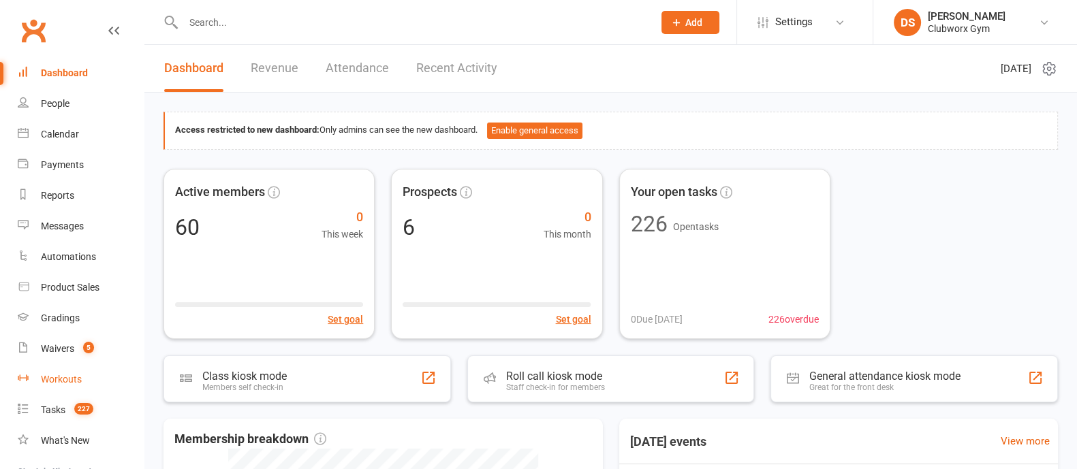
click at [71, 386] on link "Workouts" at bounding box center [81, 380] width 126 height 31
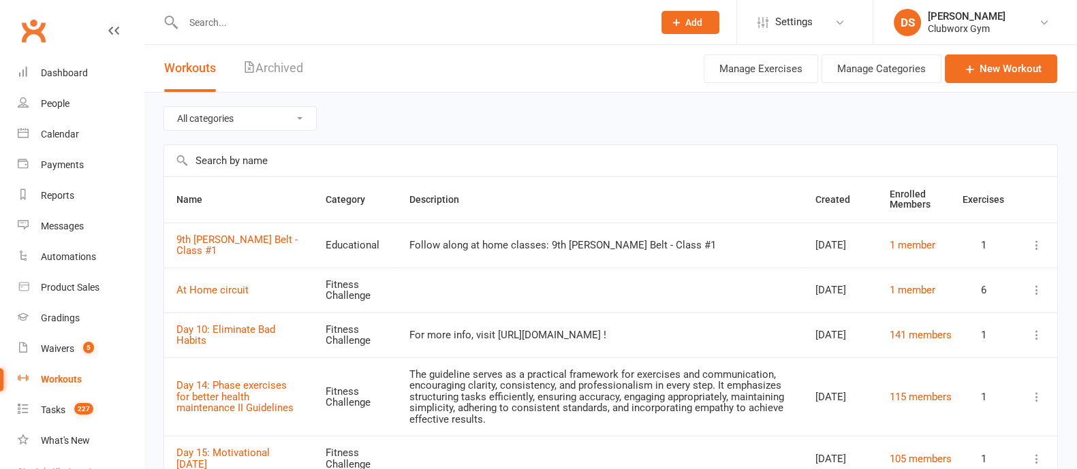
scroll to position [84, 0]
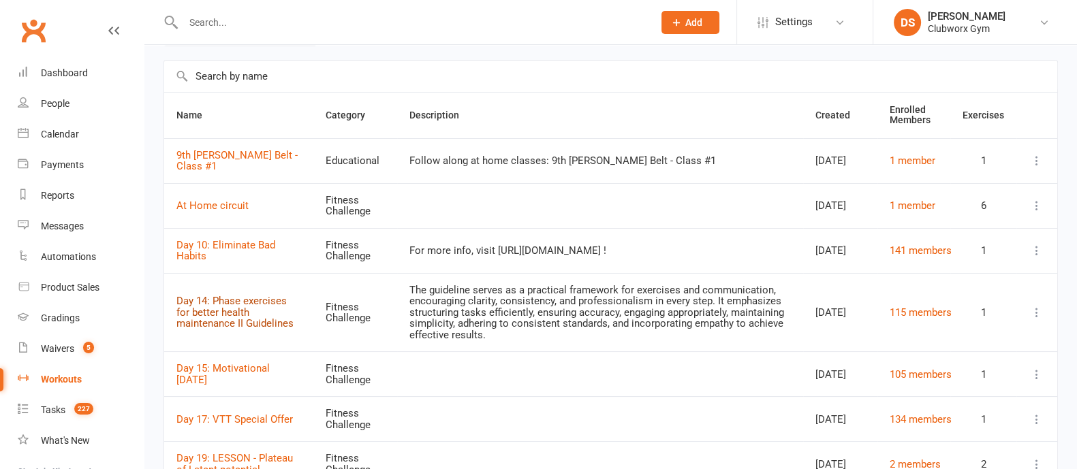
click at [213, 309] on link "Day 14: Phase exercises for better health maintenance II Guidelines" at bounding box center [234, 312] width 117 height 35
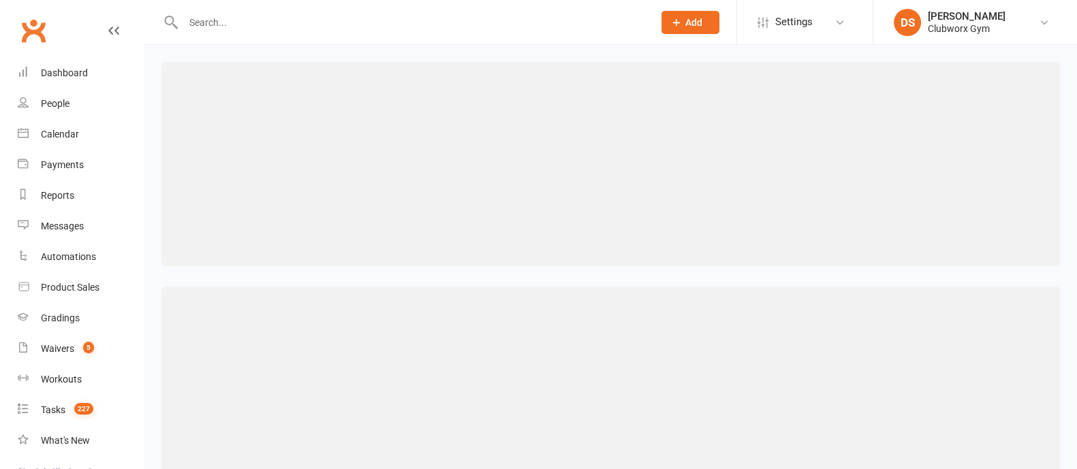
select select "18"
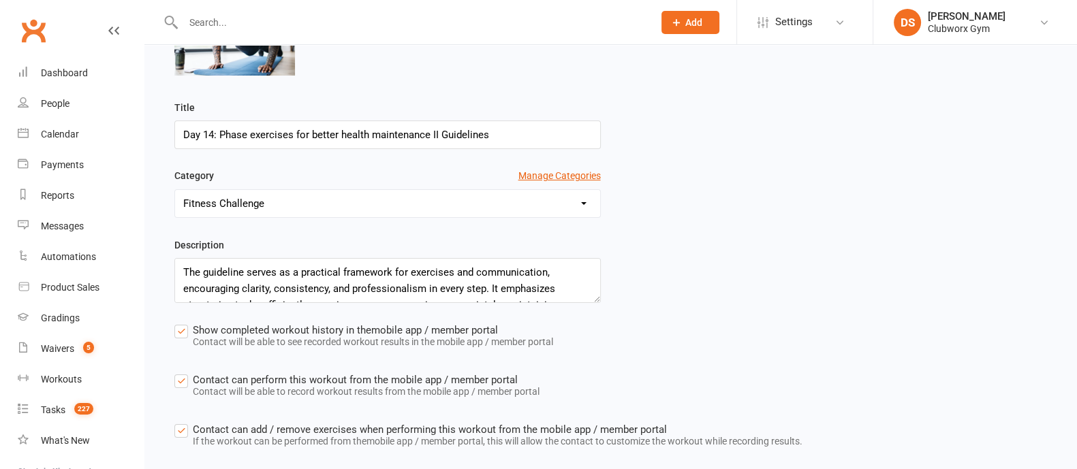
scroll to position [245, 0]
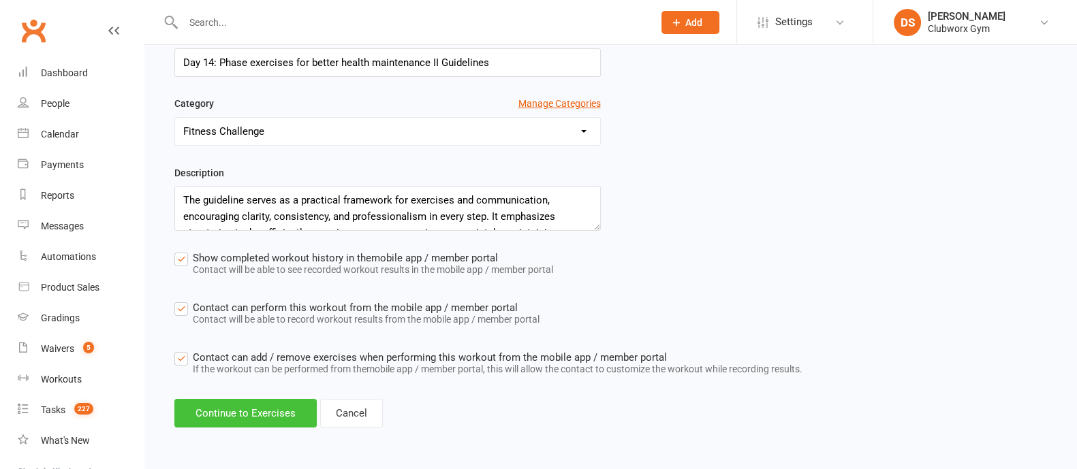
click at [236, 416] on button "Continue to Exercises" at bounding box center [245, 413] width 142 height 29
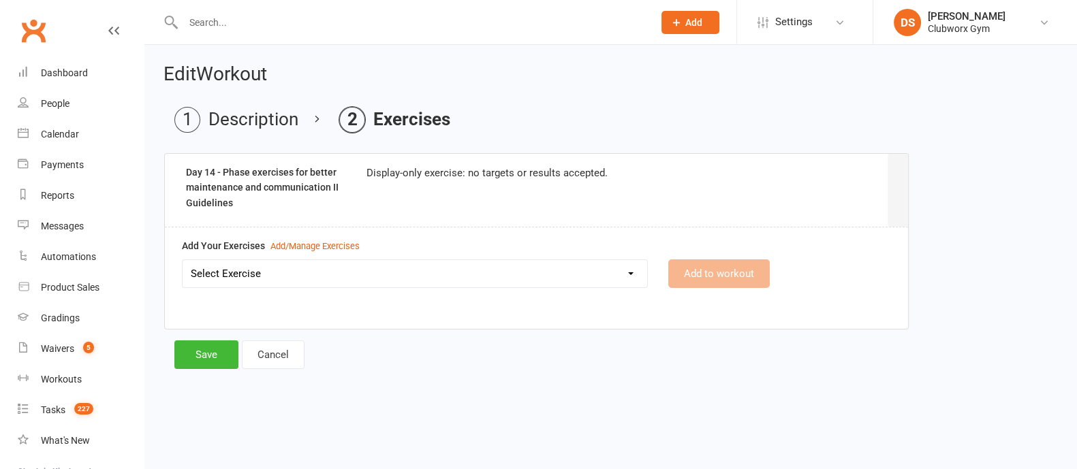
scroll to position [0, 0]
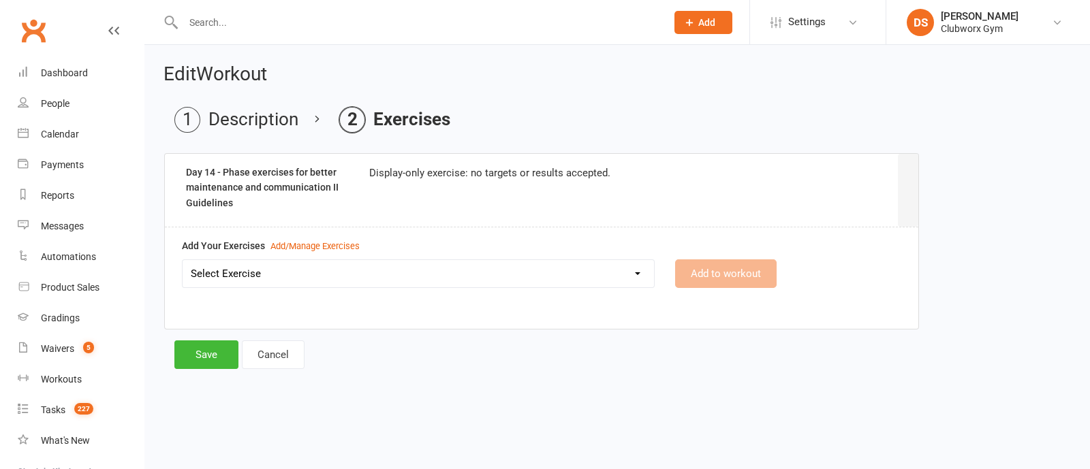
click at [402, 267] on select "Select Exercise 3. Nutrition 4. Mindset 5. Recovery 6. Unleash Rules Burnout We…" at bounding box center [419, 273] width 472 height 27
click at [494, 410] on html "Prospect Member Non-attending contact Class / event Appointment Grading event T…" at bounding box center [545, 205] width 1090 height 410
click at [273, 351] on link "Cancel" at bounding box center [273, 355] width 63 height 29
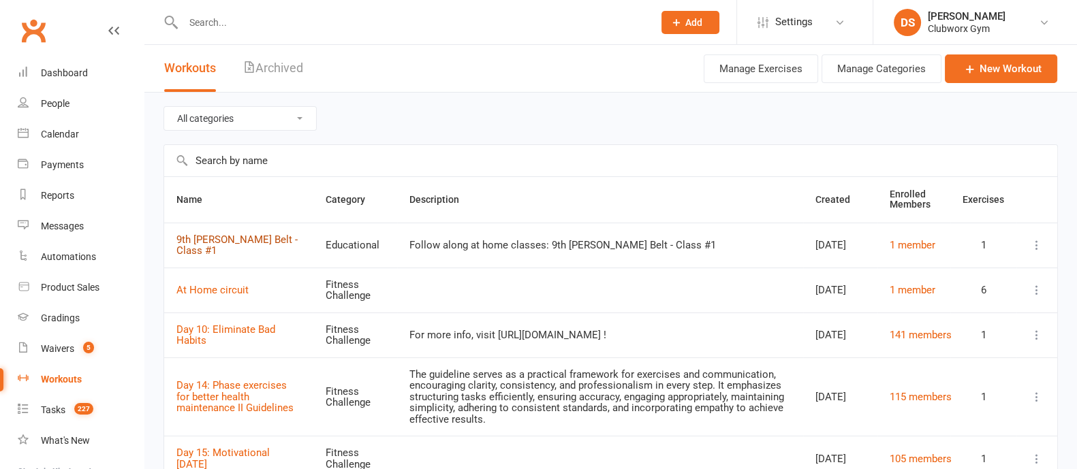
click at [200, 239] on link "9th [PERSON_NAME] Belt - Class #1" at bounding box center [236, 246] width 121 height 24
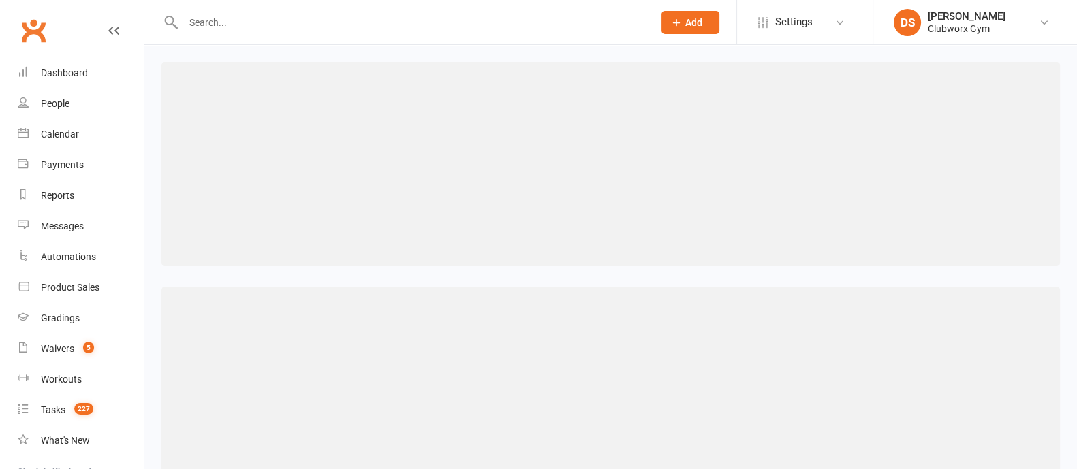
select select "4"
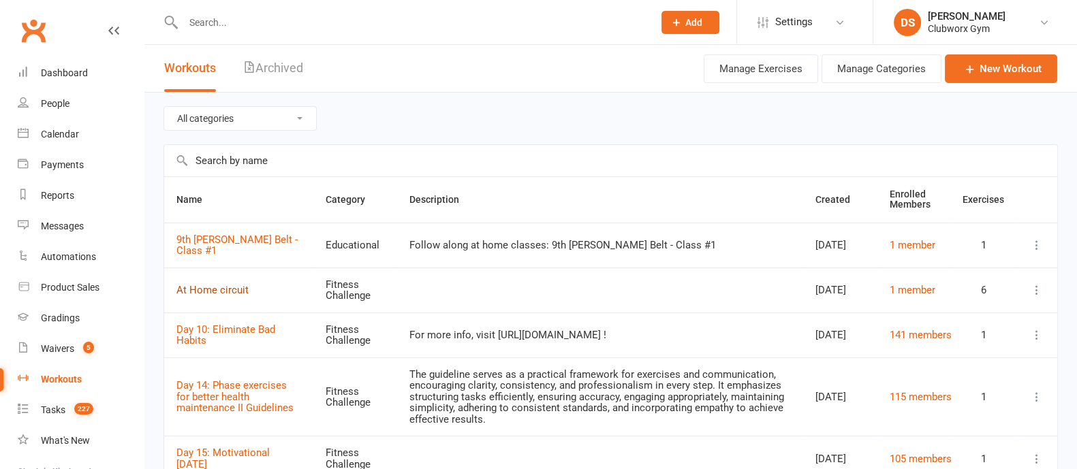
click at [215, 290] on link "At Home circuit" at bounding box center [212, 290] width 72 height 12
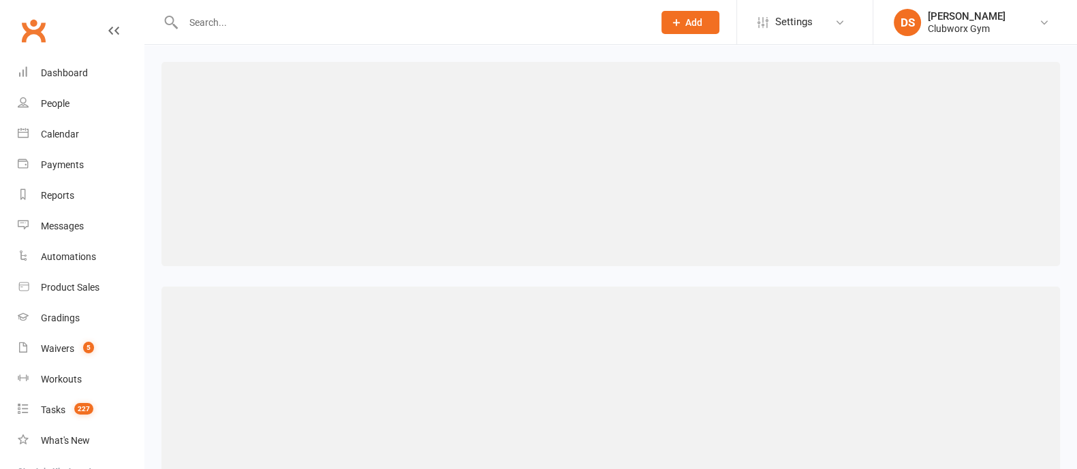
select select "18"
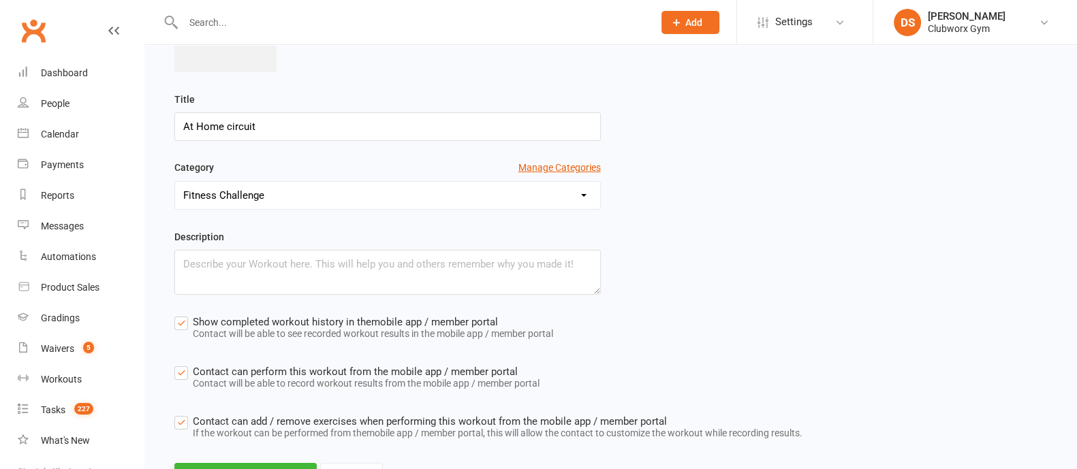
scroll to position [247, 0]
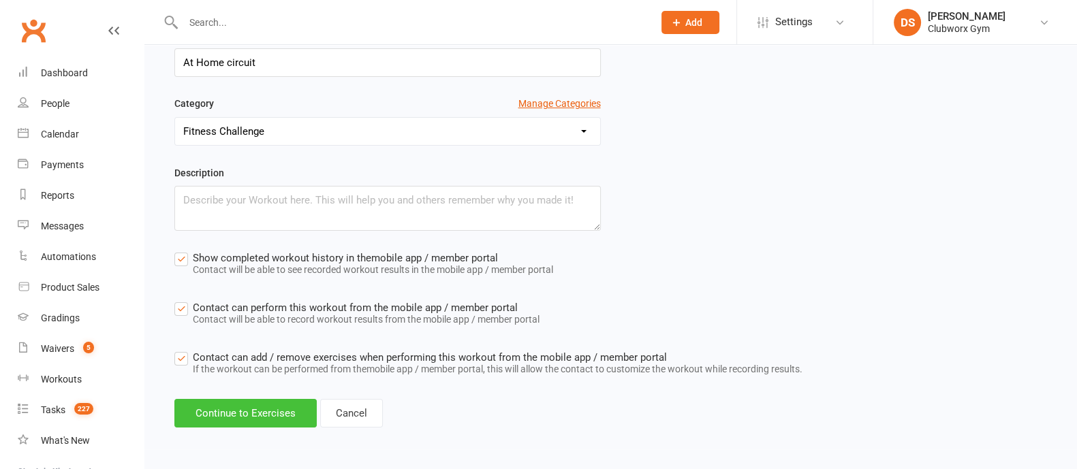
click at [286, 420] on button "Continue to Exercises" at bounding box center [245, 413] width 142 height 29
select select "Kilograms"
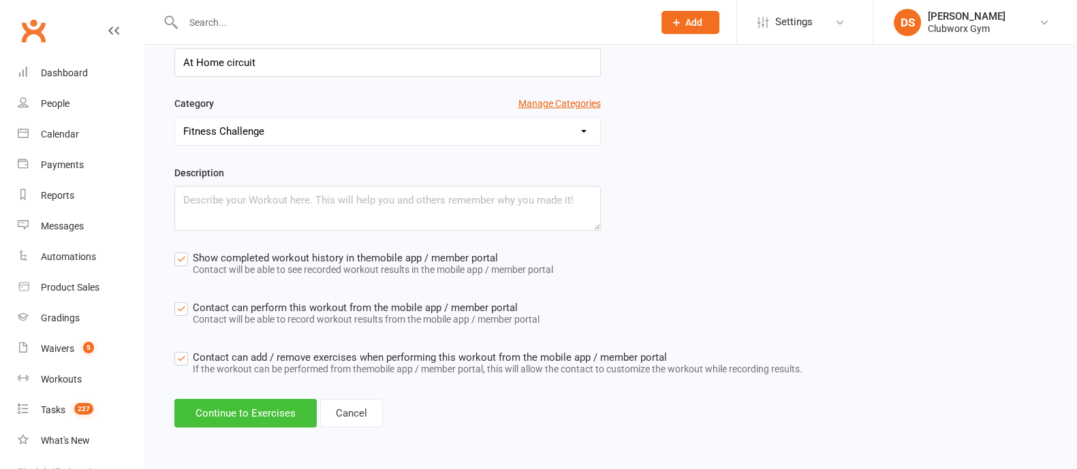
select select "Kilograms"
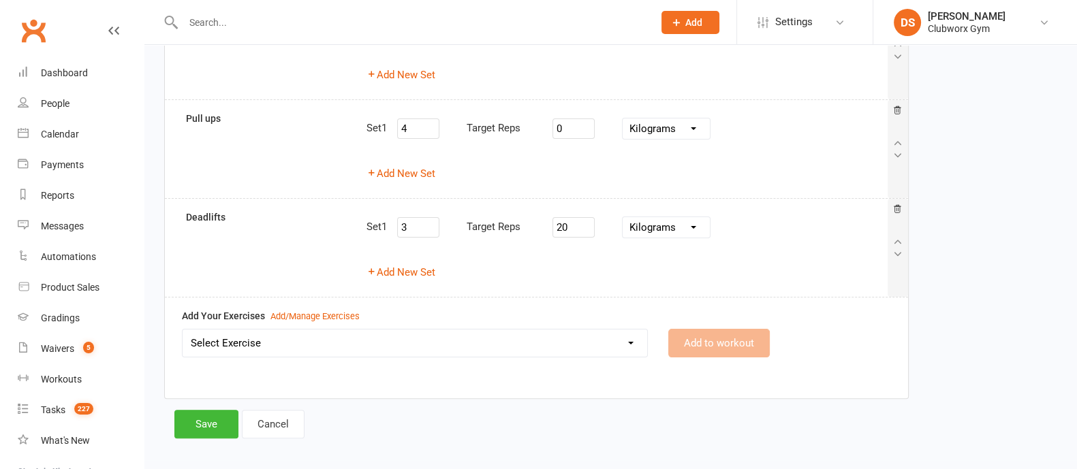
scroll to position [448, 0]
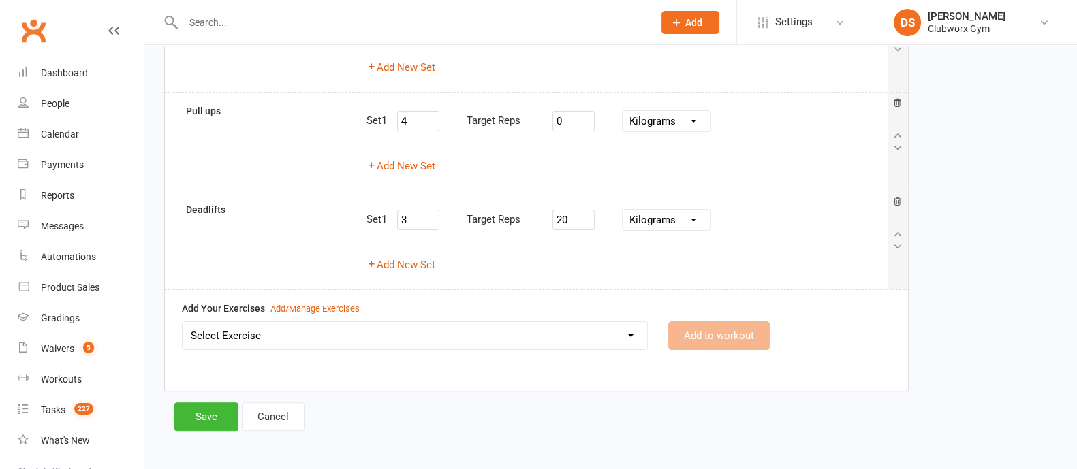
click at [536, 342] on select "Select Exercise 3. Nutrition 4. Mindset 5. Recovery 6. Unleash Rules Burnout We…" at bounding box center [415, 335] width 465 height 27
click at [271, 427] on link "Cancel" at bounding box center [273, 417] width 63 height 29
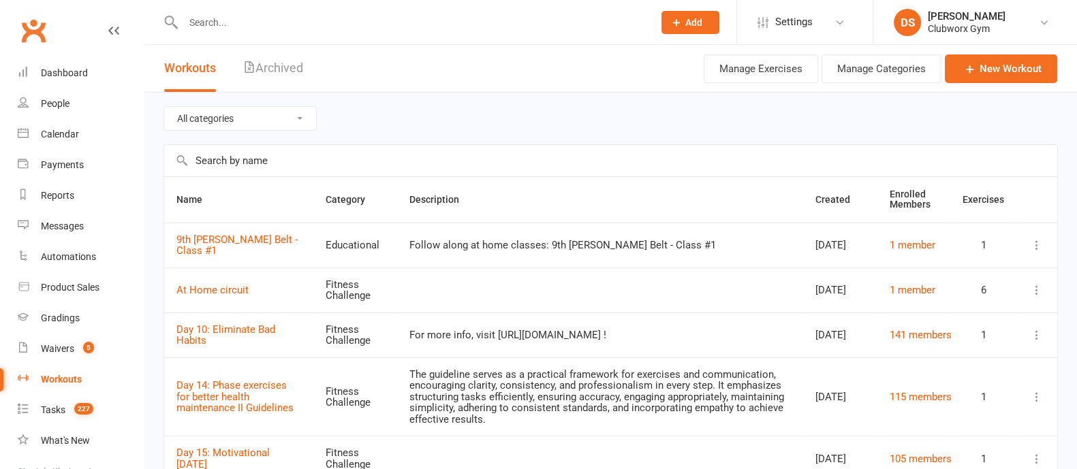
click at [1034, 291] on icon at bounding box center [1037, 290] width 14 height 14
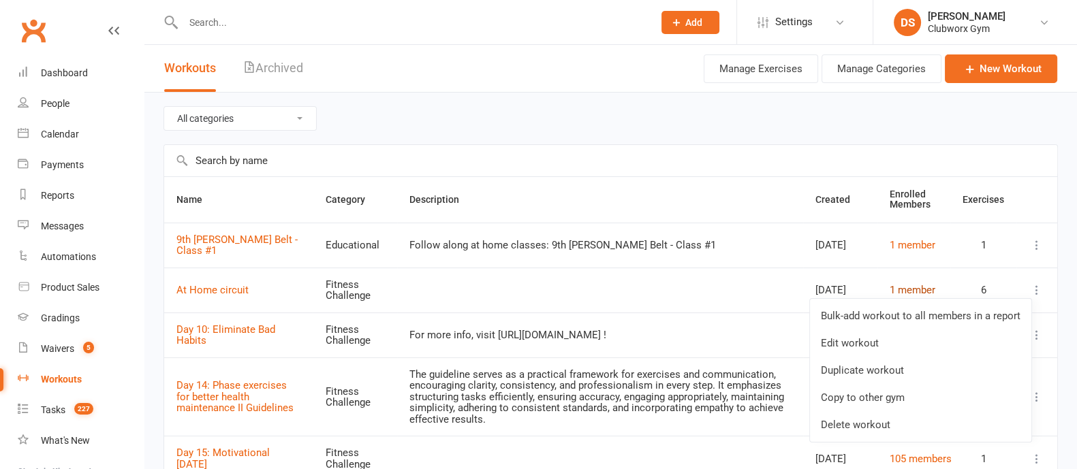
click at [933, 284] on link "1 member" at bounding box center [913, 290] width 46 height 12
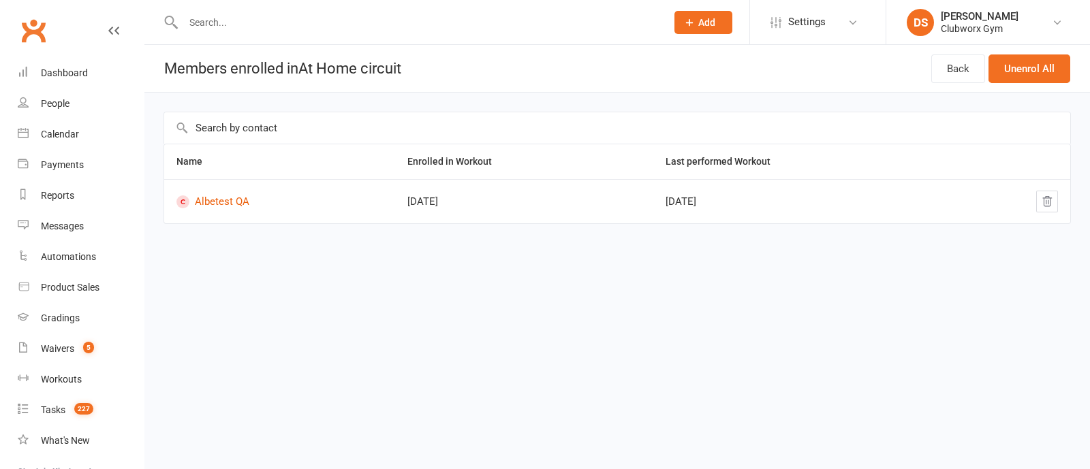
click at [437, 127] on input "text" at bounding box center [617, 127] width 906 height 31
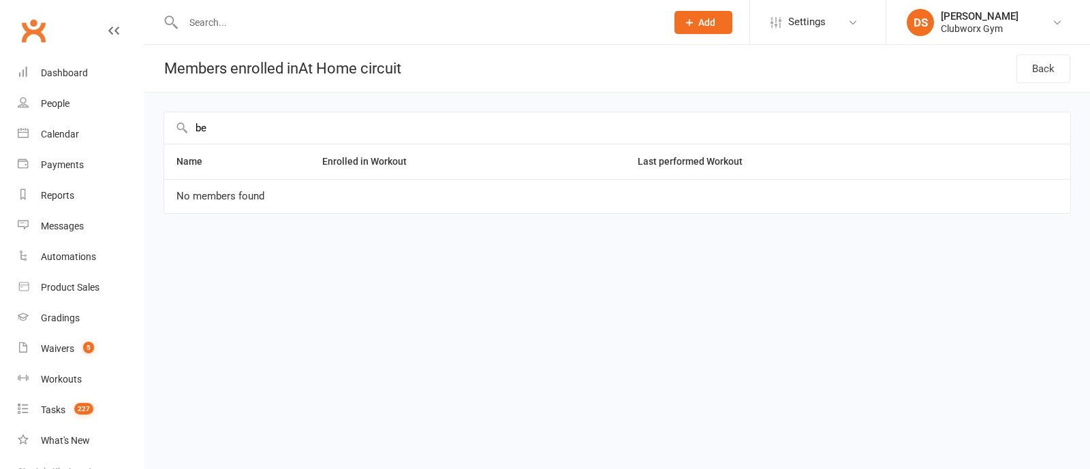
type input "b"
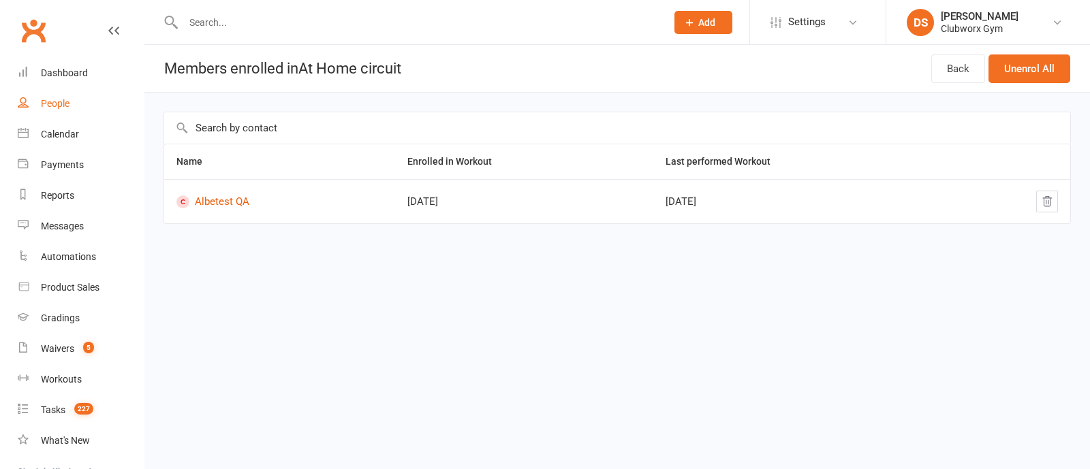
click at [78, 108] on link "People" at bounding box center [81, 104] width 126 height 31
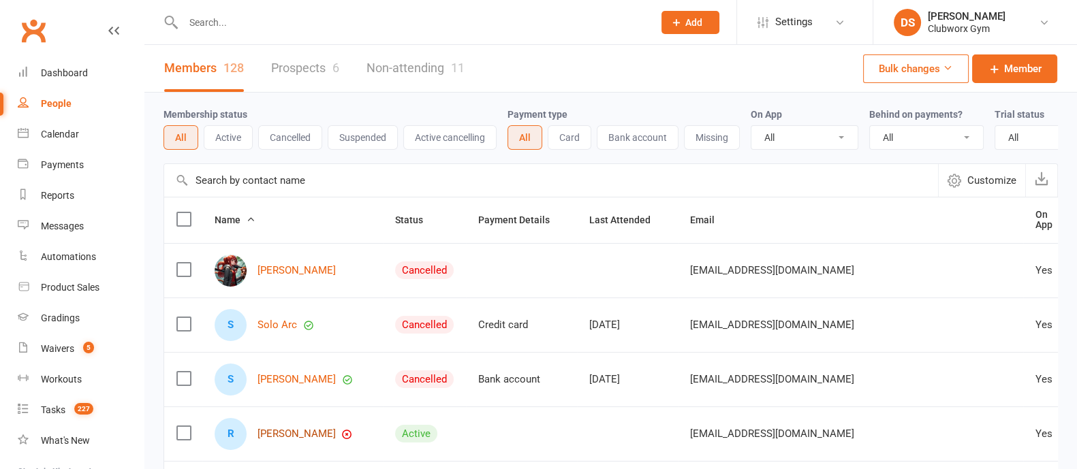
click at [311, 440] on link "[PERSON_NAME]" at bounding box center [297, 435] width 78 height 12
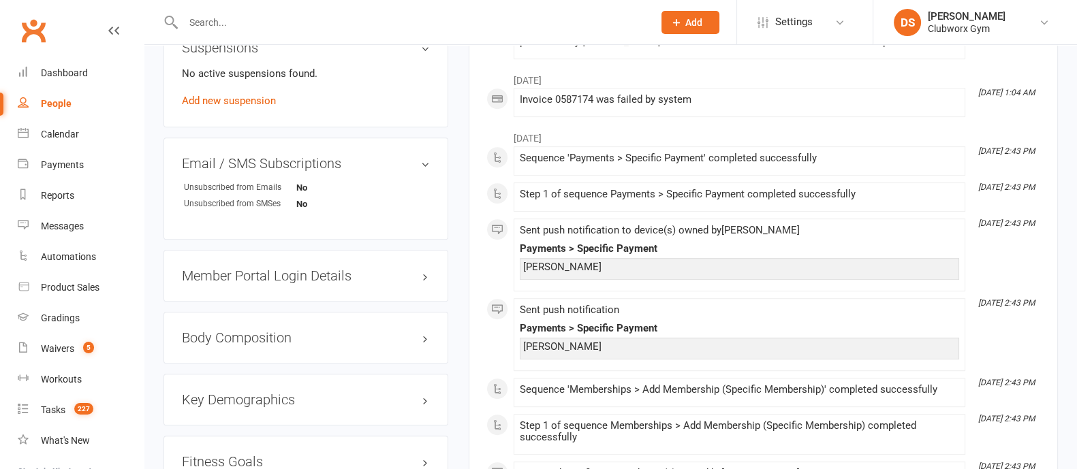
scroll to position [340, 0]
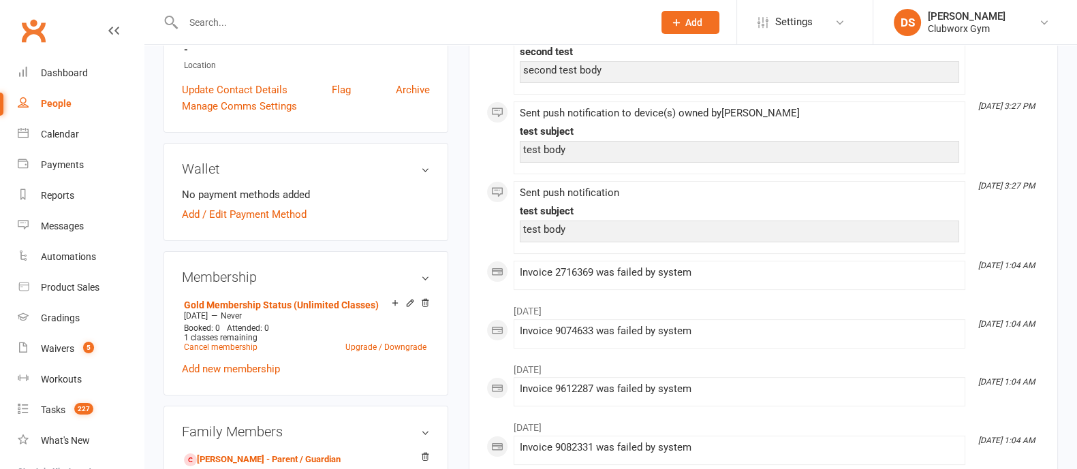
click at [694, 22] on span "Add" at bounding box center [694, 22] width 17 height 11
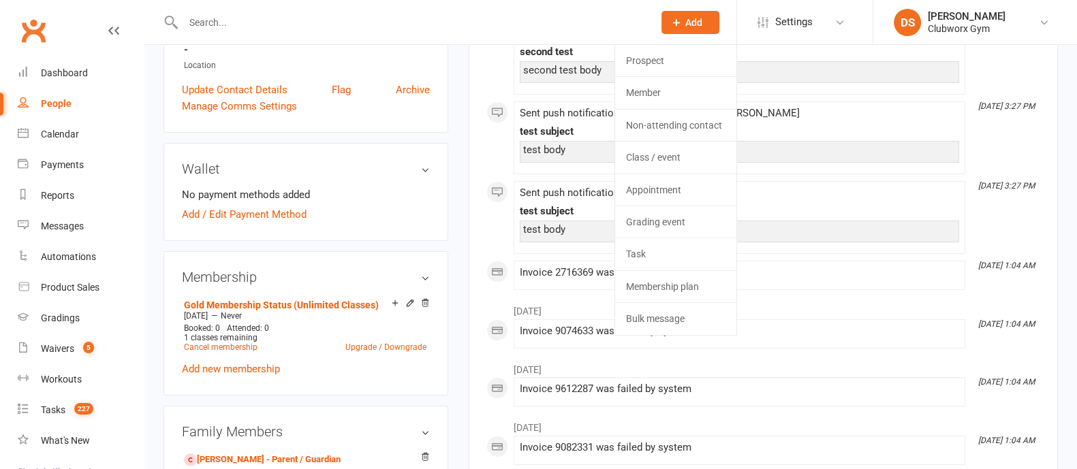
click at [515, 27] on input "text" at bounding box center [411, 22] width 465 height 19
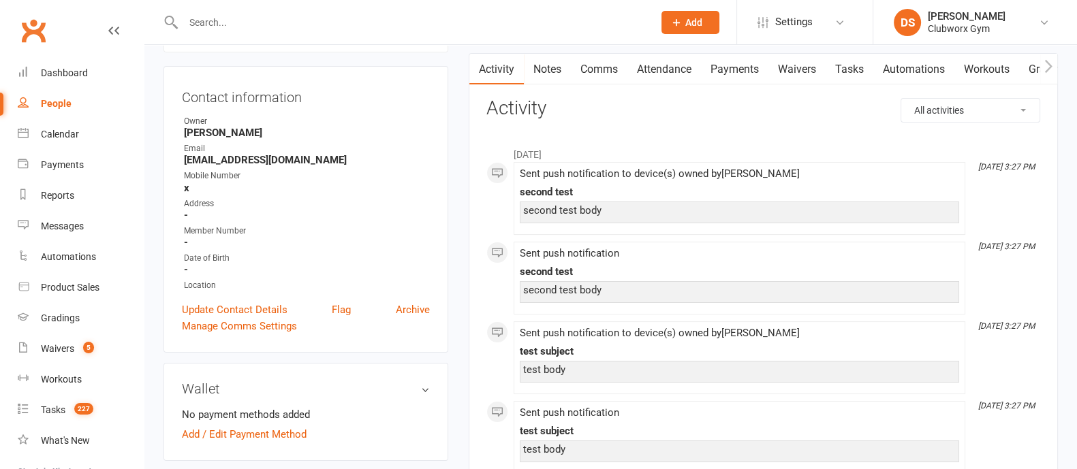
scroll to position [0, 0]
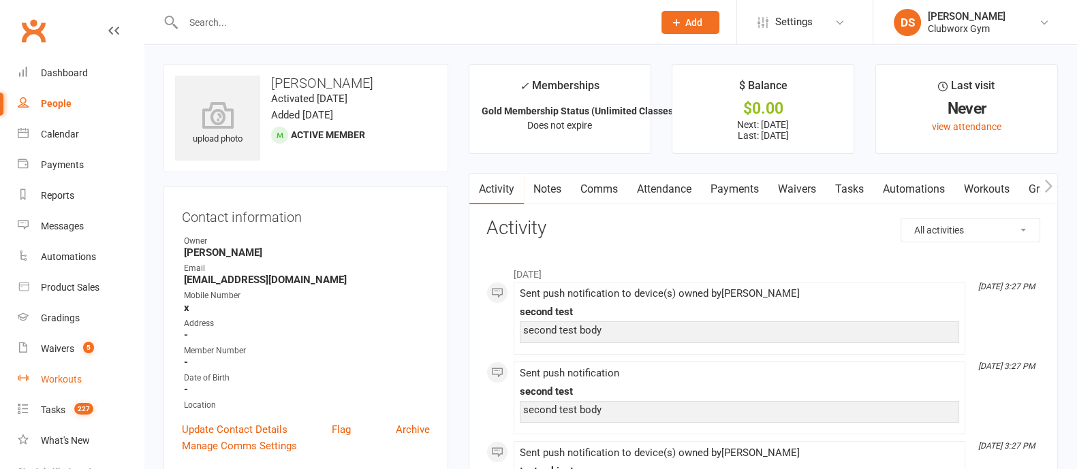
click at [61, 382] on div "Workouts" at bounding box center [61, 379] width 41 height 11
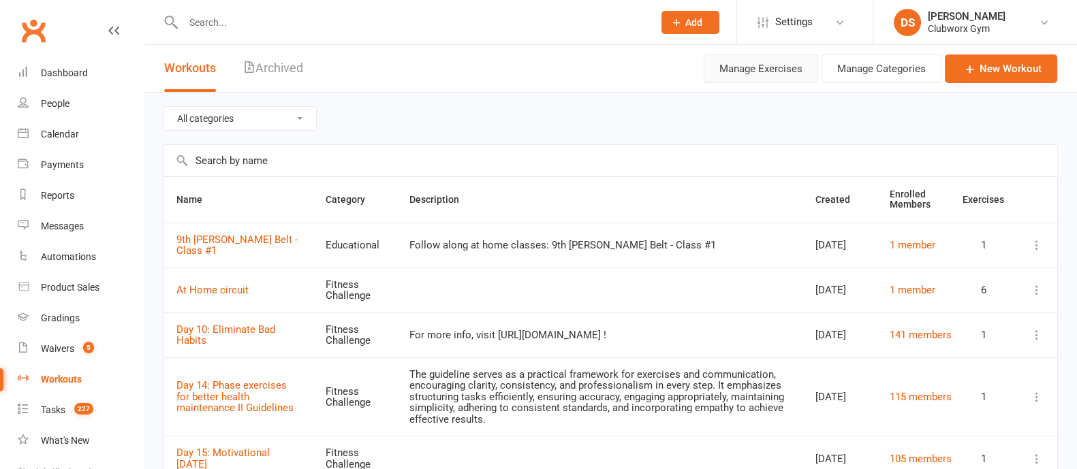
click at [775, 78] on button "Manage Exercises" at bounding box center [761, 69] width 114 height 29
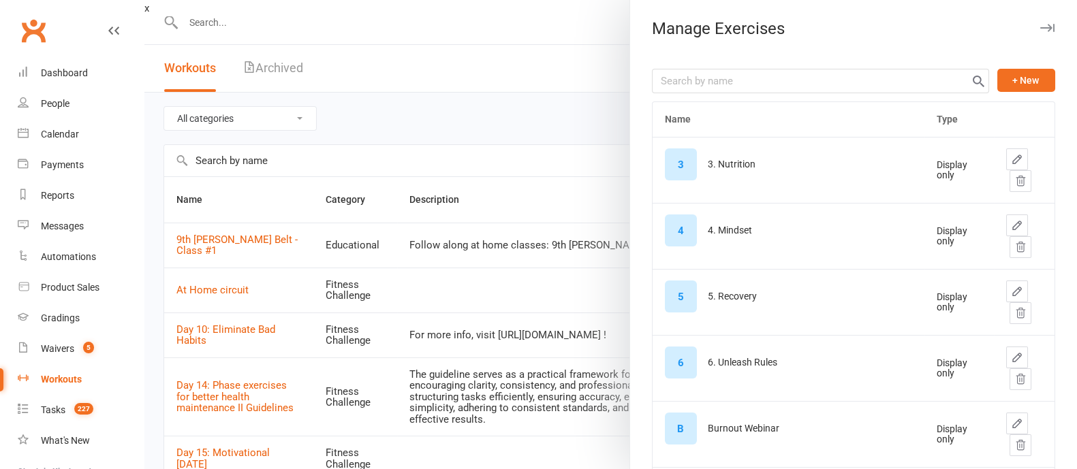
click at [1039, 35] on button "button" at bounding box center [1047, 28] width 16 height 16
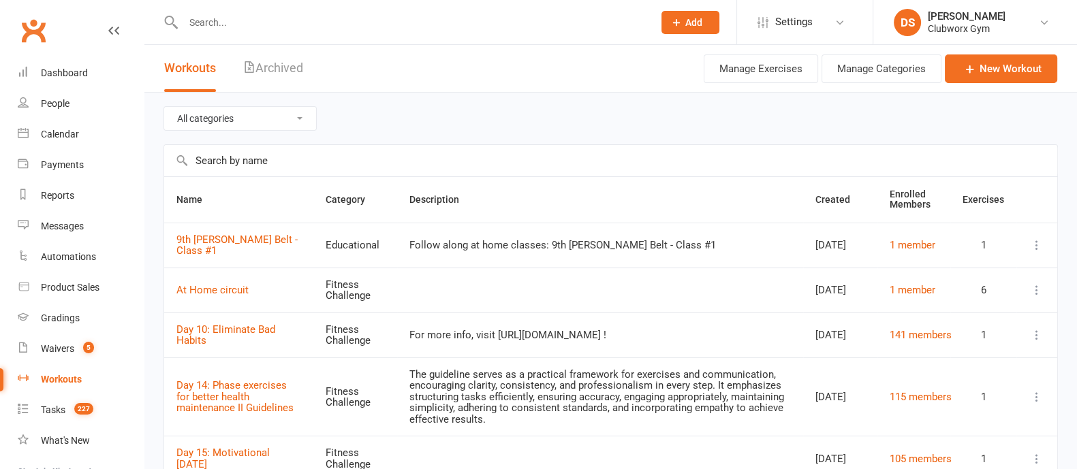
click at [1020, 338] on td at bounding box center [1037, 335] width 41 height 45
click at [1036, 333] on icon at bounding box center [1037, 335] width 14 height 14
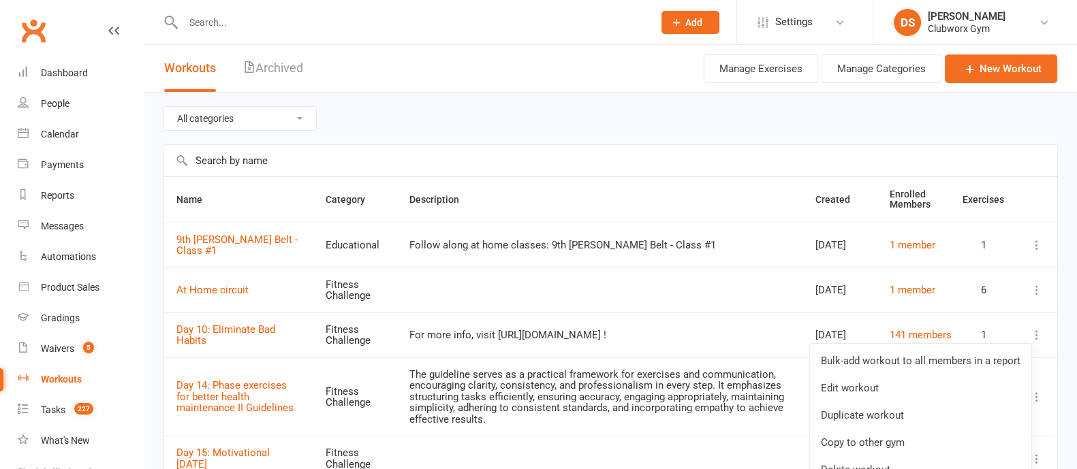
scroll to position [84, 0]
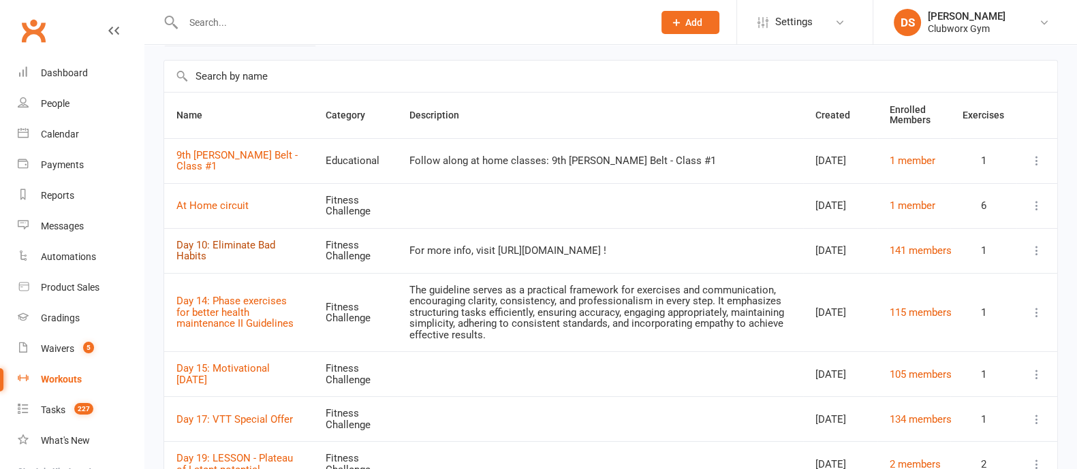
click at [244, 241] on link "Day 10: Eliminate Bad Habits" at bounding box center [225, 251] width 99 height 24
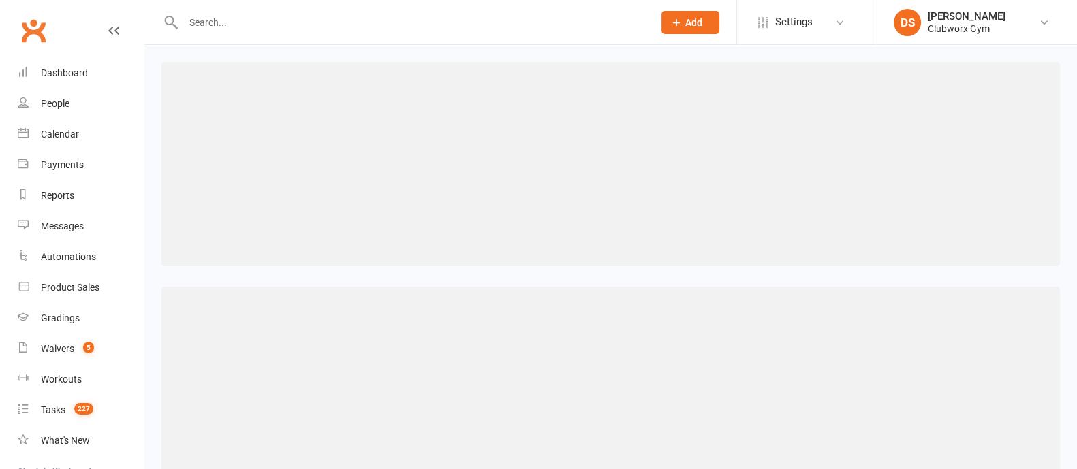
select select "18"
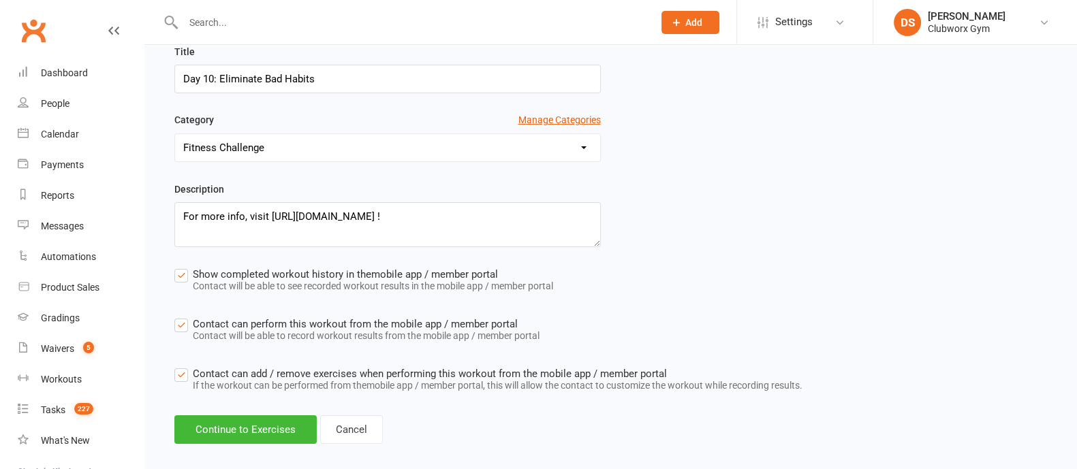
scroll to position [221, 0]
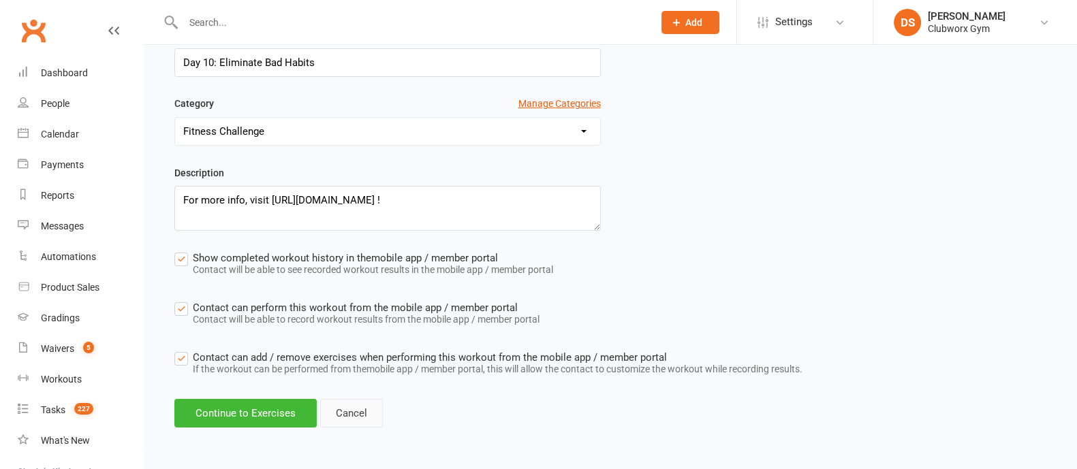
click at [360, 412] on link "Cancel" at bounding box center [351, 413] width 63 height 29
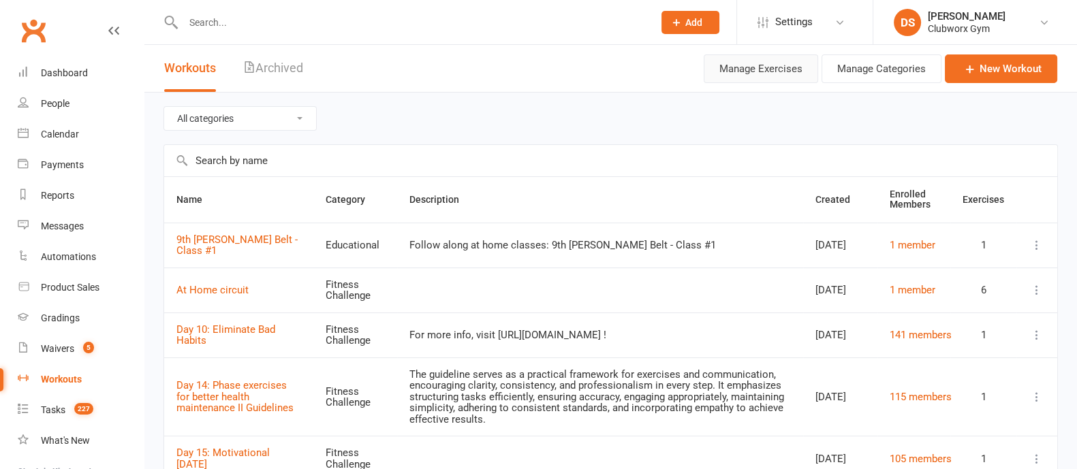
click at [787, 71] on button "Manage Exercises" at bounding box center [761, 69] width 114 height 29
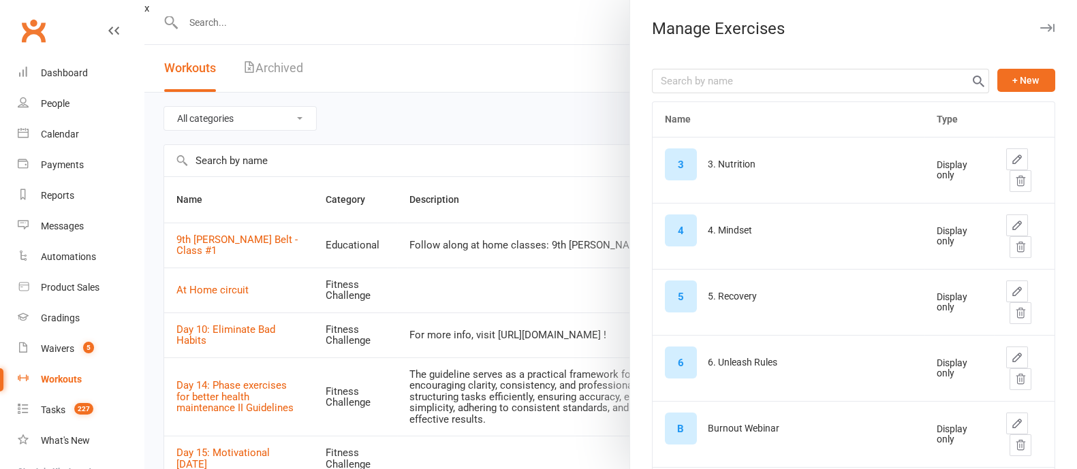
click at [1041, 27] on icon "button" at bounding box center [1048, 28] width 14 height 8
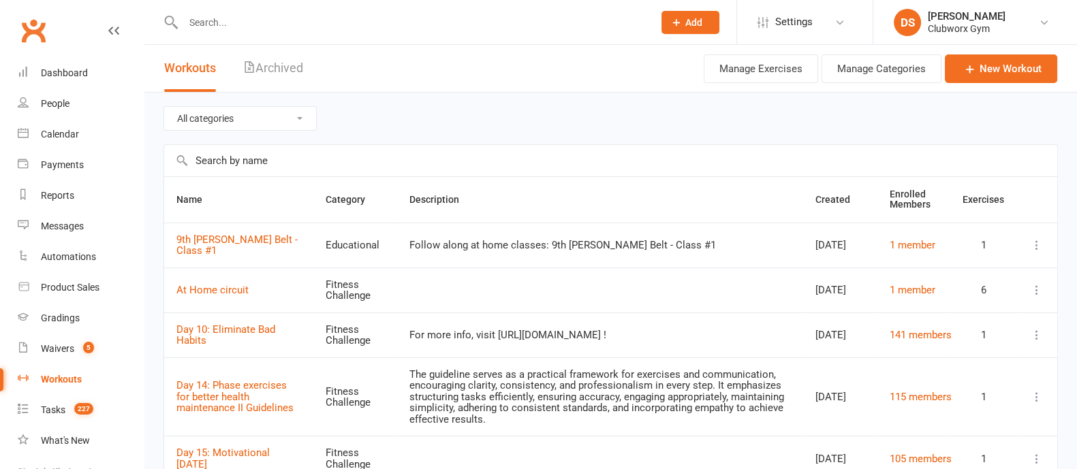
click at [1039, 243] on icon at bounding box center [1037, 245] width 14 height 14
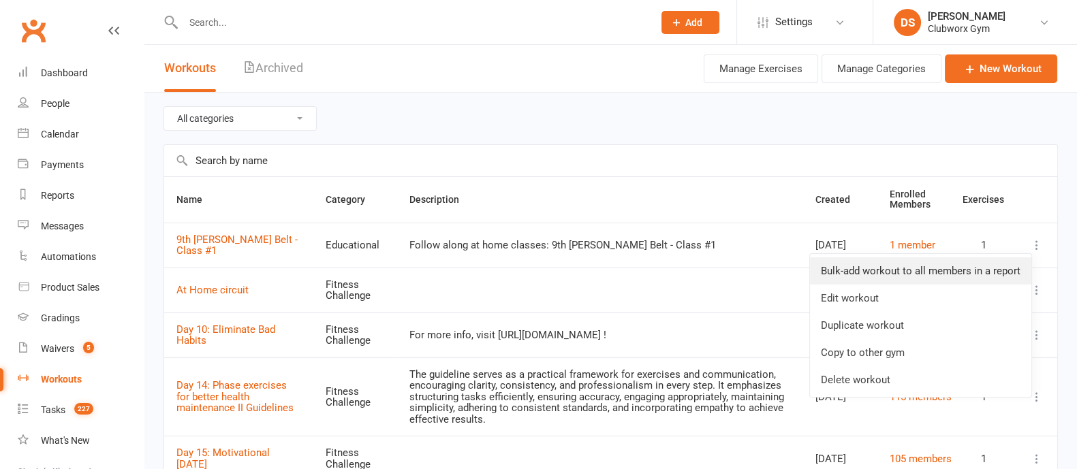
click at [937, 274] on link "Bulk-add workout to all members in a report" at bounding box center [920, 271] width 221 height 27
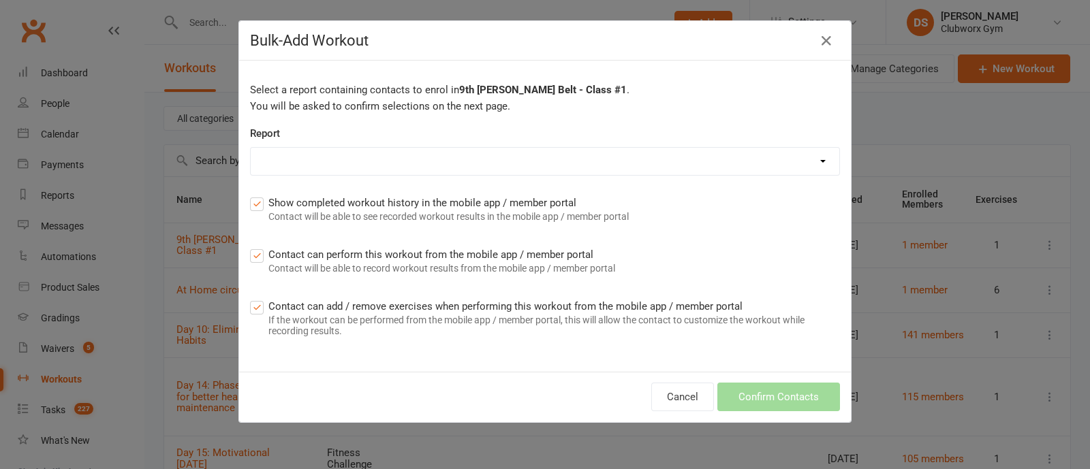
click at [477, 144] on div "Report Active Trials All Contacts Members - Absentee Report (last 30 Days) Memb…" at bounding box center [545, 150] width 590 height 50
click at [818, 159] on select "Active Trials All Contacts Members - Absentee Report (last 30 Days) Members - A…" at bounding box center [545, 161] width 589 height 27
click at [821, 41] on icon "button" at bounding box center [826, 41] width 16 height 16
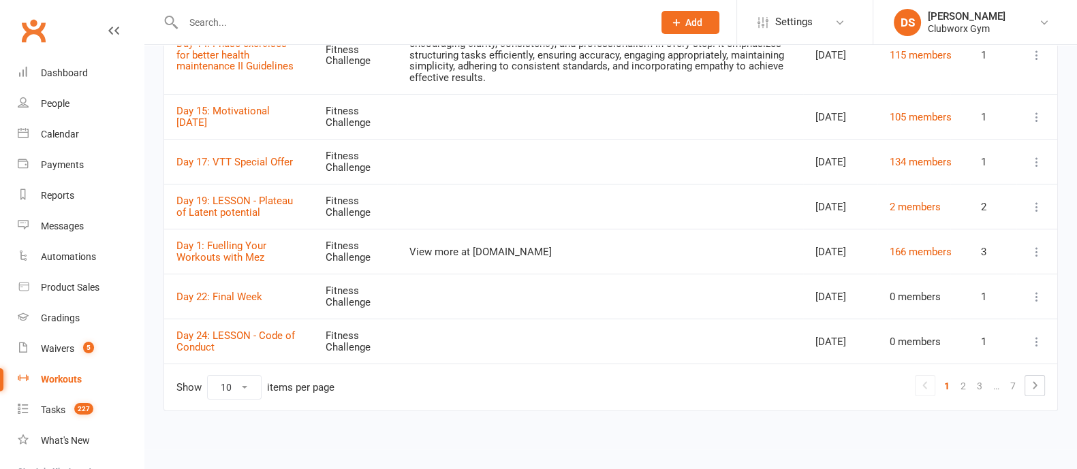
scroll to position [351, 0]
click at [1041, 344] on icon at bounding box center [1037, 342] width 14 height 14
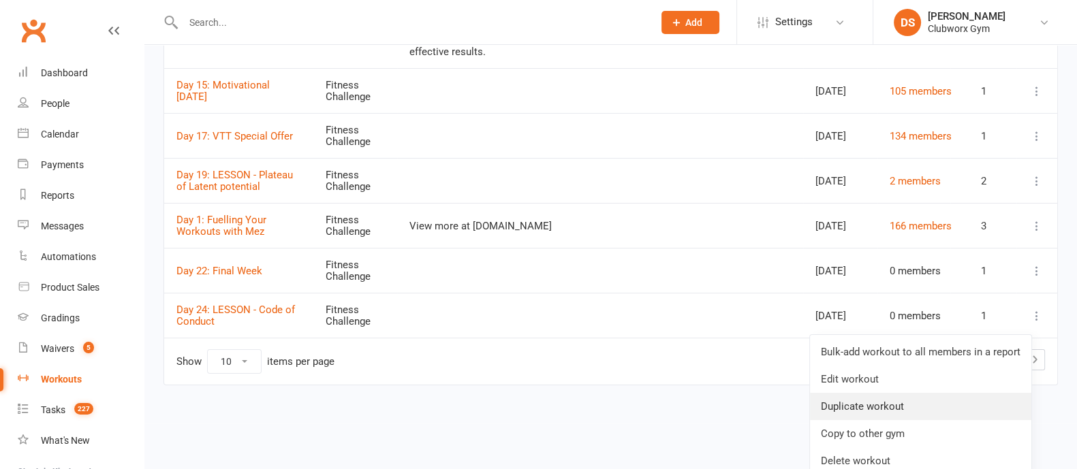
scroll to position [377, 0]
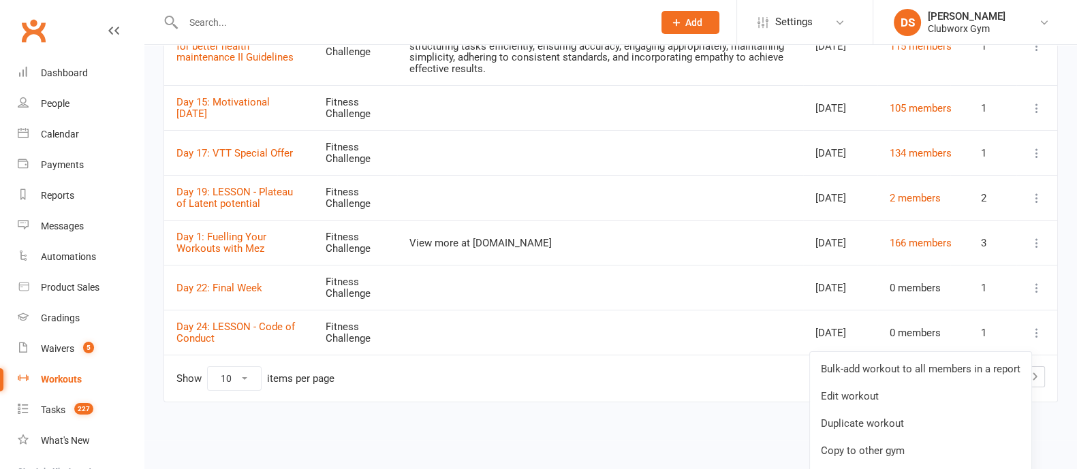
click at [703, 203] on td at bounding box center [599, 197] width 405 height 45
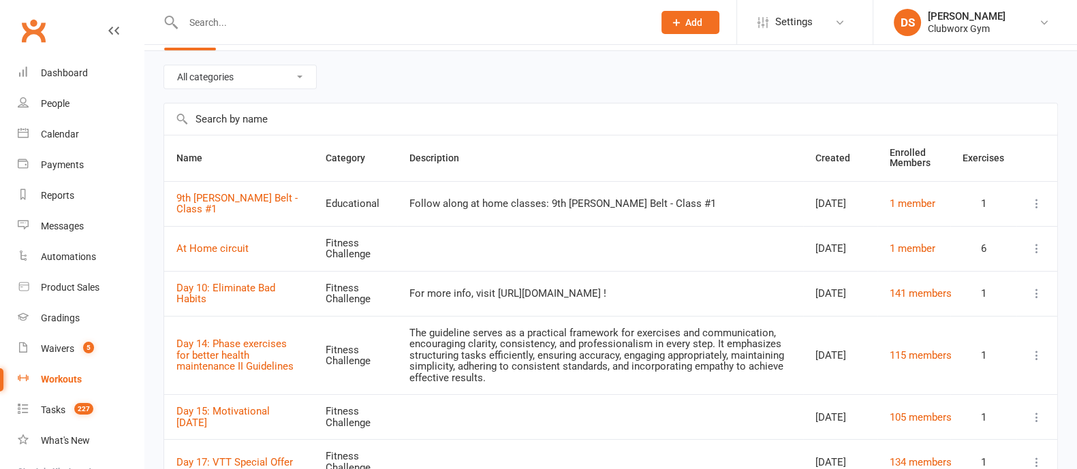
scroll to position [10, 0]
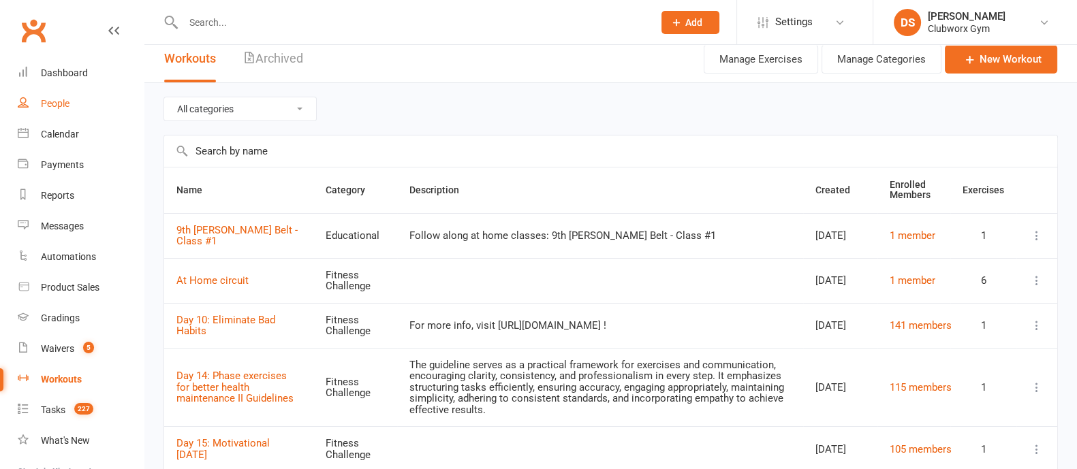
click at [68, 110] on link "People" at bounding box center [81, 104] width 126 height 31
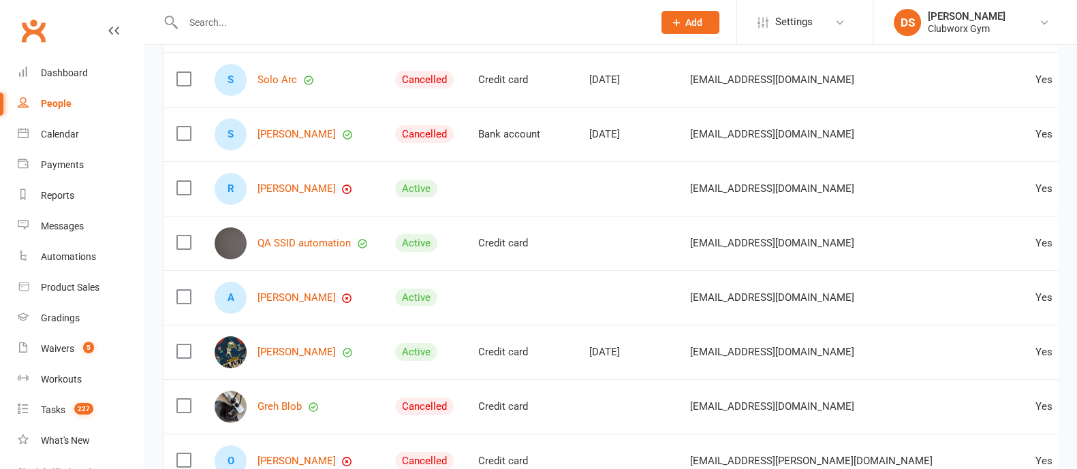
scroll to position [256, 0]
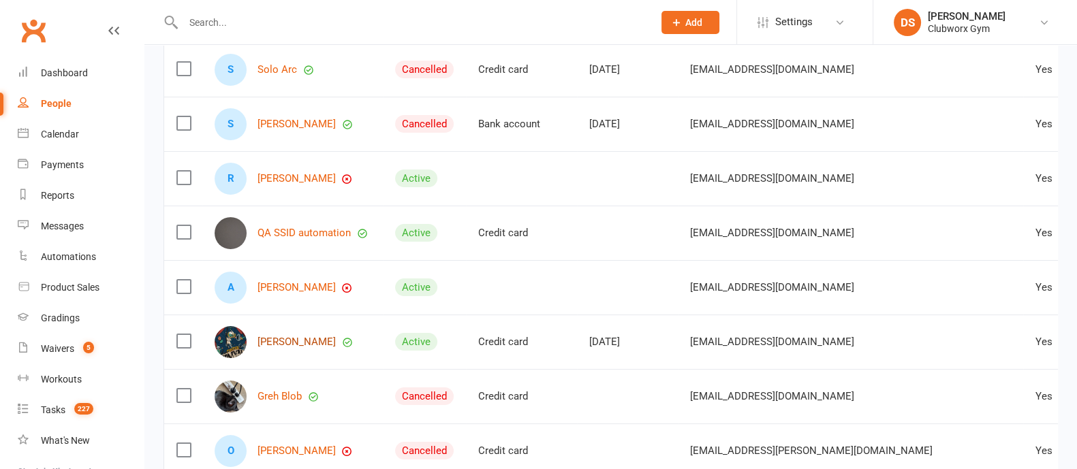
click at [281, 348] on link "[PERSON_NAME]" at bounding box center [297, 343] width 78 height 12
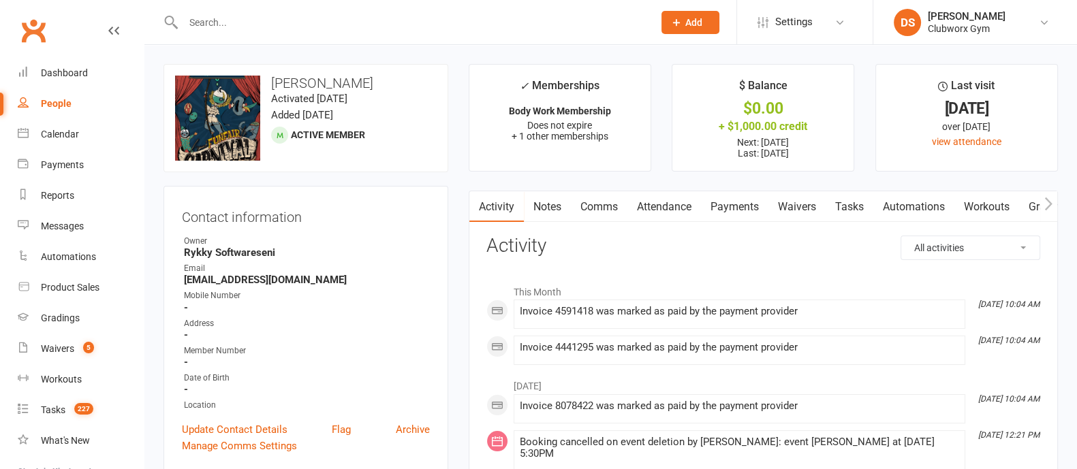
click at [1000, 206] on link "Workouts" at bounding box center [987, 206] width 65 height 31
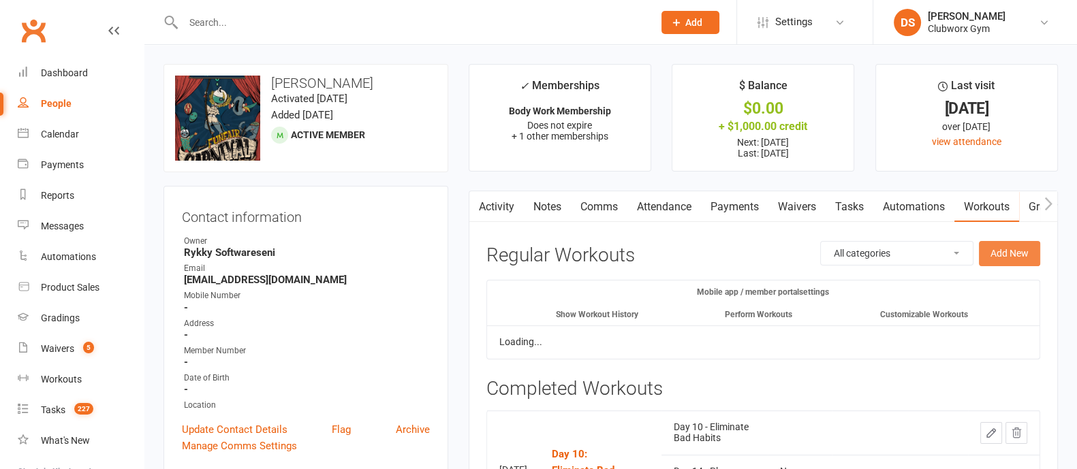
click at [1022, 262] on button "Add New" at bounding box center [1009, 253] width 61 height 25
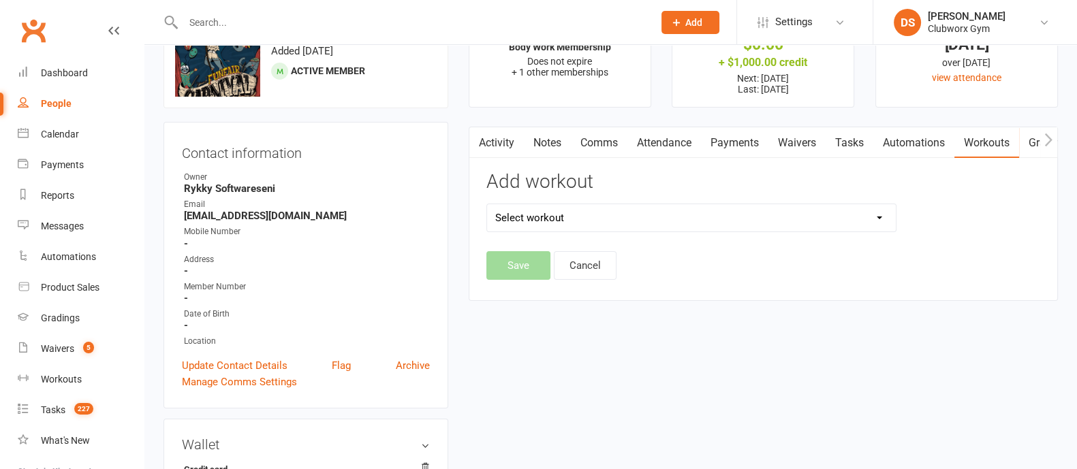
scroll to position [170, 0]
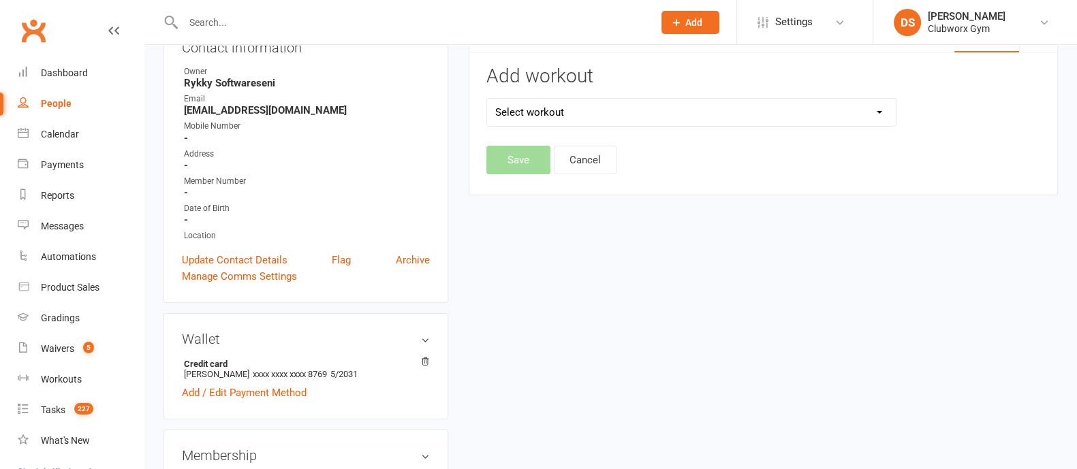
click at [879, 113] on select "Select workout 9th [PERSON_NAME] Belt - Class #1 At Home circuit Day 10: Elimin…" at bounding box center [691, 112] width 409 height 27
click at [460, 89] on main "✓ Memberships Body Work Membership Does not expire + 1 other memberships $ Bala…" at bounding box center [764, 51] width 610 height 315
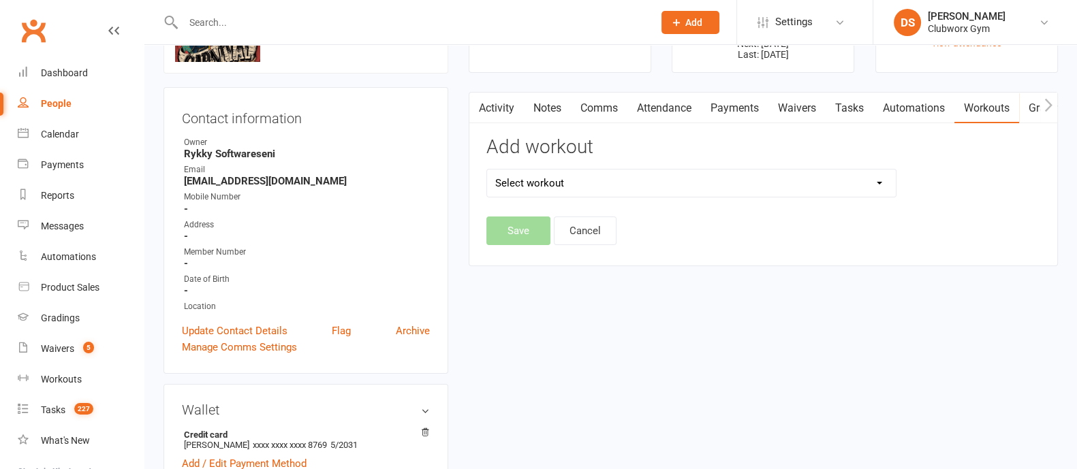
scroll to position [0, 0]
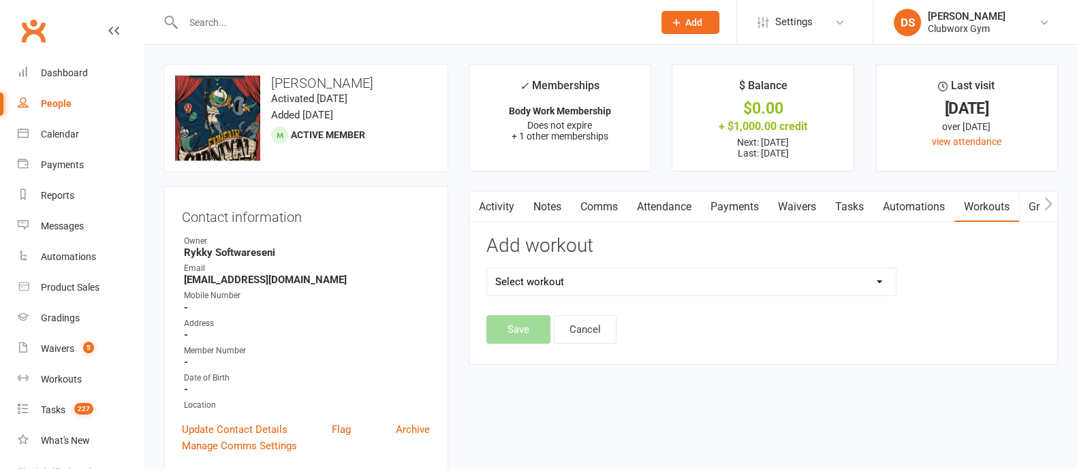
click at [1049, 207] on icon "button" at bounding box center [1049, 204] width 8 height 14
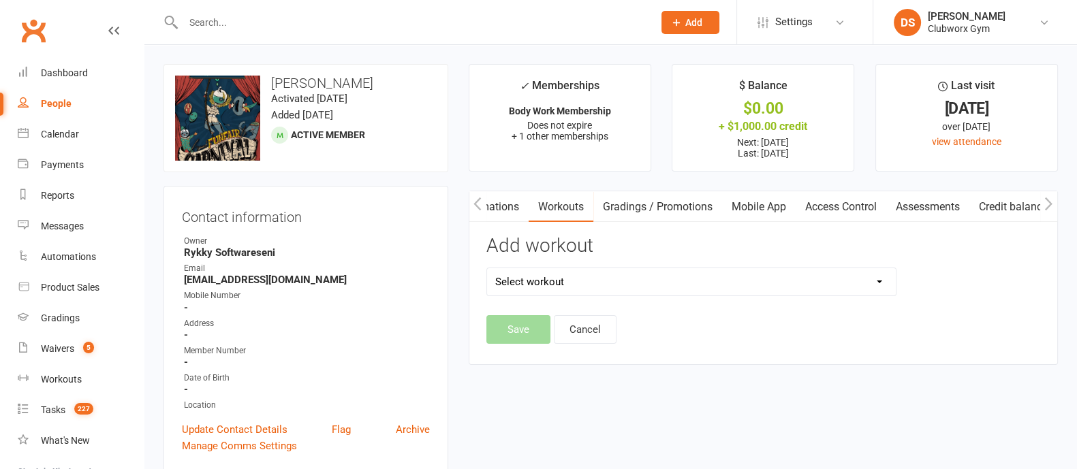
click at [916, 202] on link "Assessments" at bounding box center [928, 206] width 83 height 31
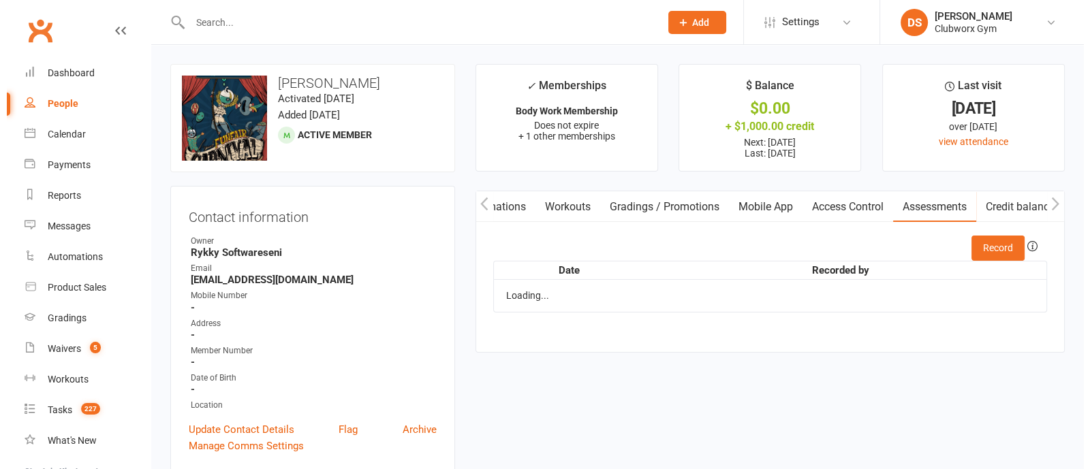
scroll to position [0, 434]
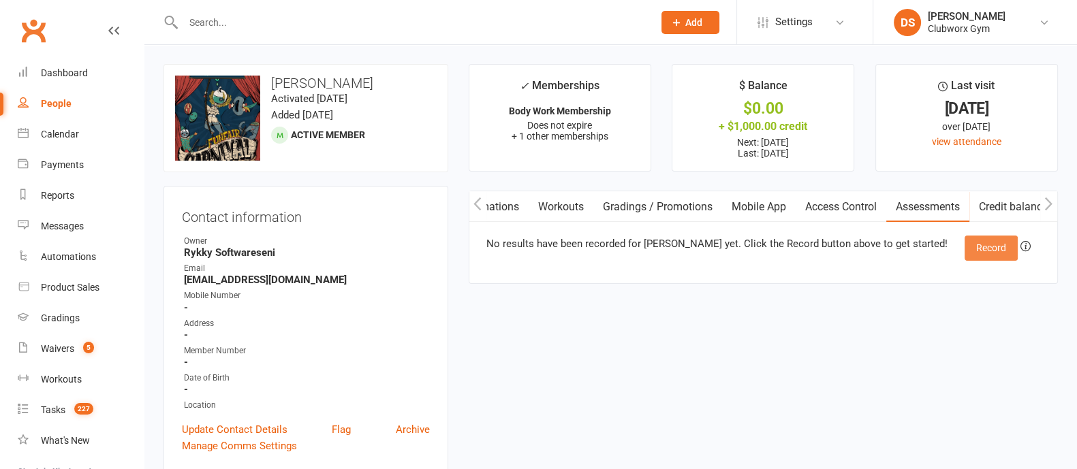
click at [989, 241] on button "Record" at bounding box center [991, 248] width 53 height 25
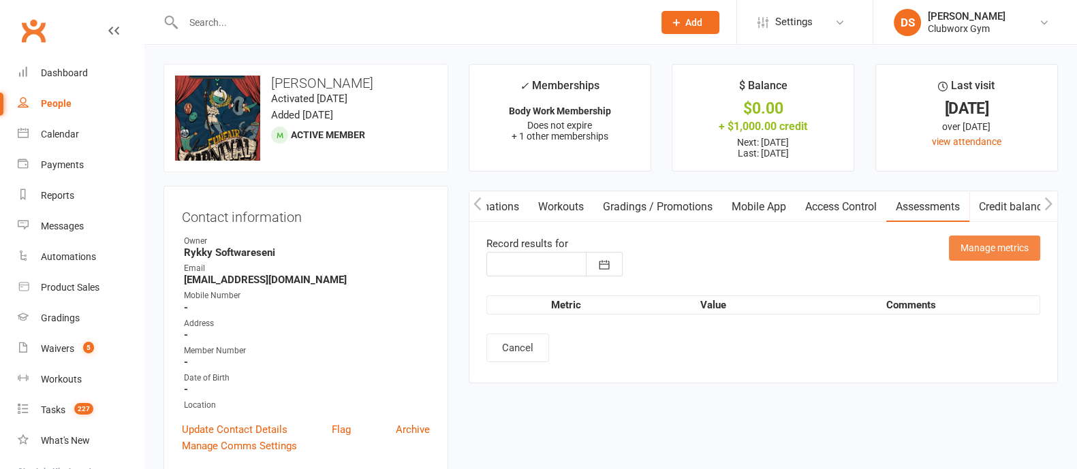
type input "[DATE]"
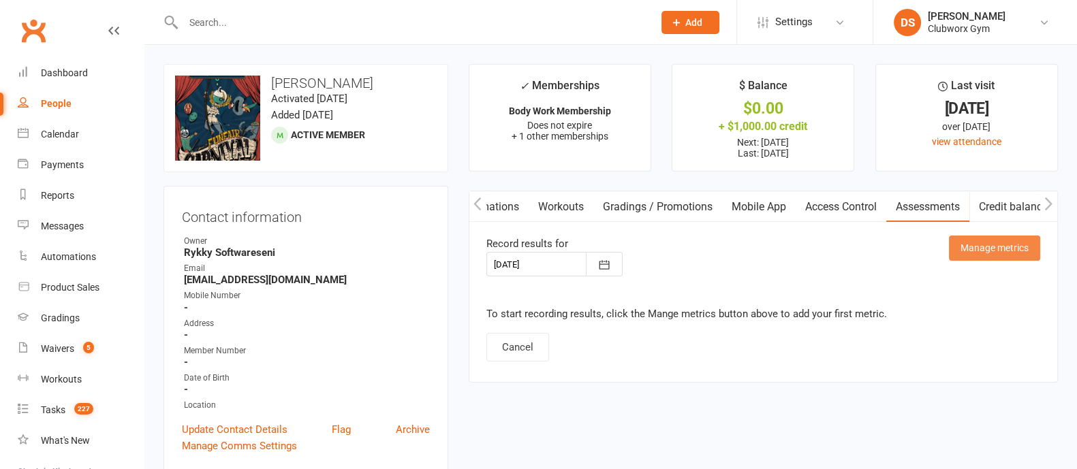
click at [981, 247] on button "Manage metrics" at bounding box center [994, 248] width 91 height 25
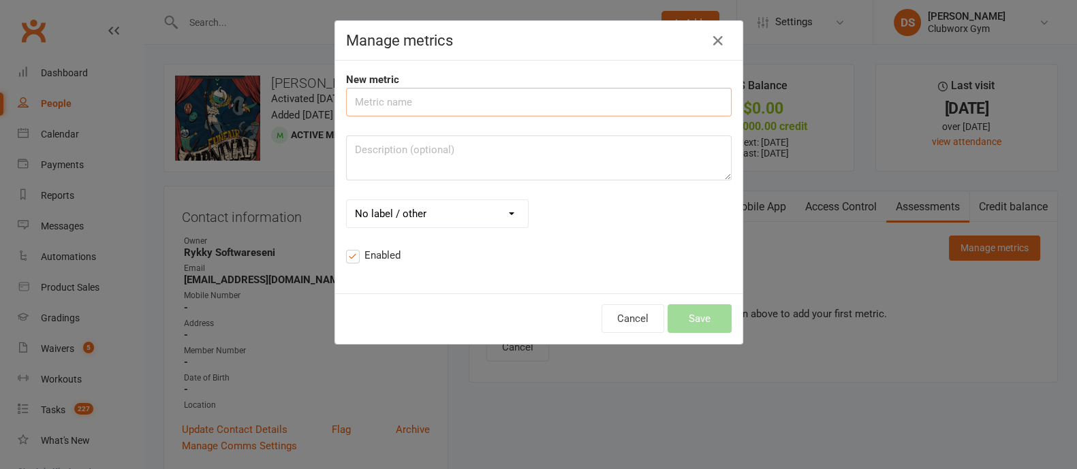
scroll to position [0, 426]
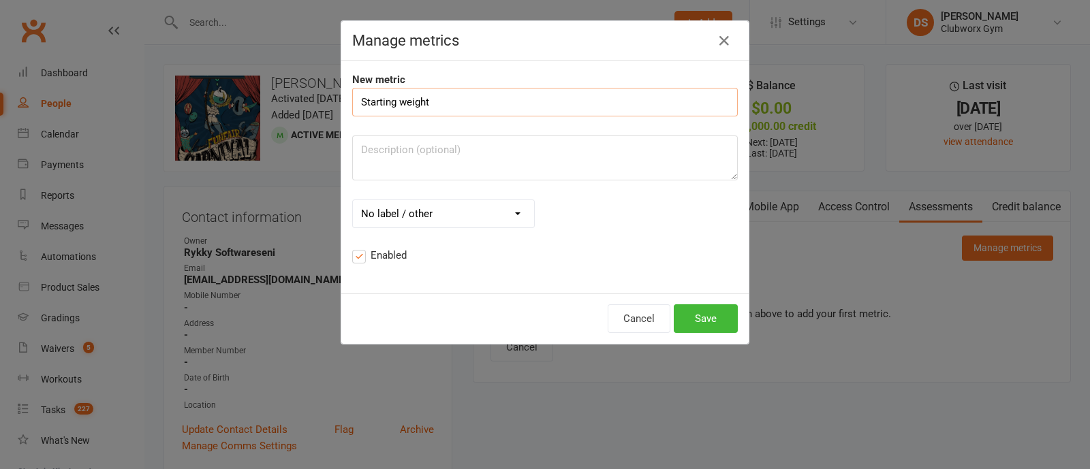
type input "Starting weight"
click at [511, 145] on textarea at bounding box center [545, 158] width 386 height 45
drag, startPoint x: 393, startPoint y: 148, endPoint x: 373, endPoint y: 181, distance: 38.6
click at [373, 181] on div "Starting weight date meured No label / other mins hrs secs mm cm m km in ft yd …" at bounding box center [545, 185] width 406 height 195
drag, startPoint x: 385, startPoint y: 157, endPoint x: 393, endPoint y: 154, distance: 8.6
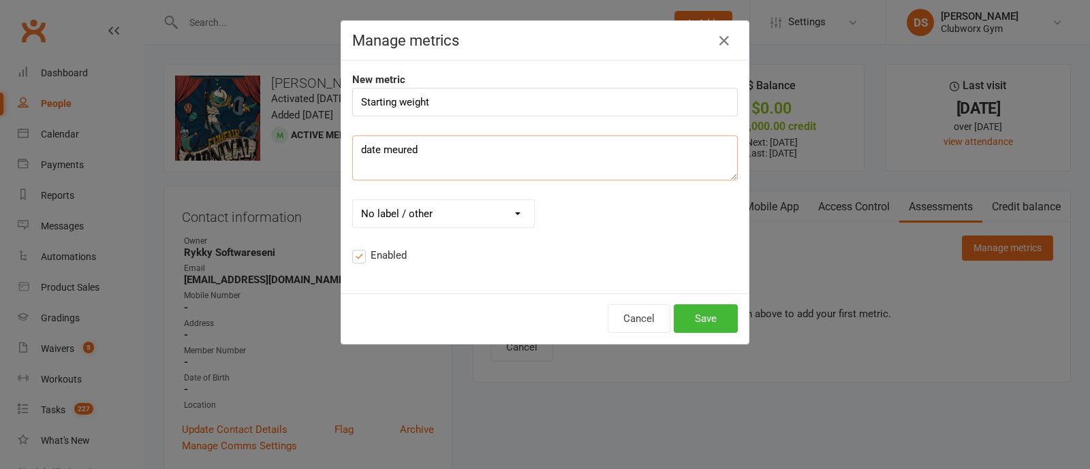
click at [385, 156] on textarea "date meured" at bounding box center [545, 158] width 386 height 45
click at [429, 153] on textarea "date meured" at bounding box center [545, 158] width 386 height 45
drag, startPoint x: 415, startPoint y: 150, endPoint x: 388, endPoint y: 151, distance: 26.6
click at [388, 151] on textarea "date meured" at bounding box center [545, 158] width 386 height 45
click at [388, 152] on textarea "date meured" at bounding box center [545, 158] width 386 height 45
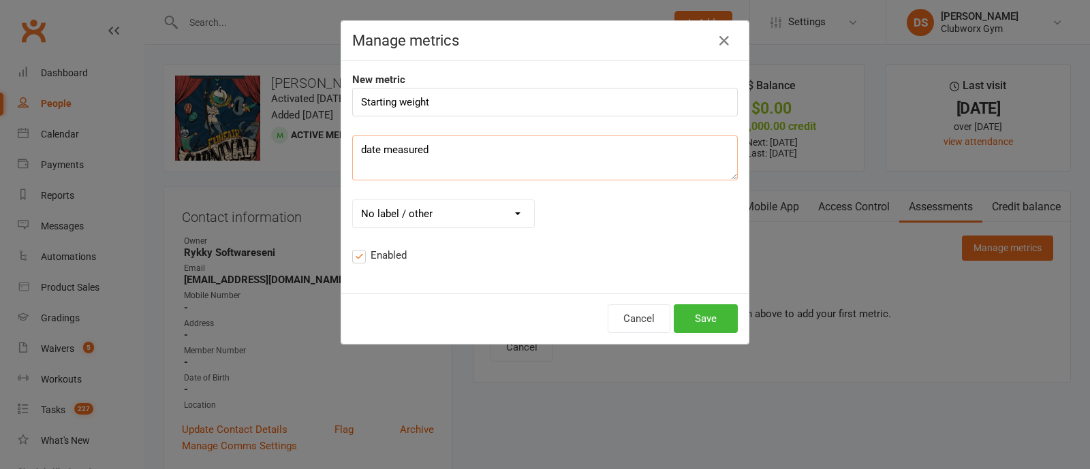
type textarea "date measured"
click at [493, 213] on select "No label / other mins hrs secs mm cm m km in ft yd mi g kg oz lb st ml L fl. oz…" at bounding box center [443, 213] width 181 height 27
select select "12"
click at [353, 200] on select "No label / other mins hrs secs mm cm m km in ft yd mi g kg oz lb st ml L fl. oz…" at bounding box center [443, 213] width 181 height 27
click at [702, 314] on button "Save" at bounding box center [706, 319] width 64 height 29
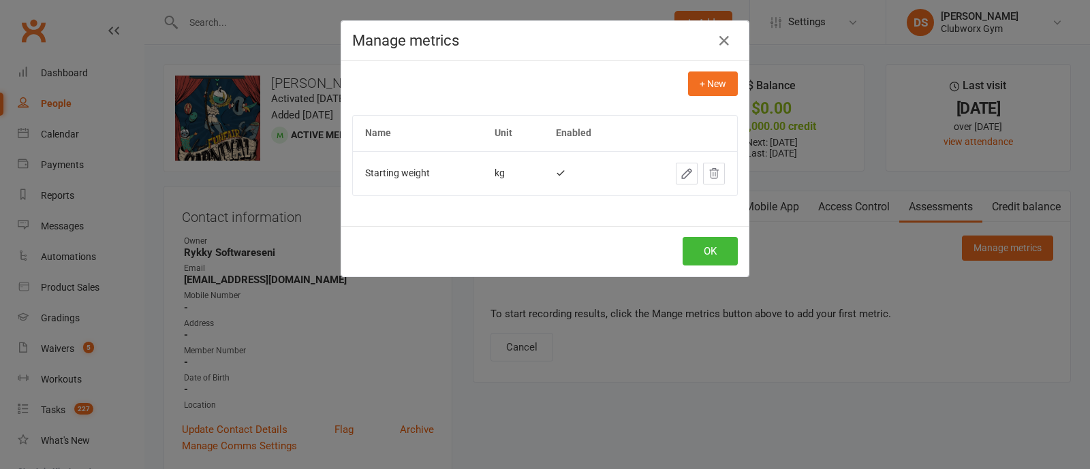
click at [680, 170] on icon "button" at bounding box center [687, 174] width 14 height 14
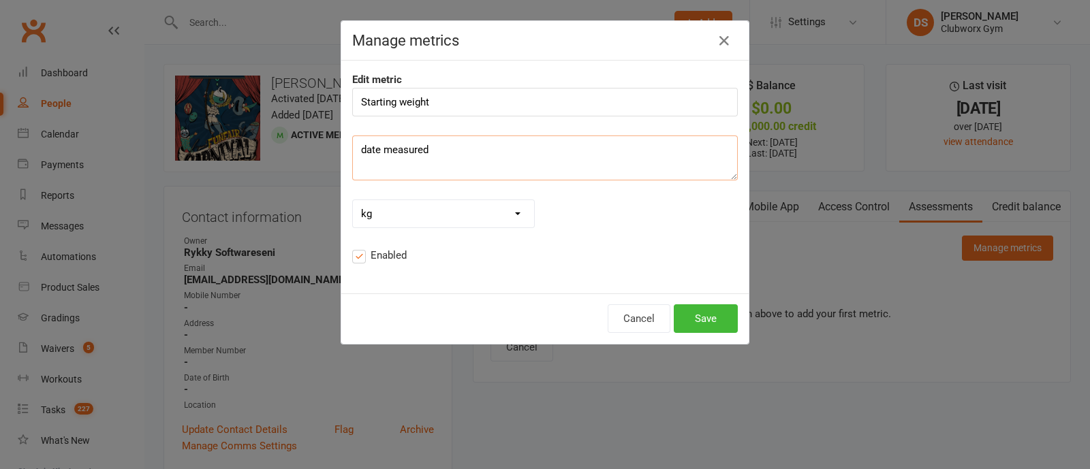
click at [470, 149] on textarea "date measured" at bounding box center [545, 158] width 386 height 45
drag, startPoint x: 446, startPoint y: 100, endPoint x: 321, endPoint y: 97, distance: 125.4
click at [321, 97] on div "Manage metrics Edit metric Starting weight date measured No label / other mins …" at bounding box center [545, 234] width 1090 height 469
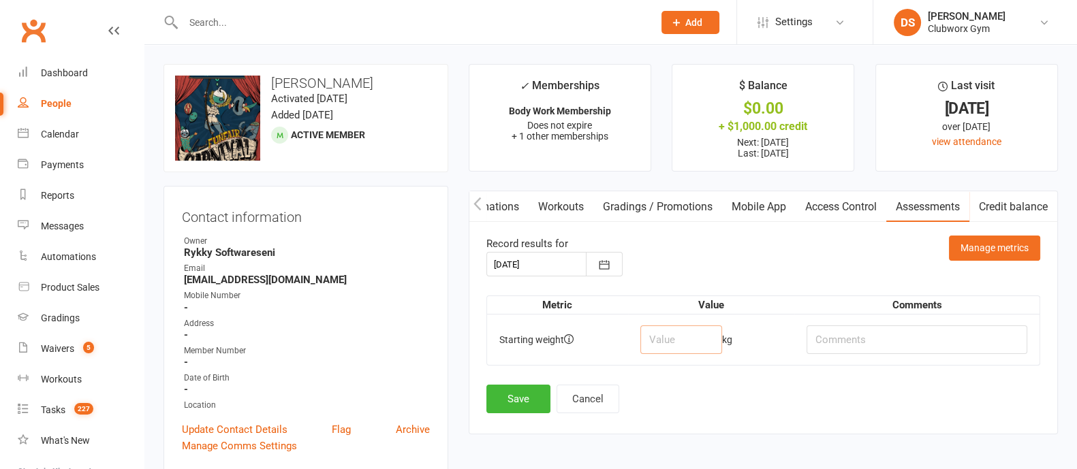
click at [673, 339] on input "number" at bounding box center [682, 340] width 82 height 29
type input "79"
click at [880, 349] on input "text" at bounding box center [917, 340] width 221 height 29
type input "[DATE]"
click at [537, 403] on button "Save" at bounding box center [519, 399] width 64 height 29
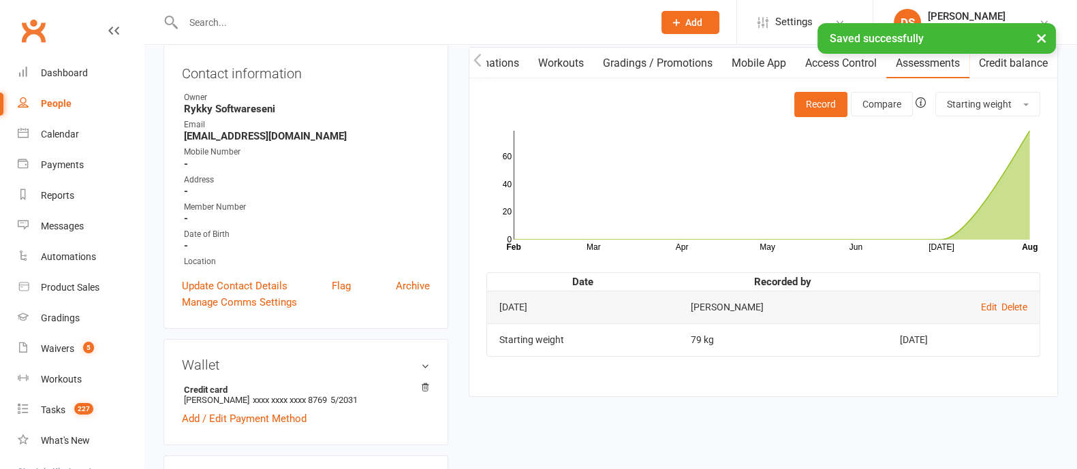
scroll to position [170, 0]
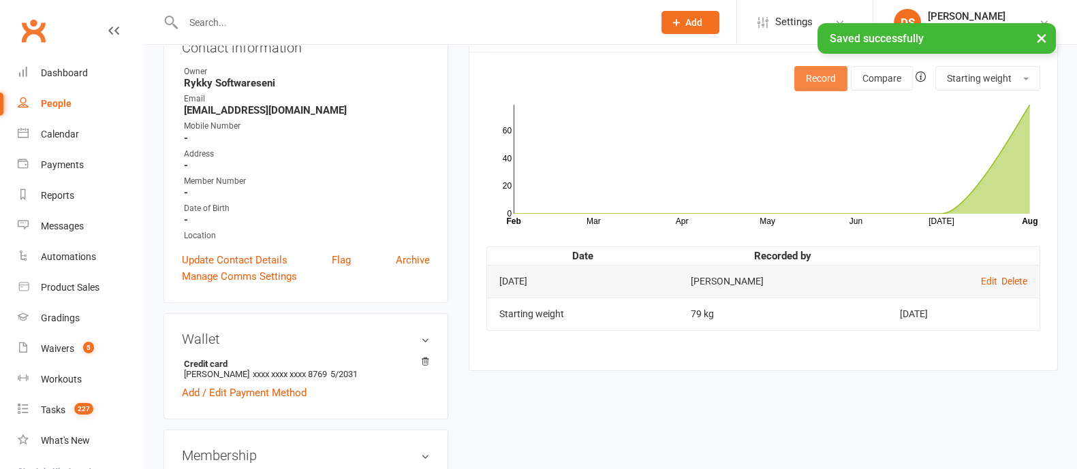
click at [835, 79] on button "Record" at bounding box center [821, 78] width 53 height 25
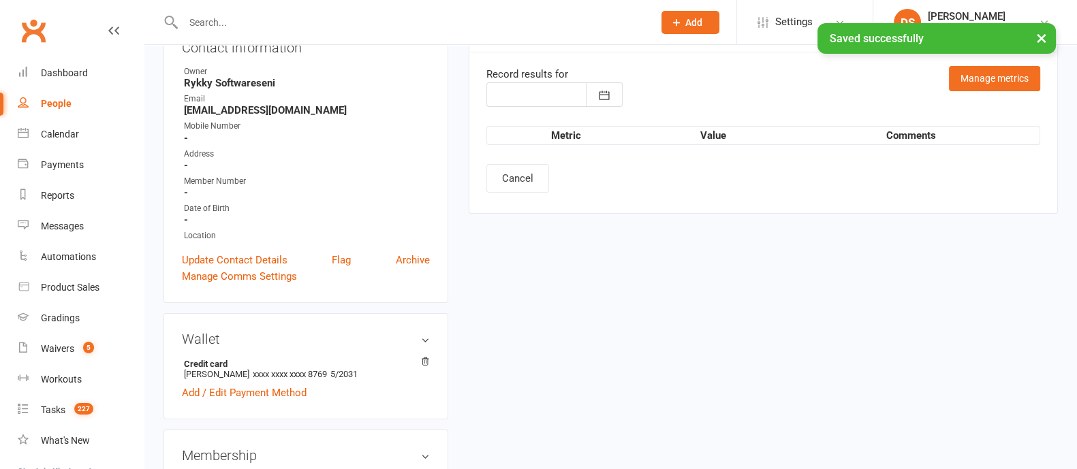
type input "[DATE]"
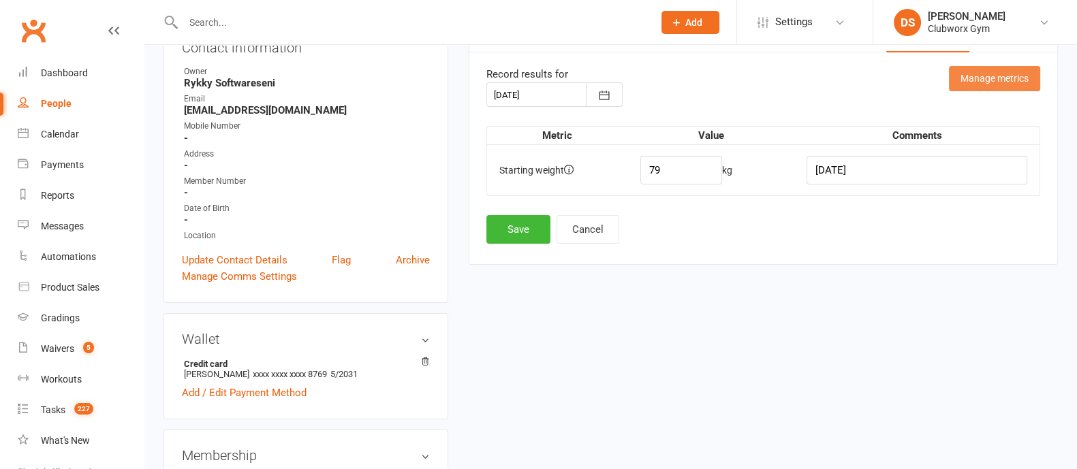
click at [1004, 76] on button "Manage metrics" at bounding box center [994, 78] width 91 height 25
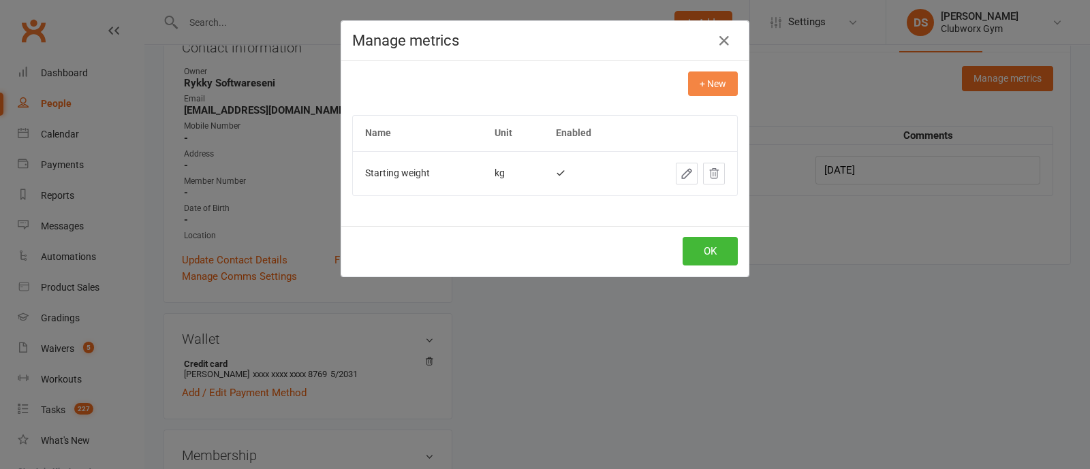
click at [706, 76] on button "+ New" at bounding box center [713, 84] width 50 height 25
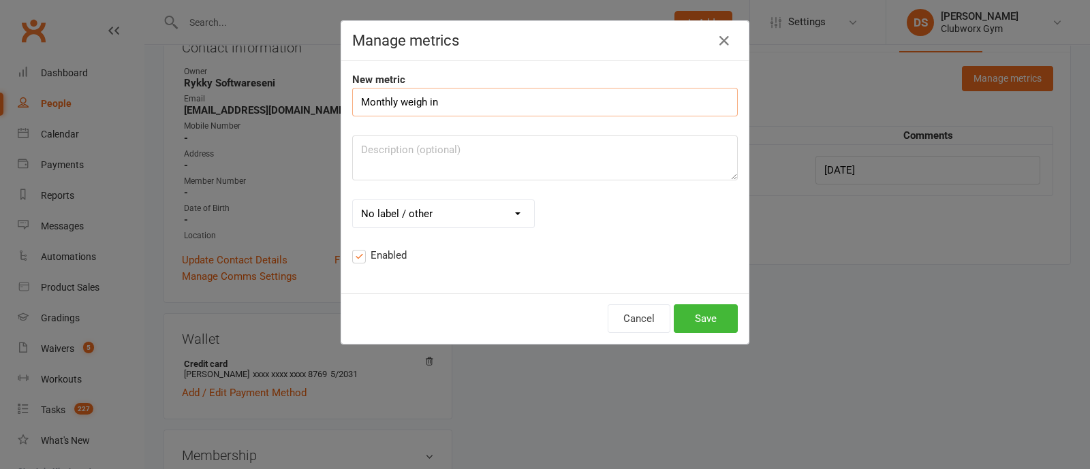
type input "Monthly weigh in"
click at [509, 211] on select "No label / other mins hrs secs mm cm m km in ft yd mi g kg oz lb st ml L fl. oz…" at bounding box center [443, 213] width 181 height 27
select select "12"
click at [353, 200] on select "No label / other mins hrs secs mm cm m km in ft yd mi g kg oz lb st ml L fl. oz…" at bounding box center [443, 213] width 181 height 27
click at [713, 313] on button "Save" at bounding box center [706, 319] width 64 height 29
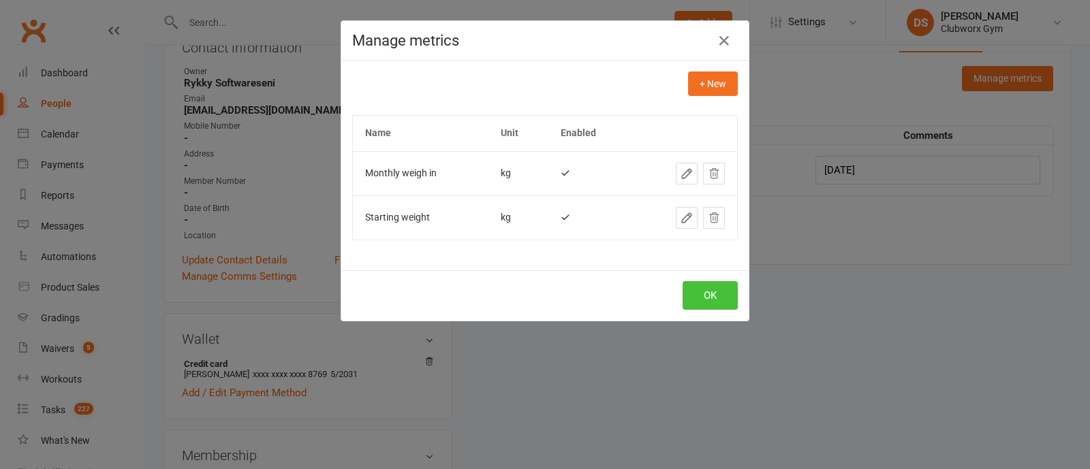
click at [695, 298] on button "OK" at bounding box center [710, 295] width 55 height 29
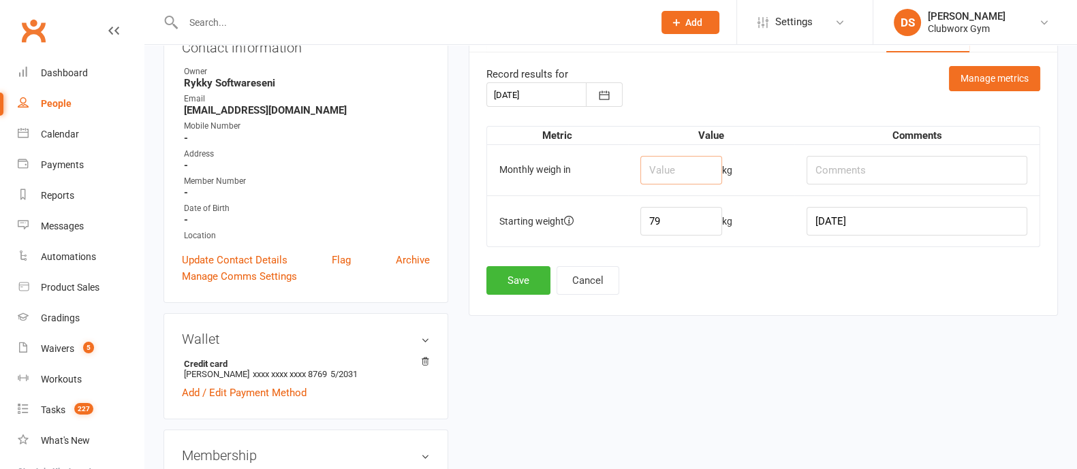
click at [669, 168] on input "number" at bounding box center [682, 170] width 82 height 29
type input "76"
click at [893, 161] on input "text" at bounding box center [917, 170] width 221 height 29
type input "[DATE]"
click at [499, 278] on button "Save" at bounding box center [519, 280] width 64 height 29
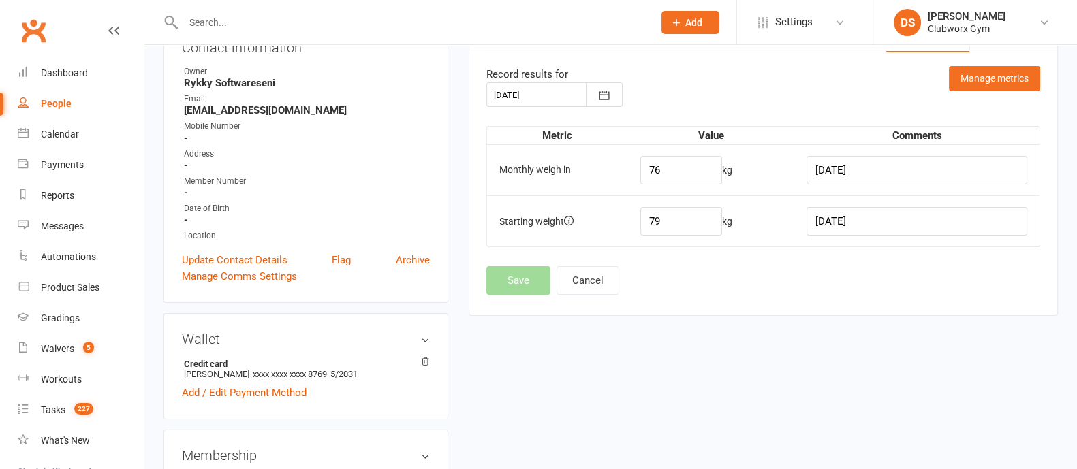
scroll to position [0, 0]
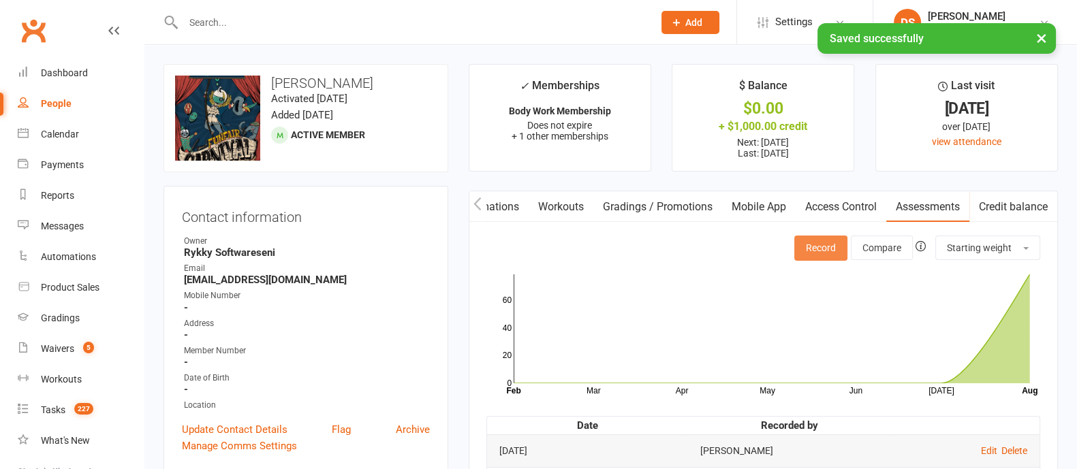
click at [816, 243] on button "Record" at bounding box center [821, 248] width 53 height 25
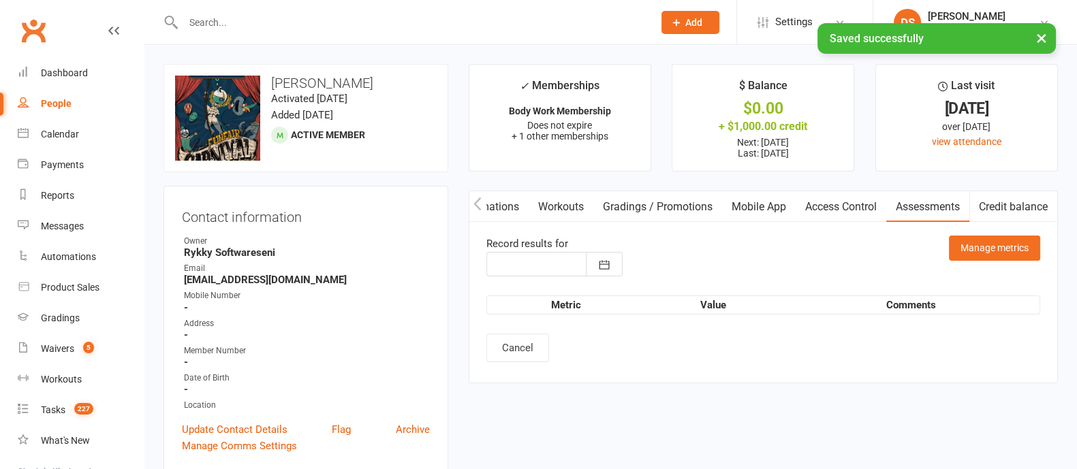
type input "[DATE]"
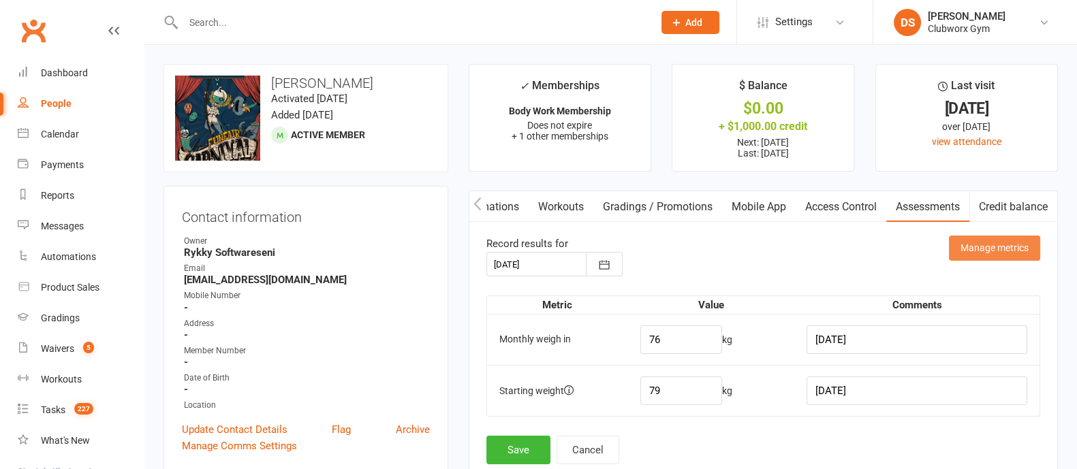
click at [1011, 250] on button "Manage metrics" at bounding box center [994, 248] width 91 height 25
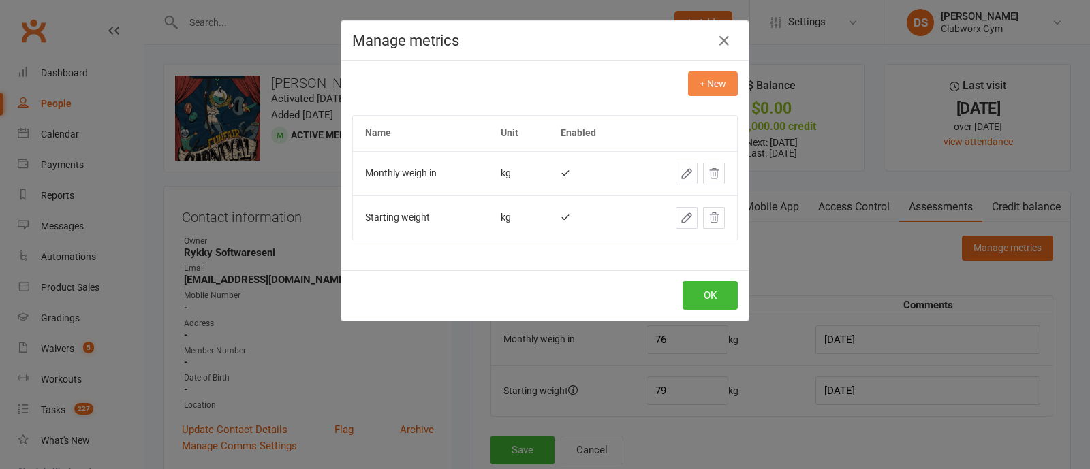
click at [707, 84] on button "+ New" at bounding box center [713, 84] width 50 height 25
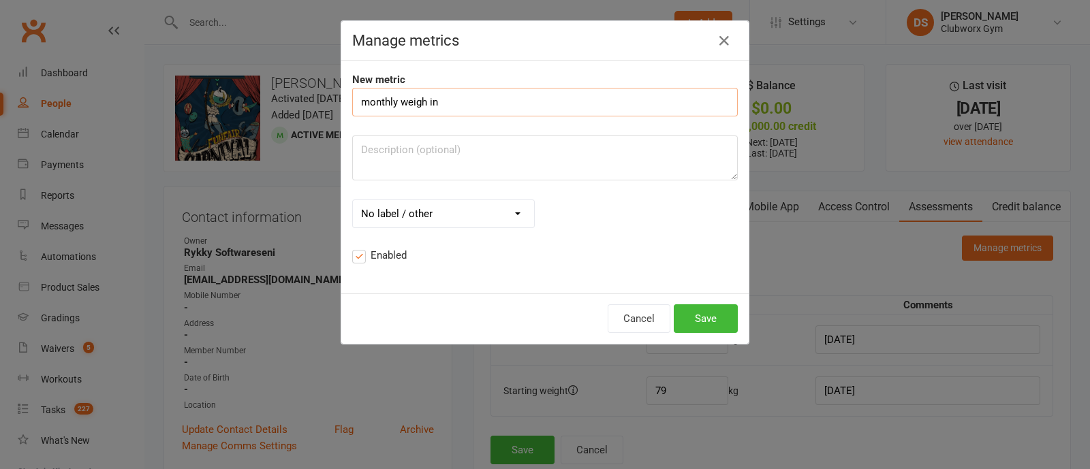
type input "monthly weigh in"
click at [447, 204] on select "No label / other mins hrs secs mm cm m km in ft yd mi g kg oz lb st ml L fl. oz…" at bounding box center [443, 213] width 181 height 27
select select "12"
click at [353, 200] on select "No label / other mins hrs secs mm cm m km in ft yd mi g kg oz lb st ml L fl. oz…" at bounding box center [443, 213] width 181 height 27
click at [695, 315] on button "Save" at bounding box center [706, 319] width 64 height 29
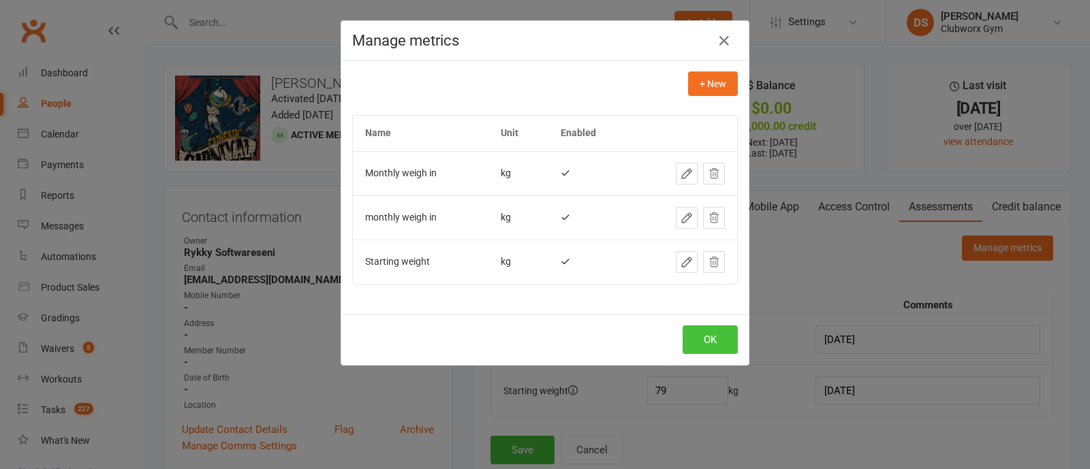
click at [701, 341] on button "OK" at bounding box center [710, 340] width 55 height 29
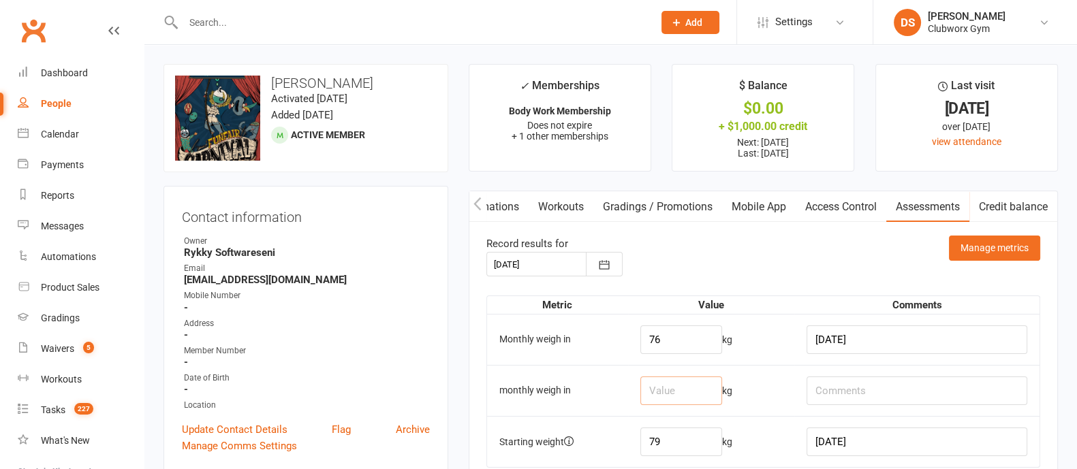
click at [699, 385] on input "number" at bounding box center [682, 391] width 82 height 29
type input "74"
click at [923, 395] on input "text" at bounding box center [917, 391] width 221 height 29
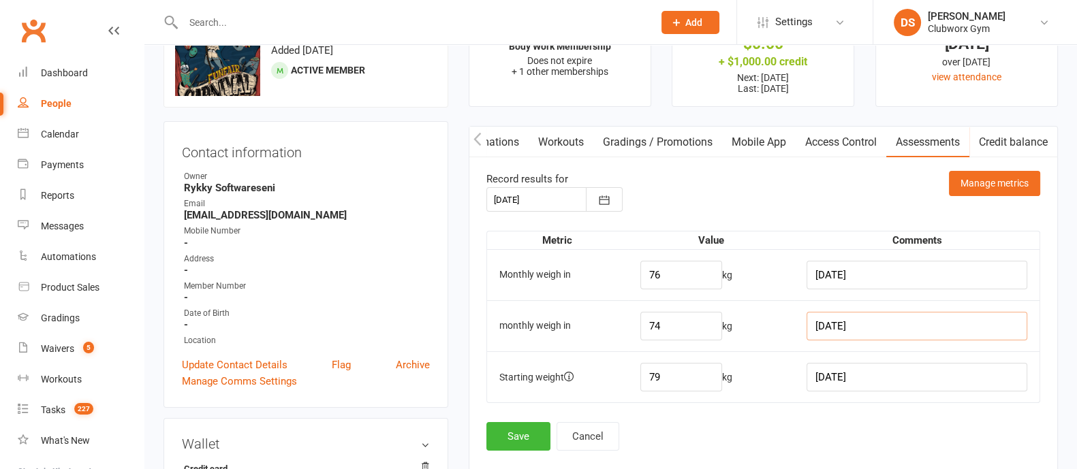
scroll to position [170, 0]
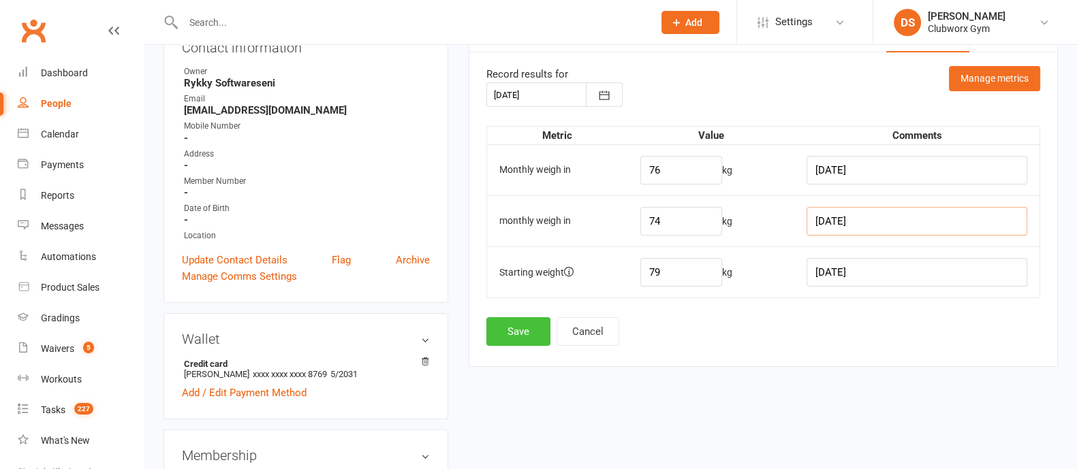
type input "[DATE]"
click at [510, 324] on button "Save" at bounding box center [519, 332] width 64 height 29
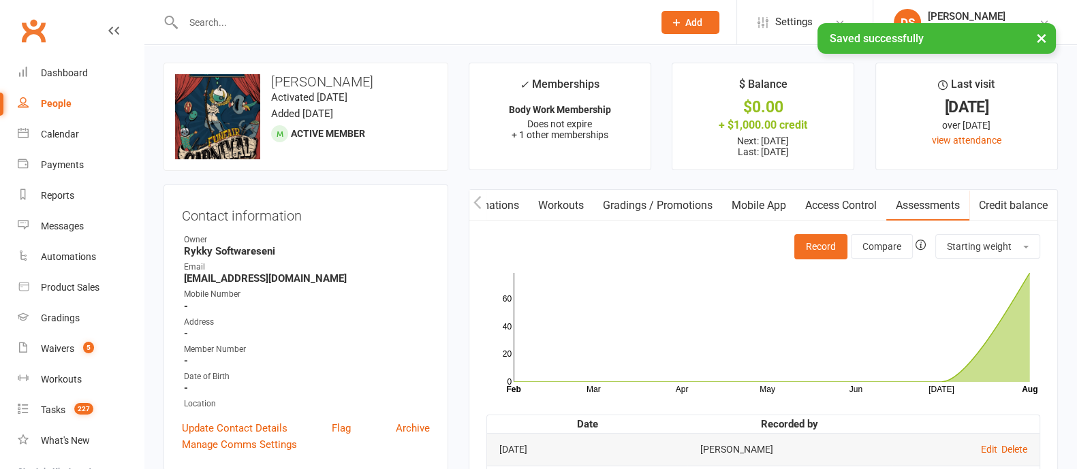
scroll to position [0, 0]
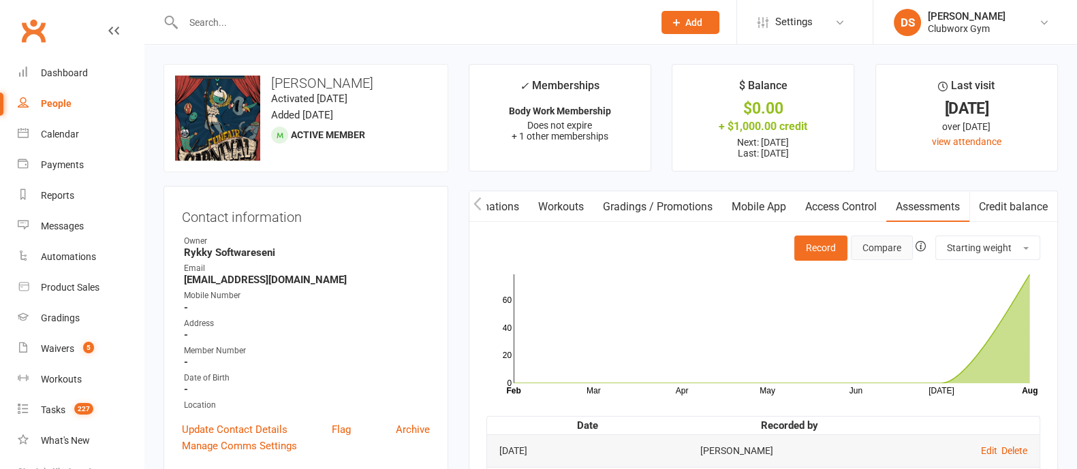
click at [865, 247] on button "Compare" at bounding box center [882, 248] width 62 height 25
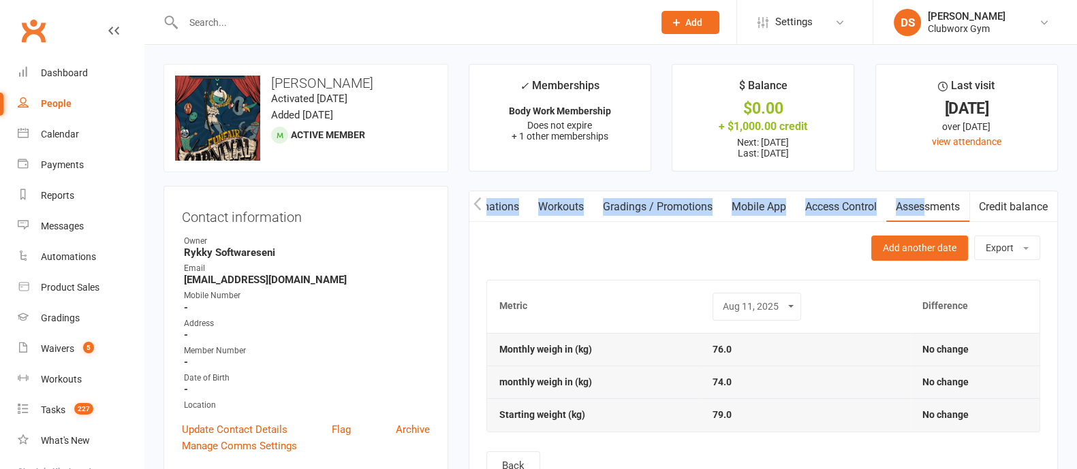
click at [929, 193] on div "Activity Notes Comms Attendance Payments Waivers Tasks Automations Workouts Gra…" at bounding box center [763, 346] width 589 height 311
click at [949, 210] on link "Assessments" at bounding box center [928, 206] width 83 height 31
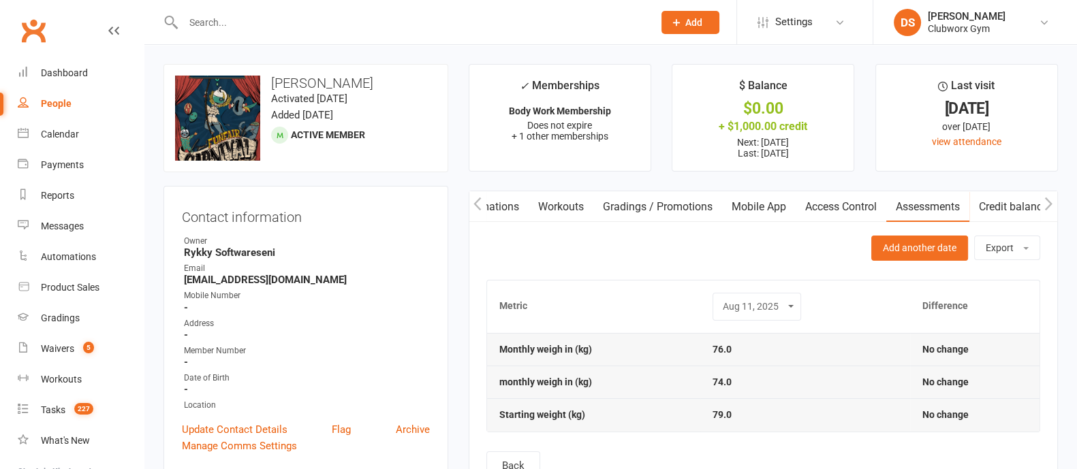
click at [719, 262] on compare-data-series "Add another date Export Download CSV Email CSV Metric [DATE] Difference Monthly…" at bounding box center [764, 354] width 554 height 236
click at [925, 209] on link "Assessments" at bounding box center [928, 206] width 83 height 31
click at [946, 350] on strong "No change" at bounding box center [946, 349] width 46 height 11
click at [925, 205] on link "Assessments" at bounding box center [928, 206] width 83 height 31
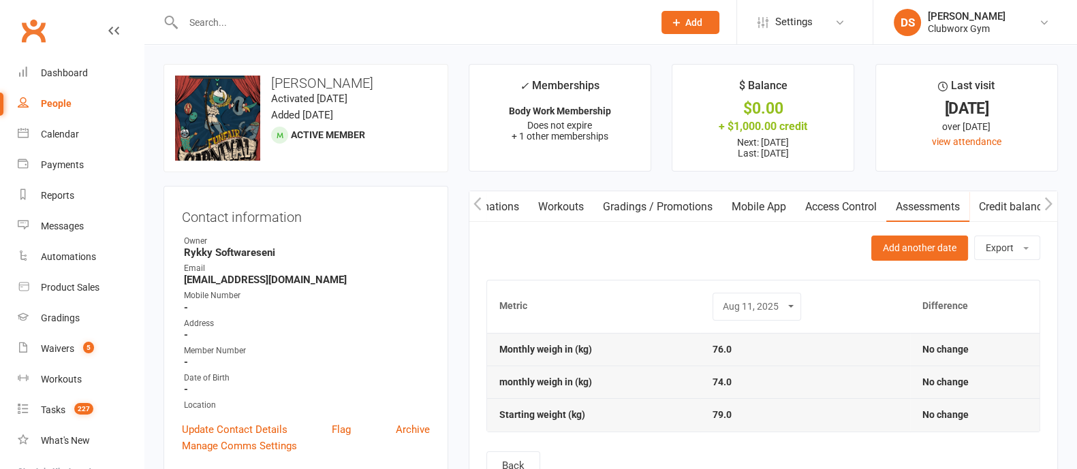
click at [837, 209] on link "Access Control" at bounding box center [841, 206] width 91 height 31
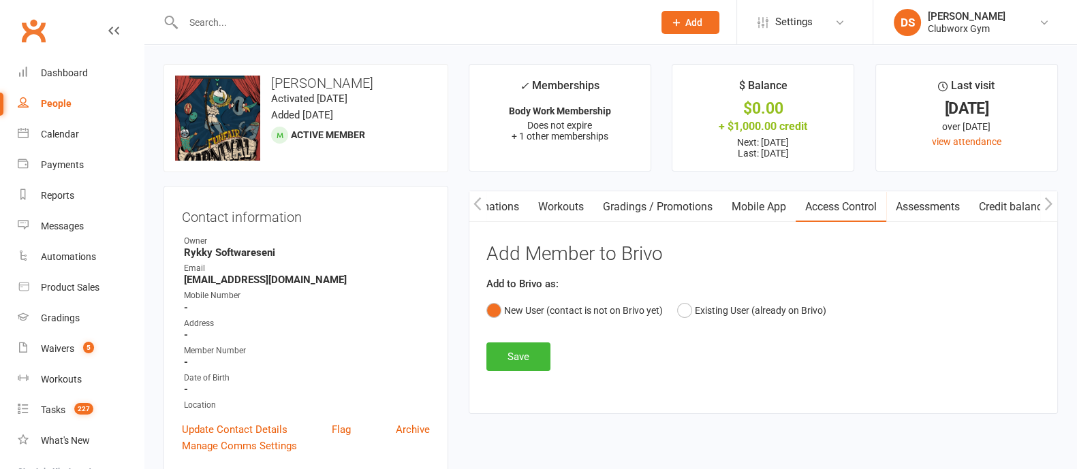
click at [953, 206] on link "Assessments" at bounding box center [928, 206] width 83 height 31
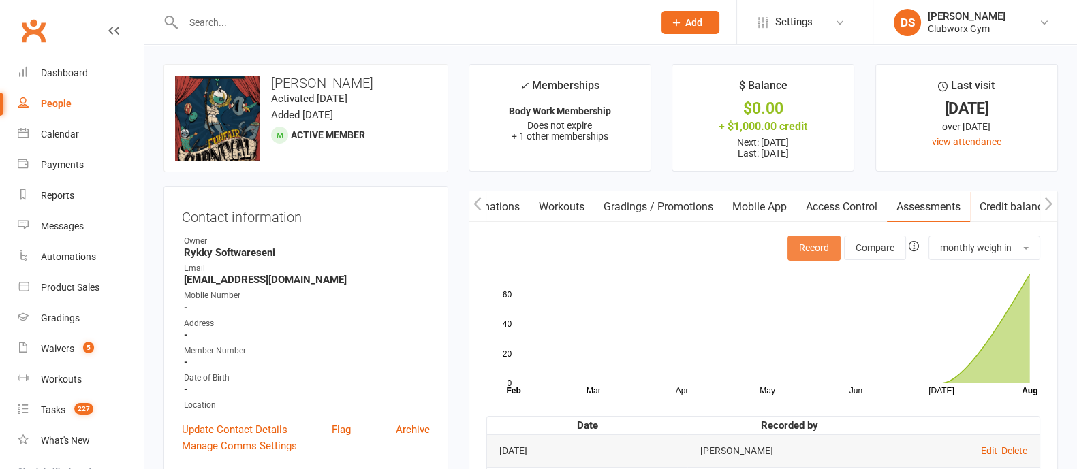
click at [814, 247] on button "Record" at bounding box center [814, 248] width 53 height 25
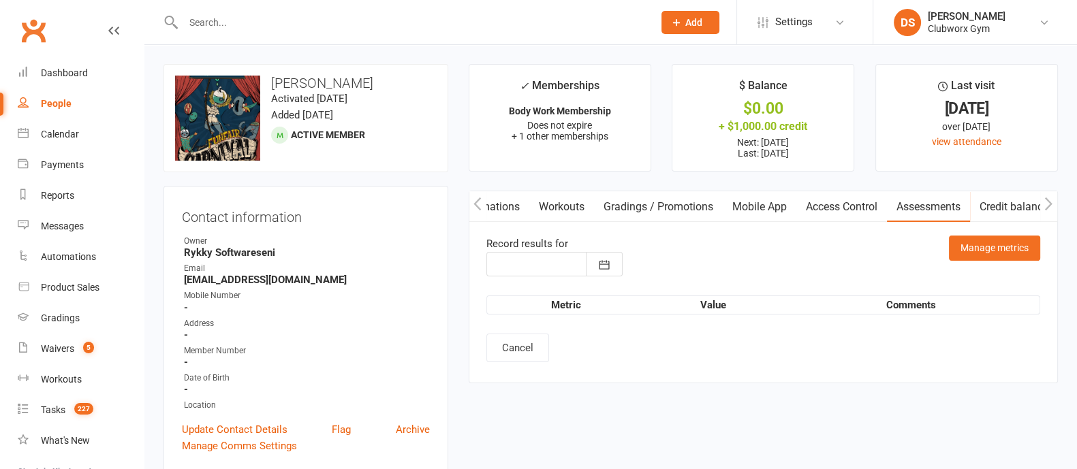
type input "[DATE]"
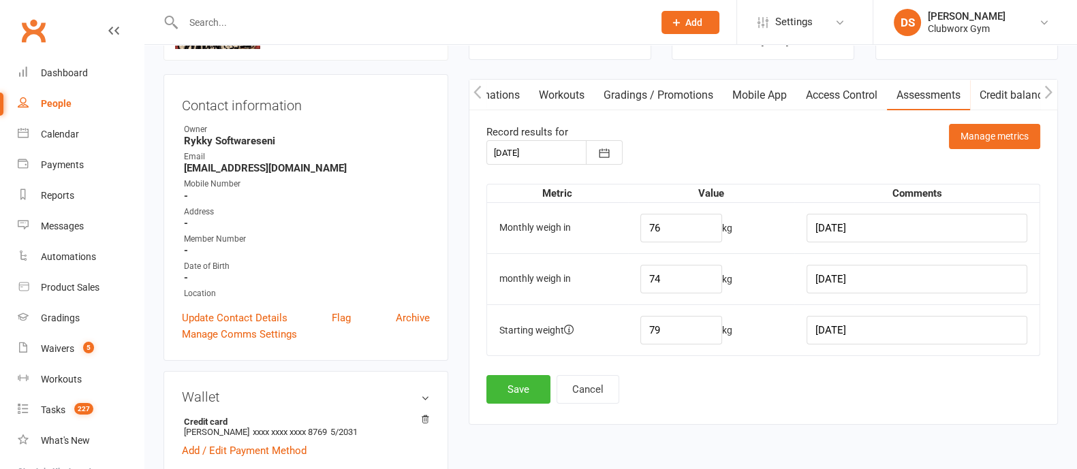
scroll to position [84, 0]
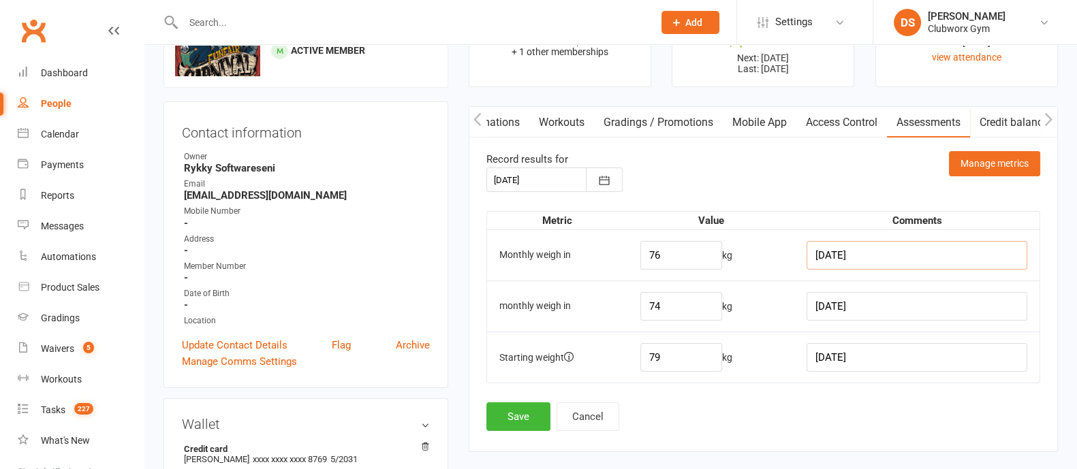
click at [913, 253] on input "[DATE]" at bounding box center [917, 255] width 221 height 29
click at [522, 414] on button "Save" at bounding box center [519, 417] width 64 height 29
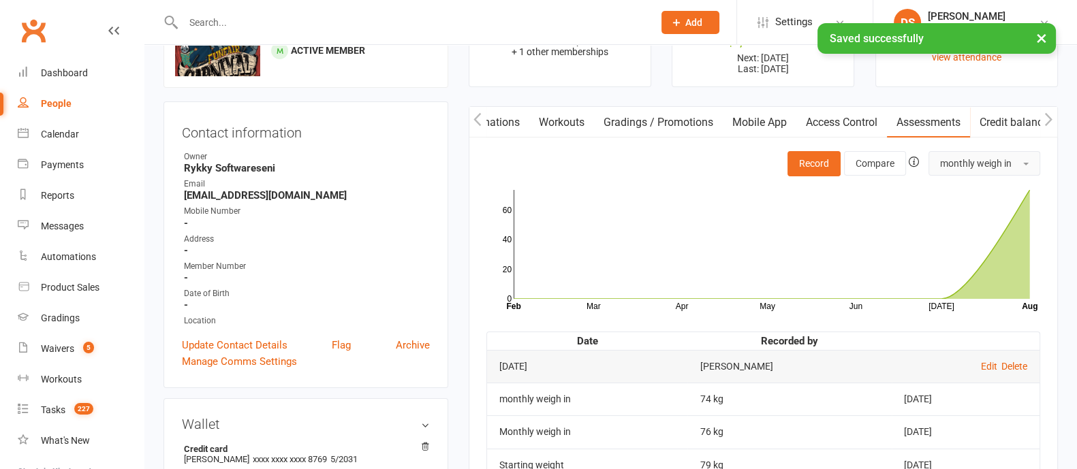
click at [984, 162] on span "monthly weigh in" at bounding box center [976, 163] width 72 height 11
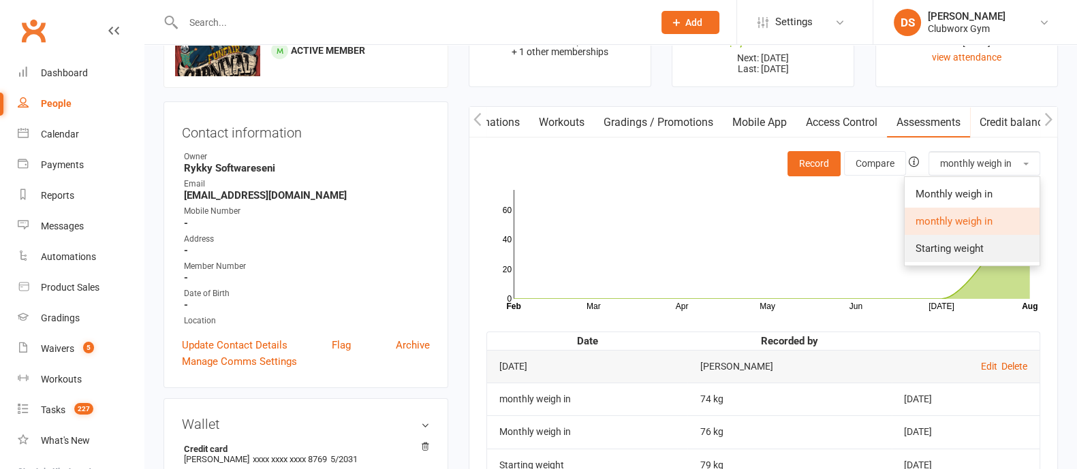
click at [974, 240] on link "Starting weight" at bounding box center [972, 248] width 135 height 27
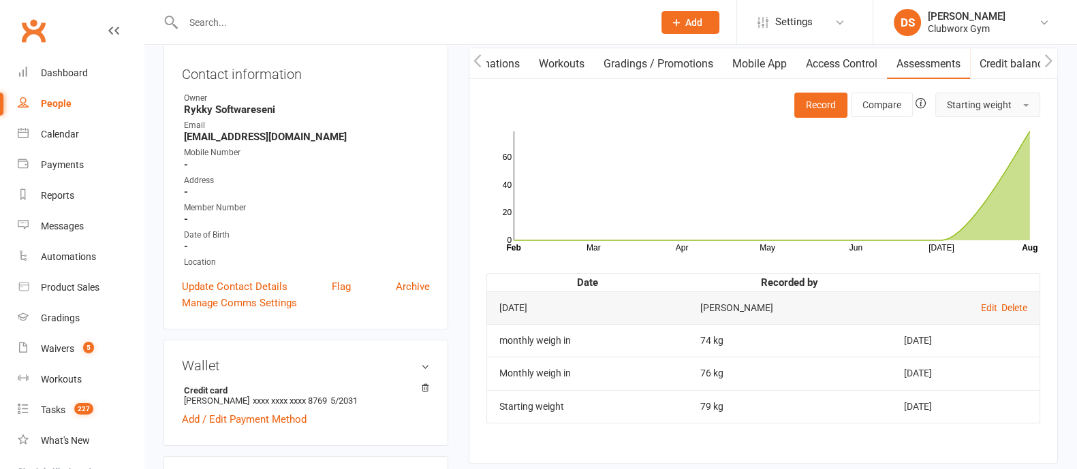
scroll to position [170, 0]
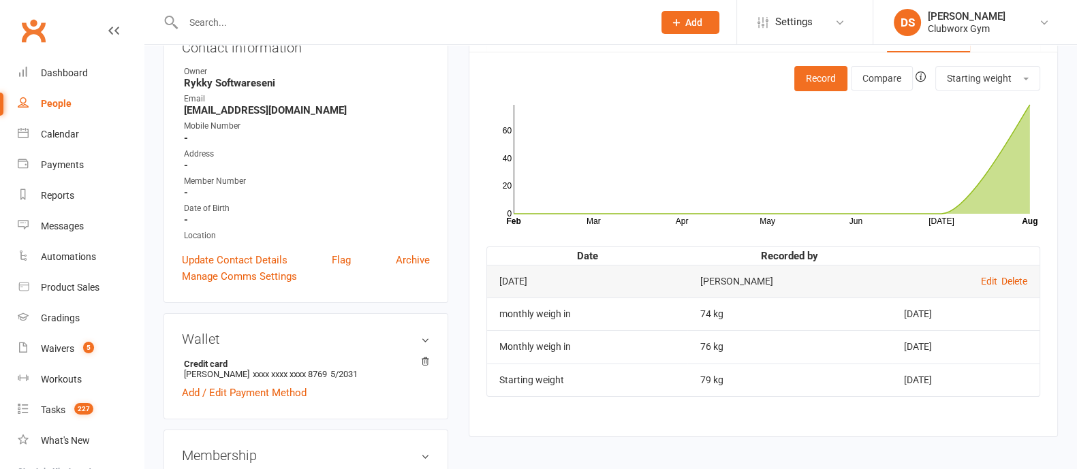
click at [535, 373] on td "Starting weight" at bounding box center [587, 380] width 201 height 33
click at [1019, 276] on link "Delete" at bounding box center [1015, 281] width 26 height 11
click at [985, 281] on link "Edit" at bounding box center [989, 281] width 16 height 11
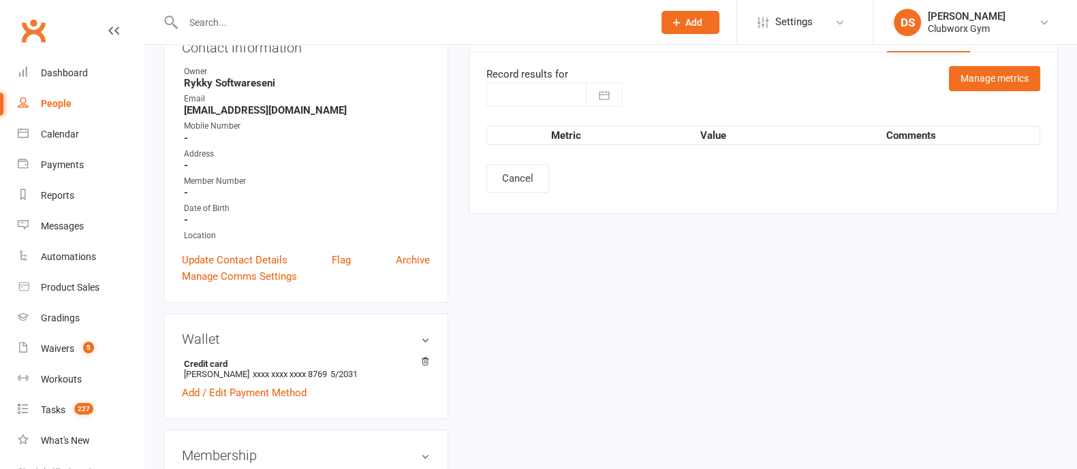
type input "[DATE]"
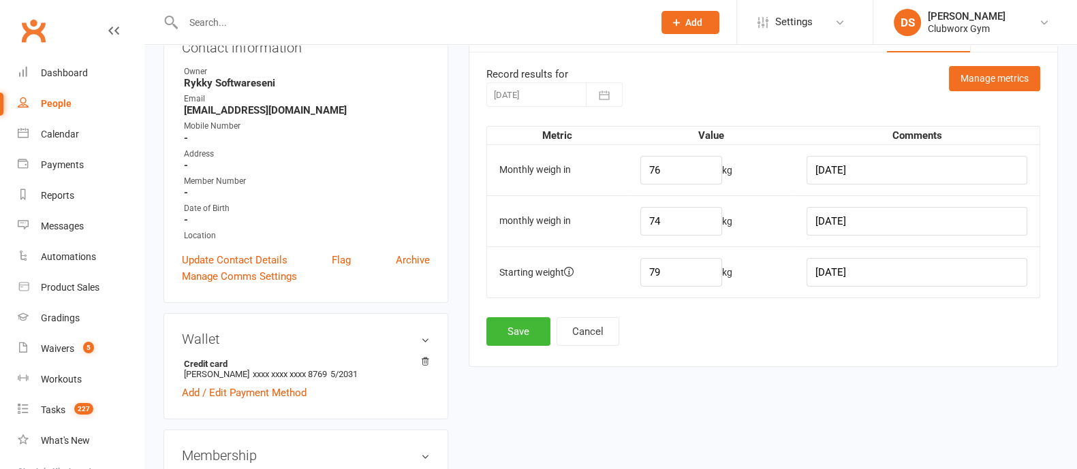
click at [555, 271] on td "Starting weight" at bounding box center [557, 272] width 141 height 51
click at [978, 68] on button "Manage metrics" at bounding box center [994, 78] width 91 height 25
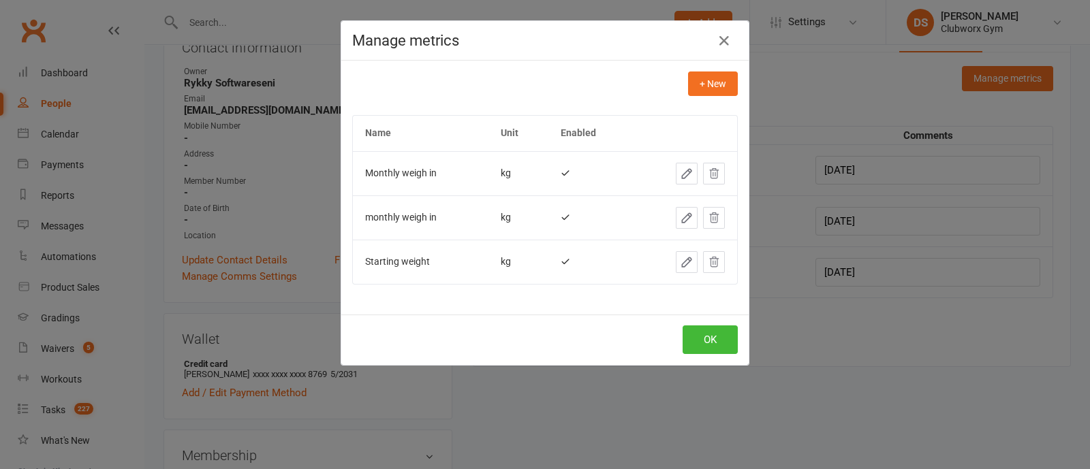
click at [686, 253] on button "button" at bounding box center [687, 262] width 22 height 22
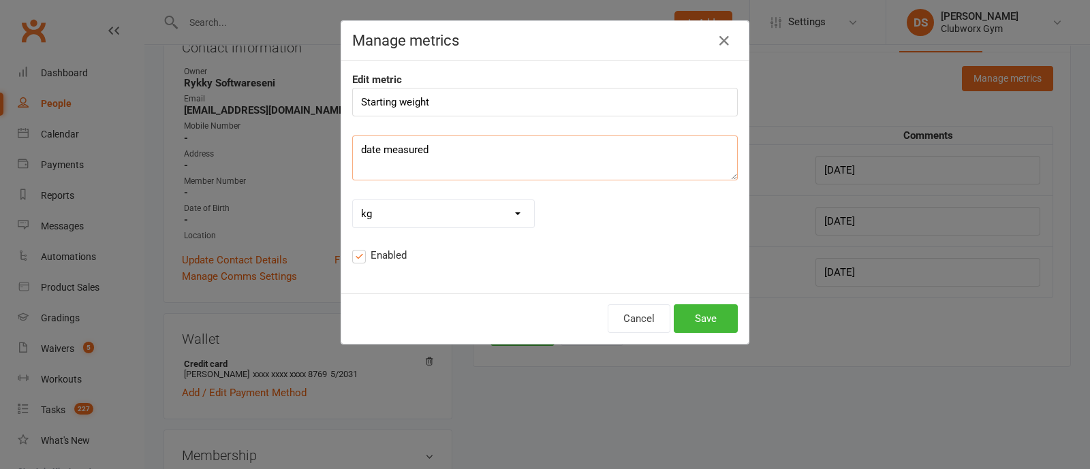
click at [580, 168] on textarea "date measured" at bounding box center [545, 158] width 386 height 45
drag, startPoint x: 476, startPoint y: 108, endPoint x: 570, endPoint y: 99, distance: 94.5
click at [476, 108] on input "Starting weight" at bounding box center [545, 102] width 386 height 29
click at [720, 319] on button "Save" at bounding box center [706, 319] width 64 height 29
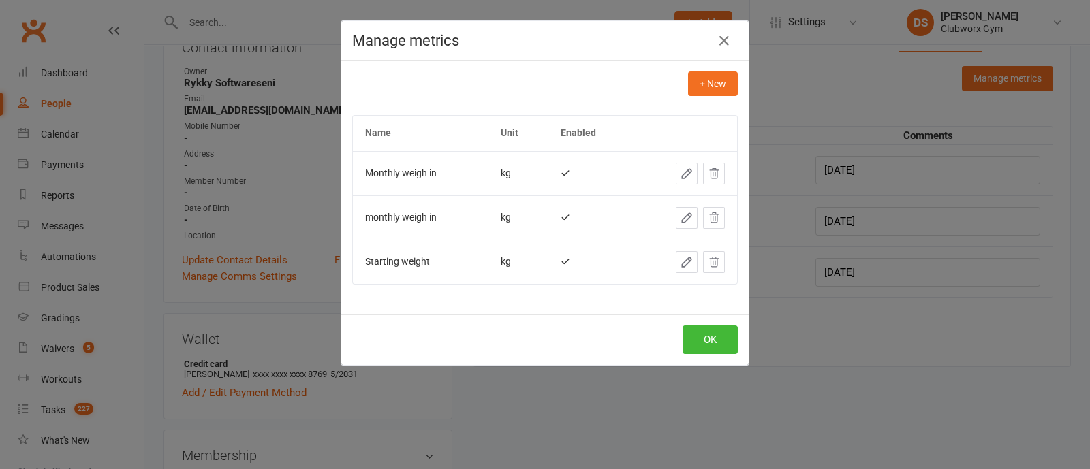
click at [690, 174] on button "button" at bounding box center [687, 174] width 22 height 22
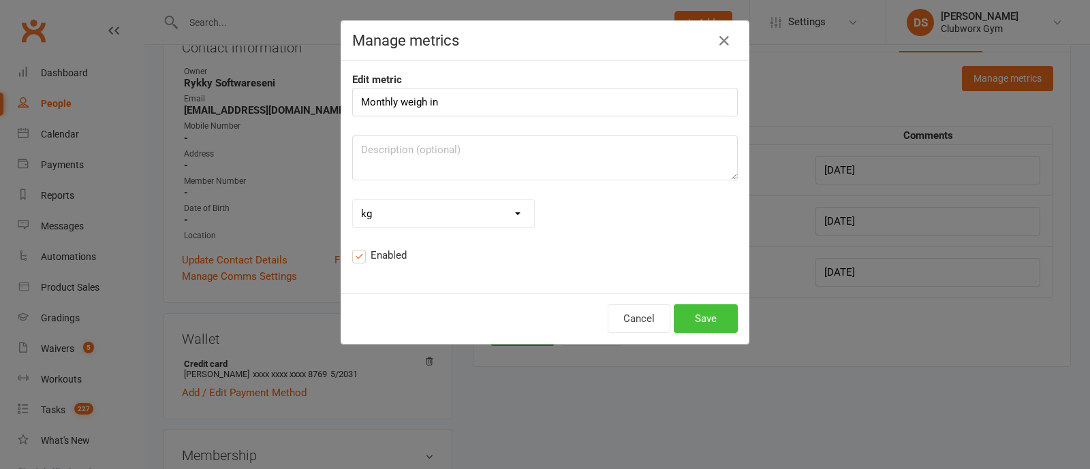
click at [711, 313] on button "Save" at bounding box center [706, 319] width 64 height 29
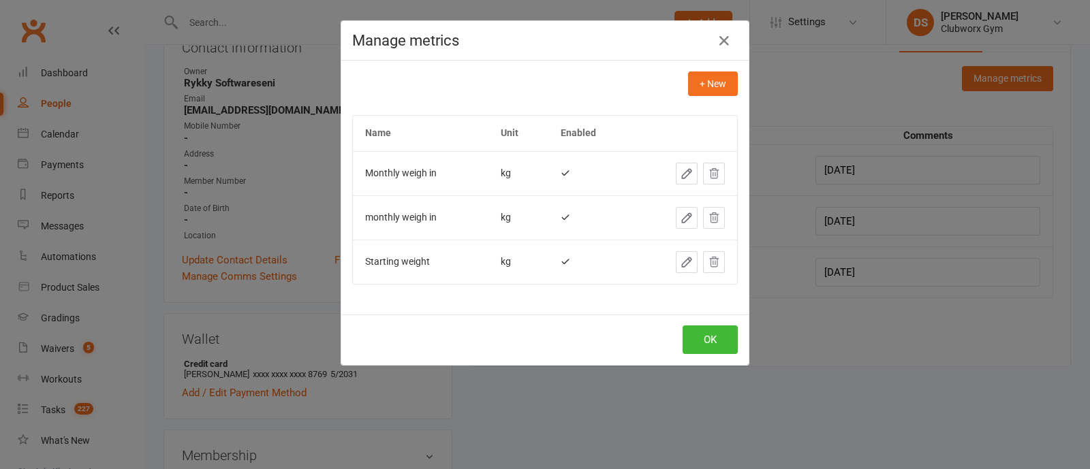
click at [730, 42] on h4 "Manage metrics" at bounding box center [545, 40] width 386 height 17
click at [721, 33] on icon "button" at bounding box center [724, 41] width 16 height 16
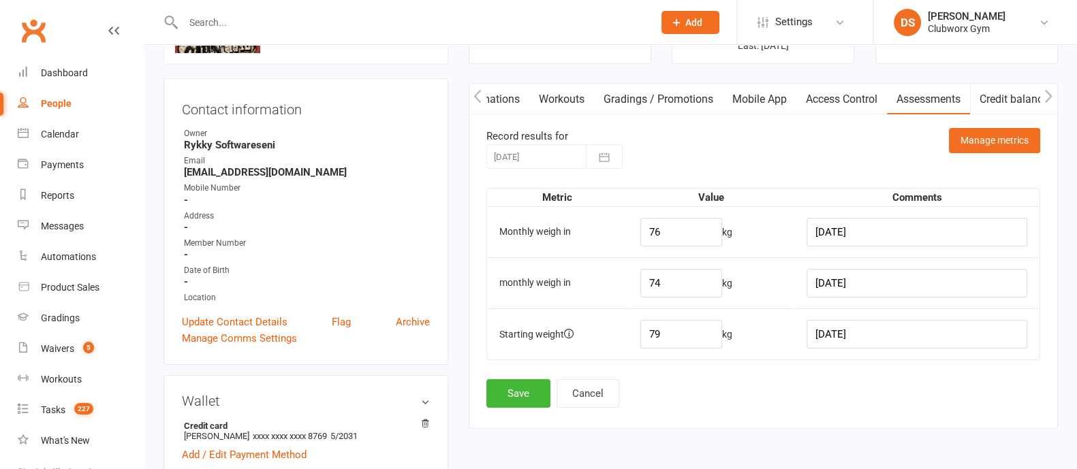
scroll to position [84, 0]
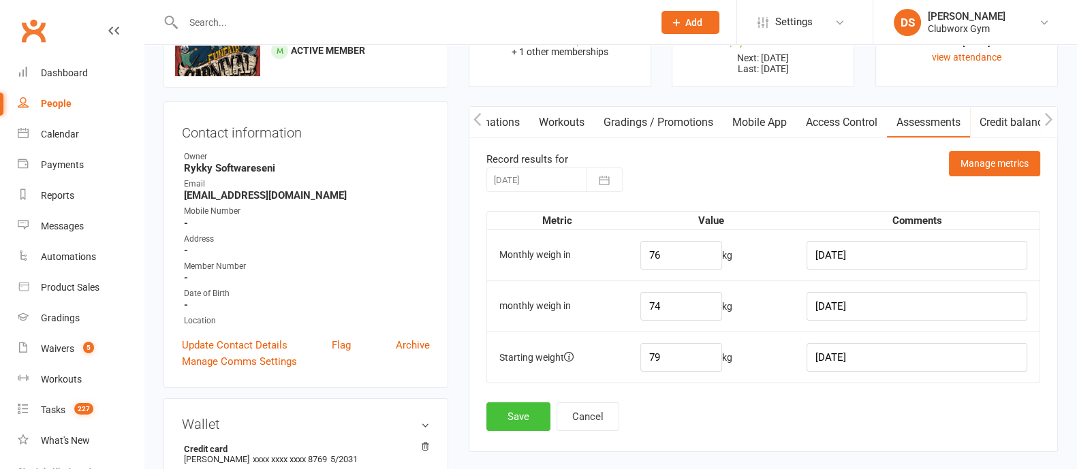
click at [535, 414] on button "Save" at bounding box center [519, 417] width 64 height 29
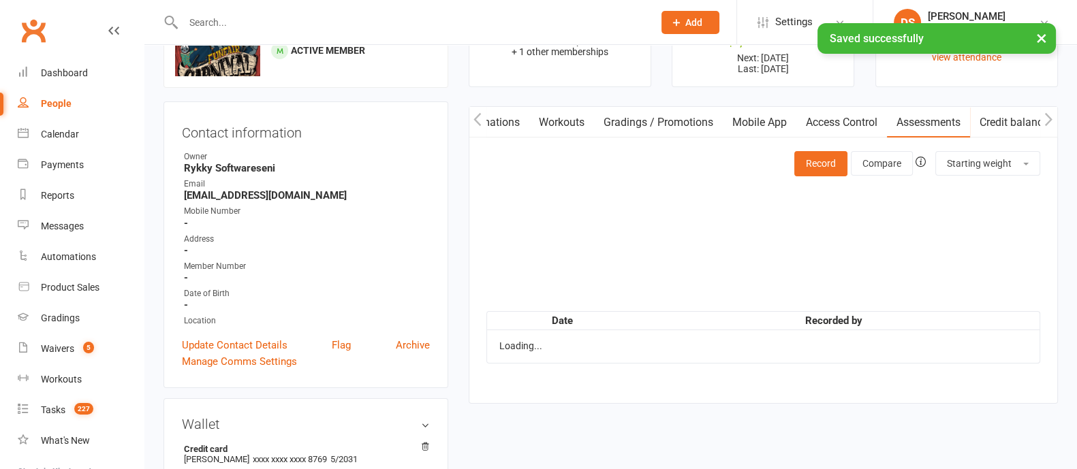
scroll to position [0, 0]
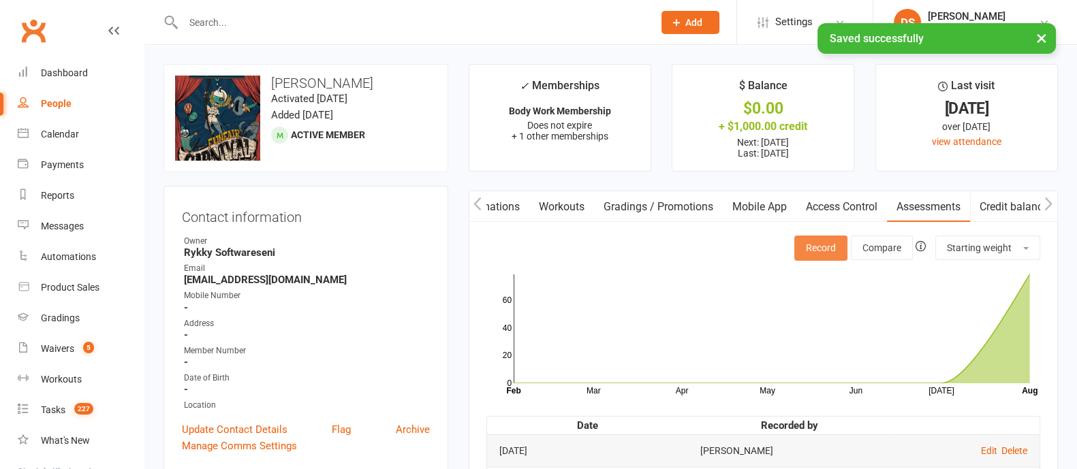
click at [831, 251] on button "Record" at bounding box center [821, 248] width 53 height 25
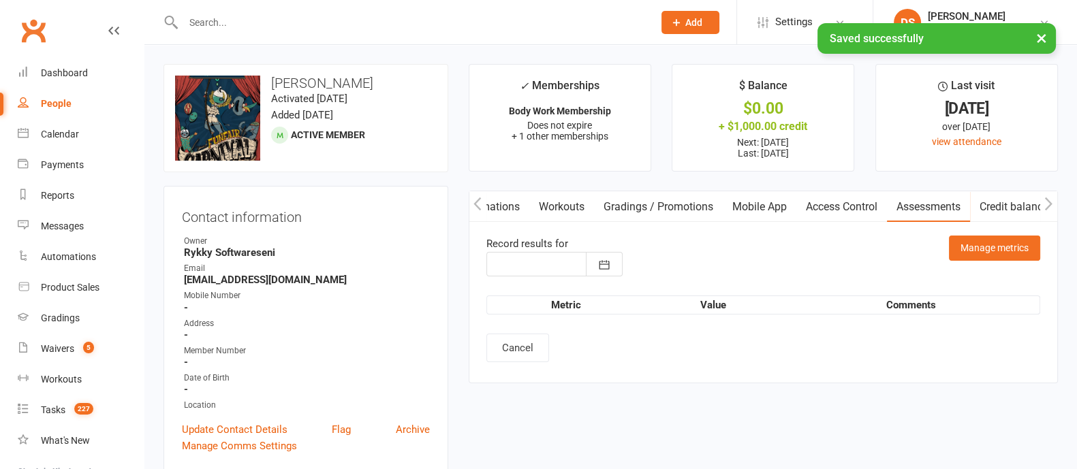
type input "[DATE]"
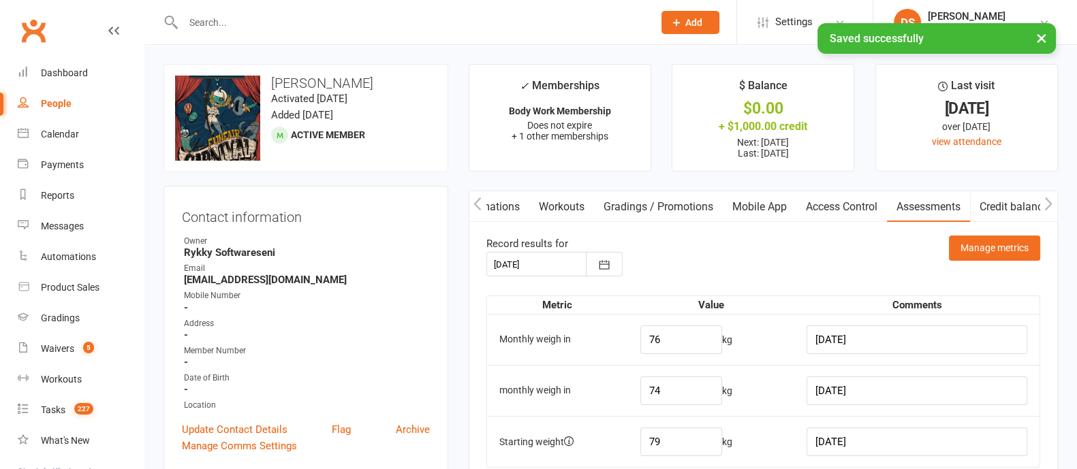
click at [559, 339] on td "Monthly weigh in" at bounding box center [557, 339] width 141 height 51
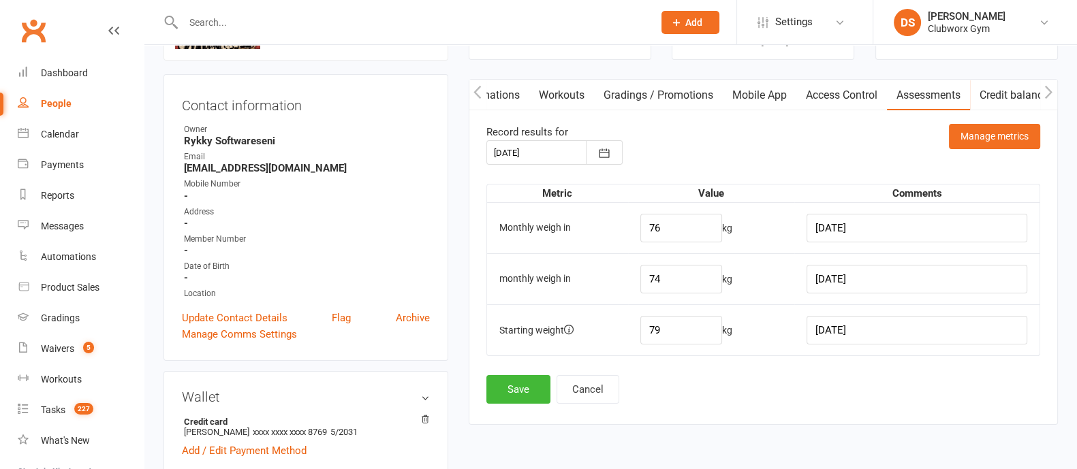
scroll to position [84, 0]
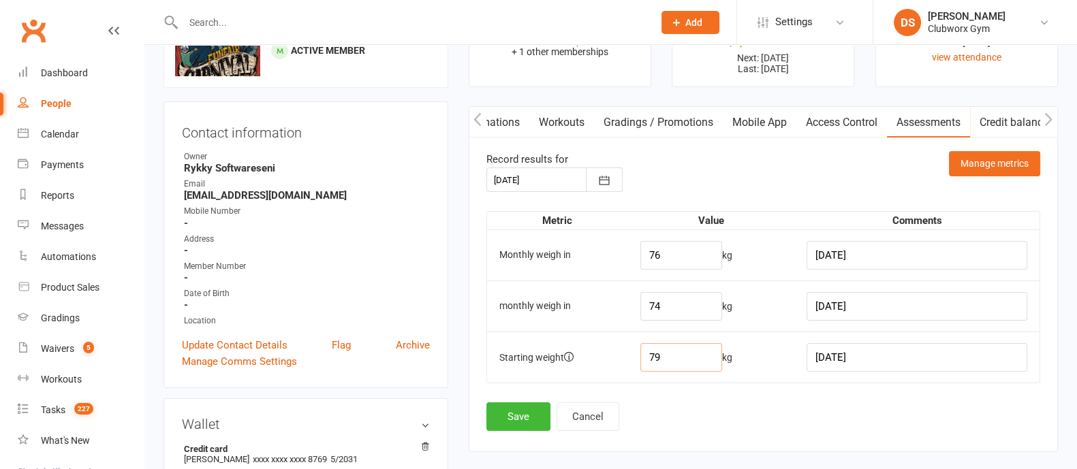
drag, startPoint x: 687, startPoint y: 356, endPoint x: 608, endPoint y: 363, distance: 79.3
click at [608, 363] on tr "Starting weight 79 kg [DATE]" at bounding box center [763, 357] width 553 height 51
type input "80"
click at [532, 417] on button "Save" at bounding box center [519, 417] width 64 height 29
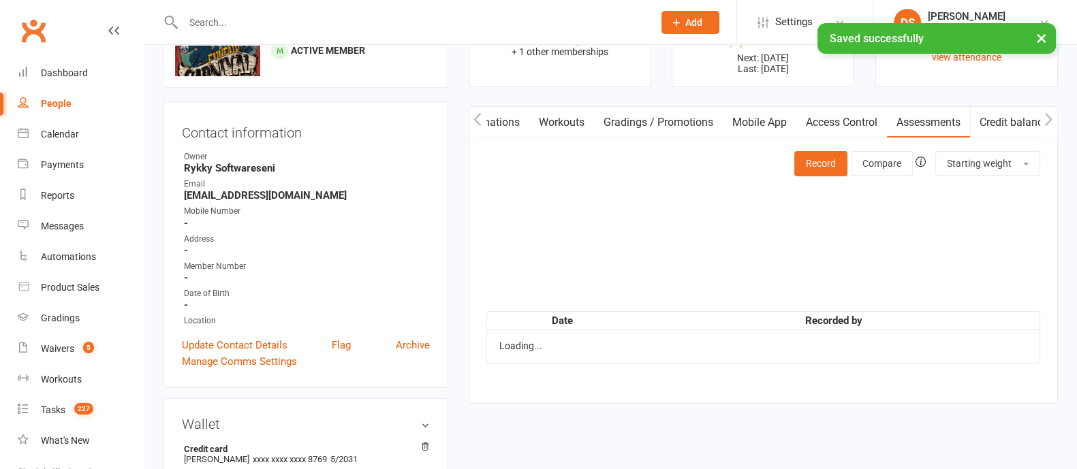
scroll to position [0, 0]
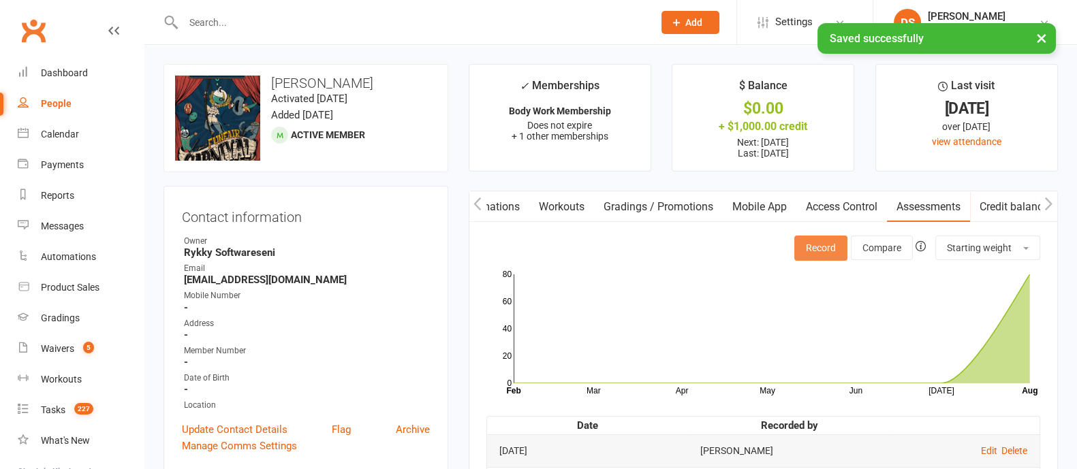
click at [827, 243] on button "Record" at bounding box center [821, 248] width 53 height 25
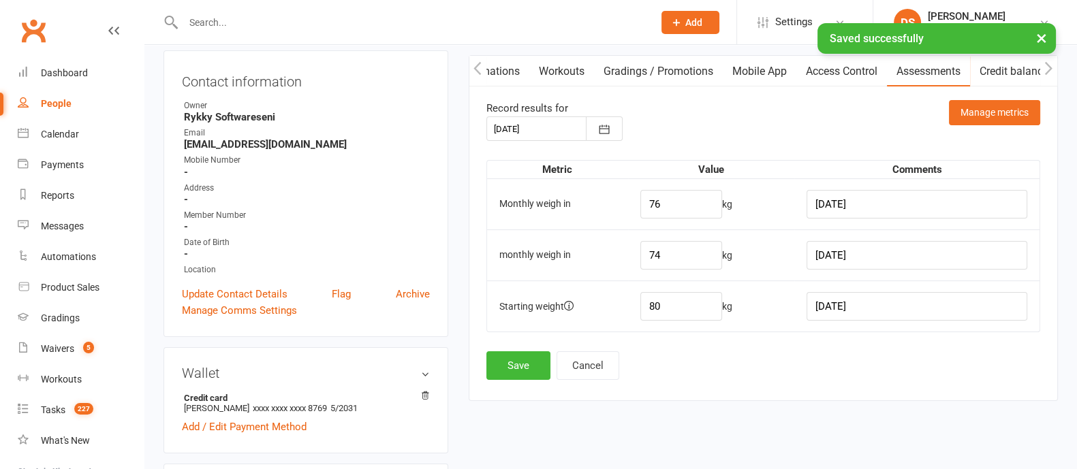
scroll to position [170, 0]
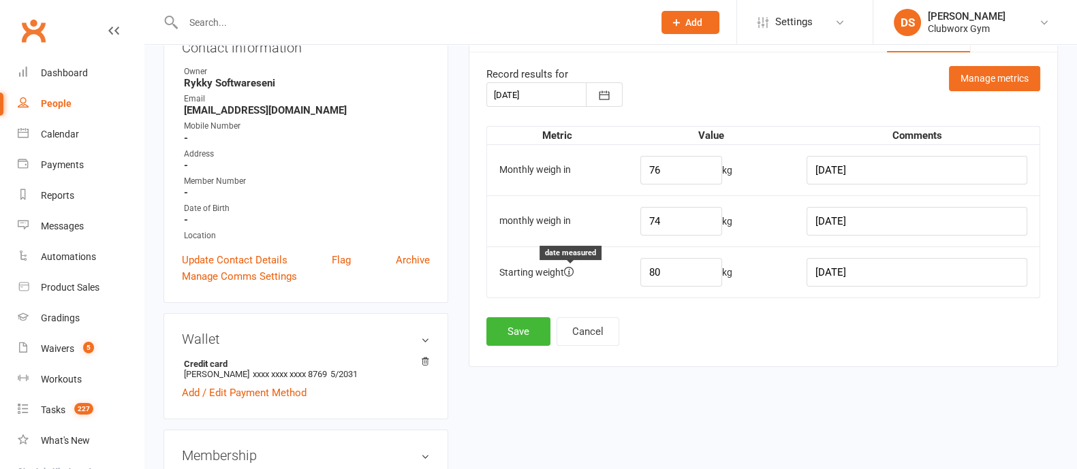
click at [567, 269] on icon at bounding box center [569, 272] width 10 height 10
click at [577, 269] on td "Starting weight date measured" at bounding box center [557, 272] width 141 height 51
click at [570, 269] on icon at bounding box center [569, 272] width 10 height 10
click at [570, 271] on icon at bounding box center [569, 272] width 10 height 10
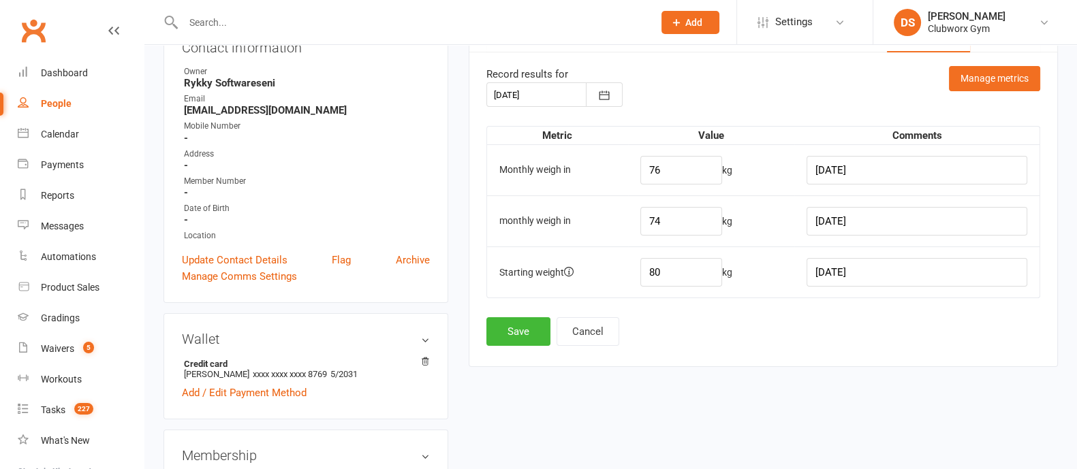
click at [555, 98] on div at bounding box center [555, 94] width 136 height 25
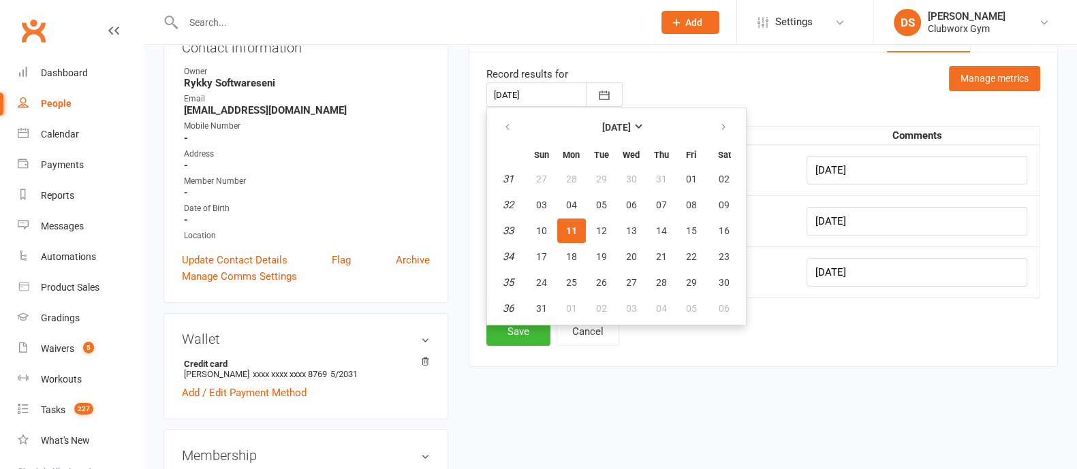
click at [555, 94] on div at bounding box center [555, 94] width 136 height 25
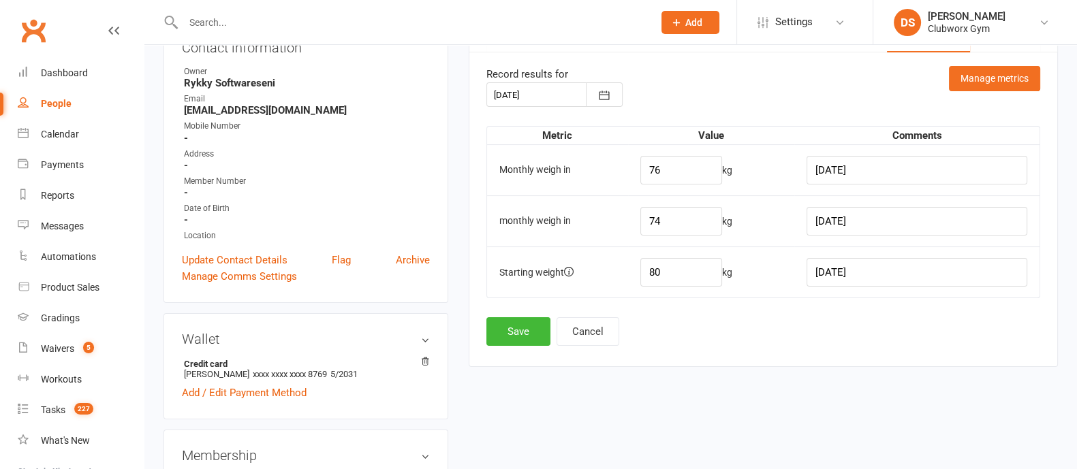
click at [542, 89] on div at bounding box center [555, 94] width 136 height 25
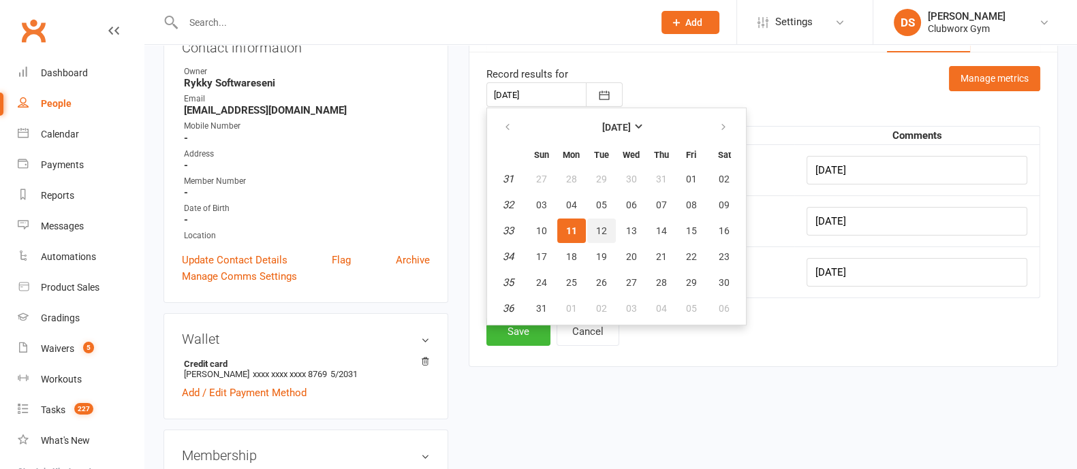
click at [600, 226] on span "12" at bounding box center [601, 231] width 11 height 11
type input "[DATE]"
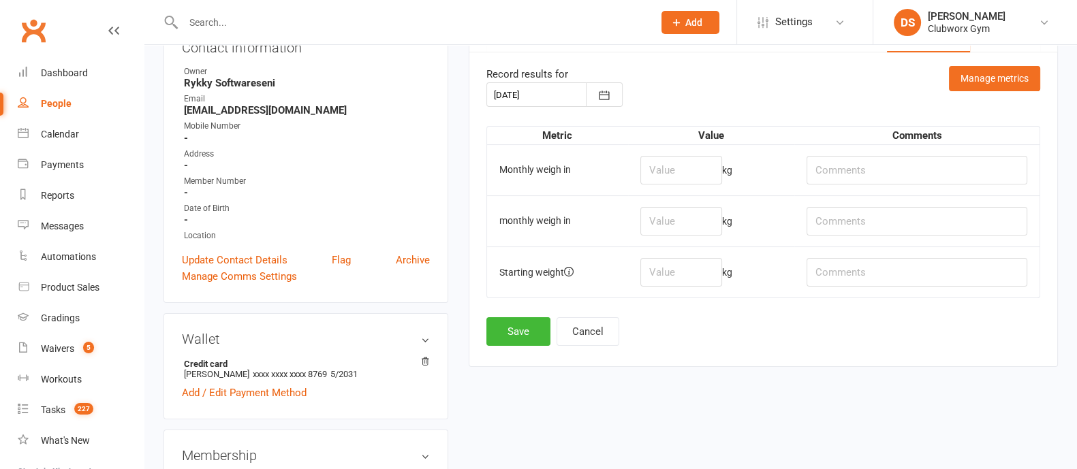
click at [557, 98] on div at bounding box center [555, 94] width 136 height 25
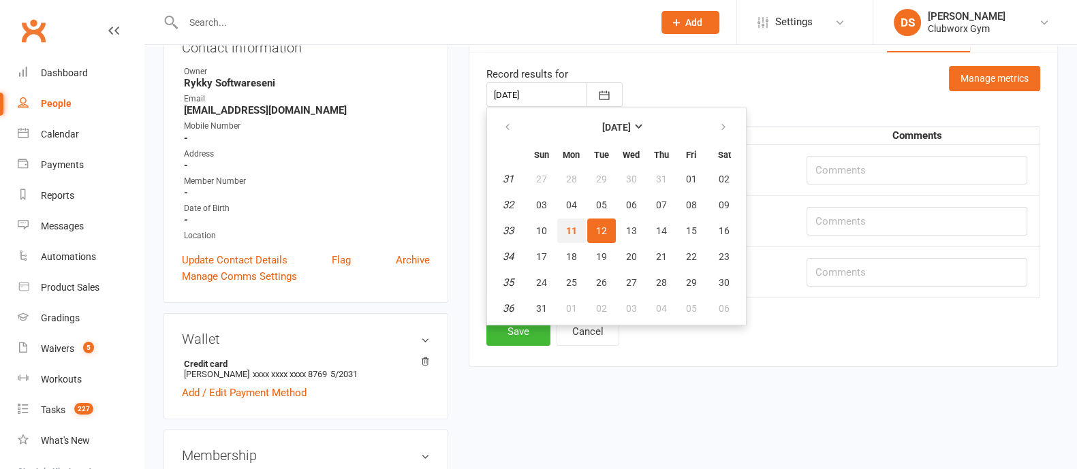
click at [572, 226] on span "11" at bounding box center [571, 231] width 11 height 11
type input "[DATE]"
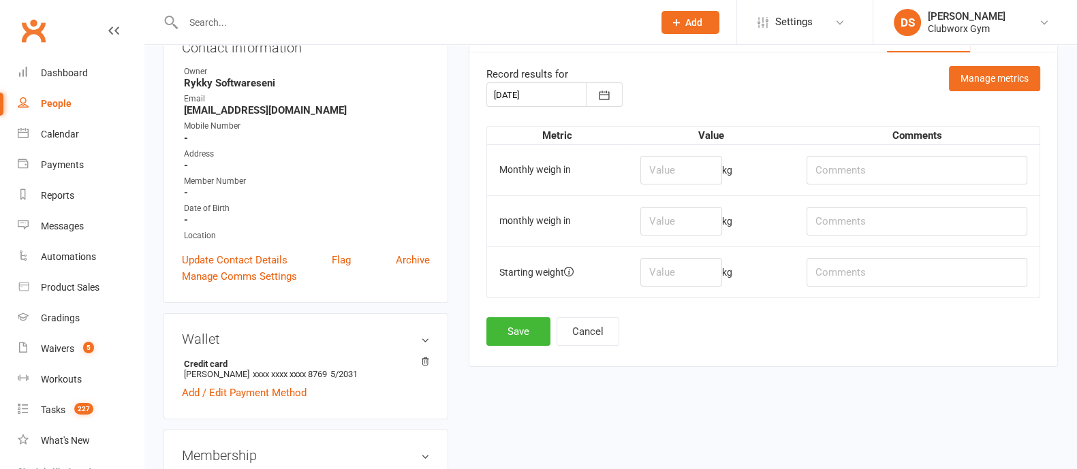
type input "76"
type input "[DATE]"
type input "74"
type input "[DATE]"
type input "80"
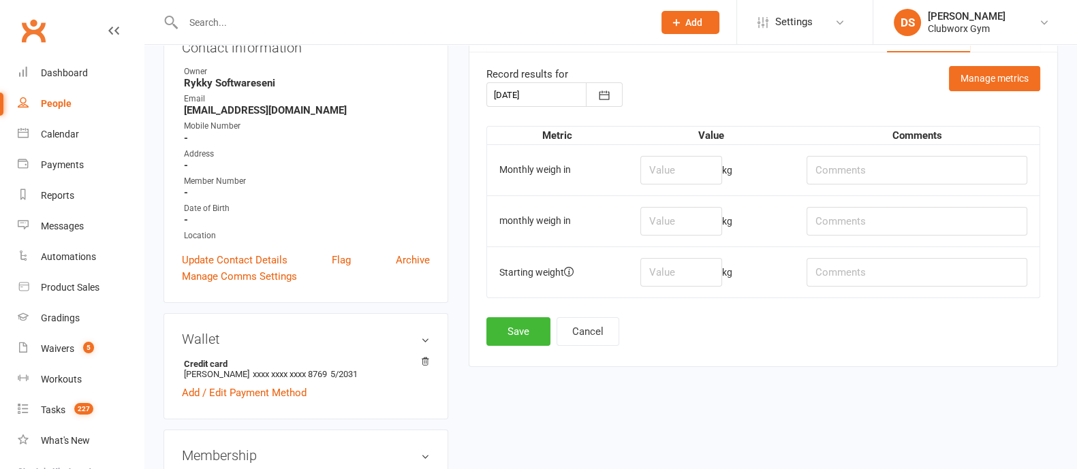
type input "[DATE]"
click at [1014, 78] on button "Manage metrics" at bounding box center [994, 78] width 91 height 25
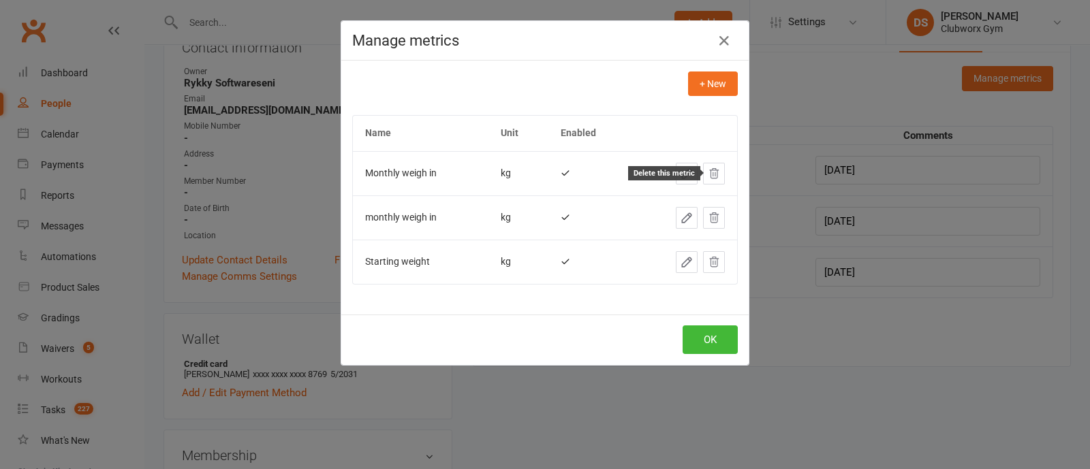
click at [709, 175] on icon at bounding box center [714, 174] width 12 height 12
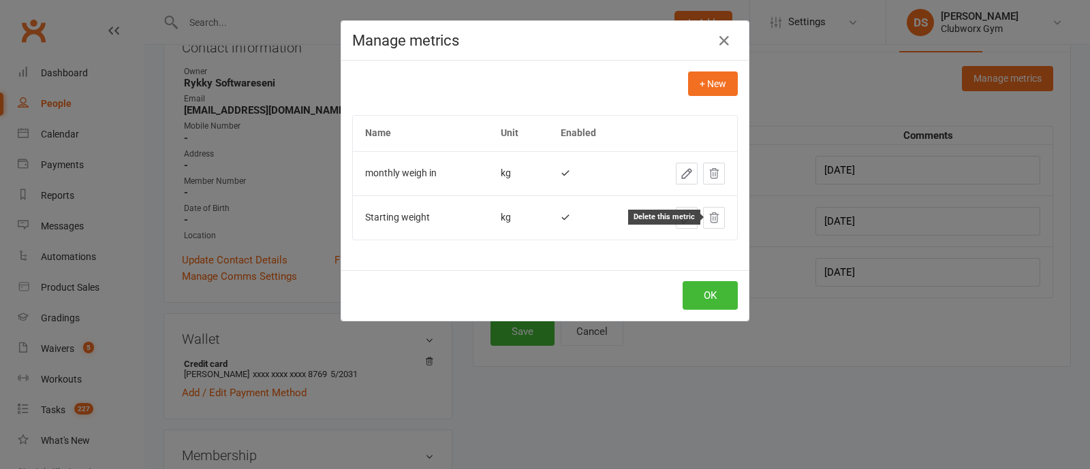
click at [712, 216] on icon at bounding box center [714, 218] width 12 height 12
click at [705, 164] on button at bounding box center [714, 174] width 22 height 22
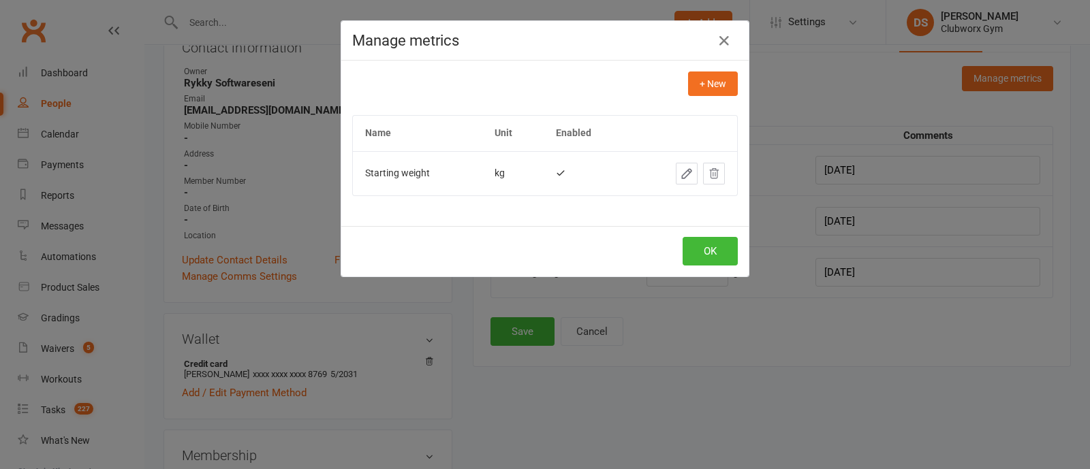
click at [413, 168] on span "Starting weight" at bounding box center [397, 173] width 65 height 11
click at [680, 176] on icon "button" at bounding box center [687, 174] width 14 height 14
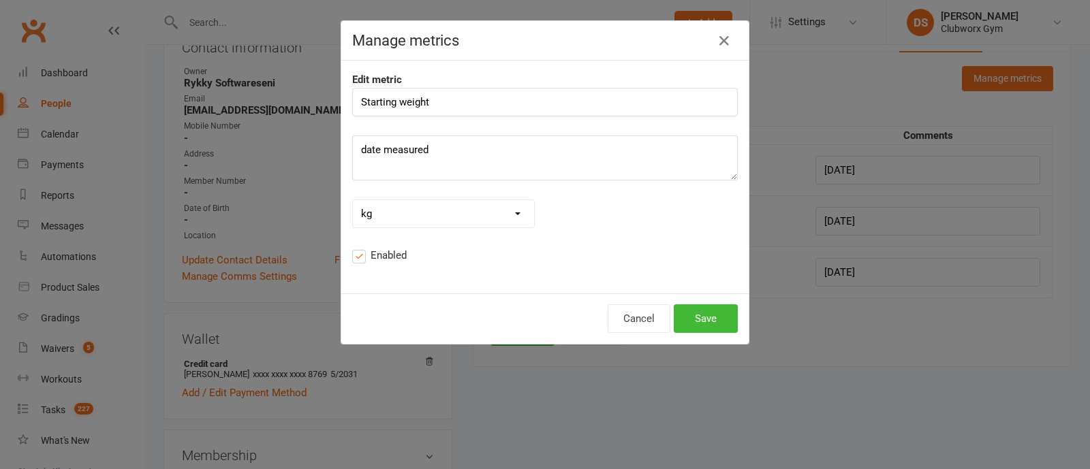
drag, startPoint x: 386, startPoint y: 102, endPoint x: 326, endPoint y: 102, distance: 60.6
click at [326, 102] on div "Manage metrics Edit metric Starting weight date measured No label / other mins …" at bounding box center [545, 234] width 1090 height 469
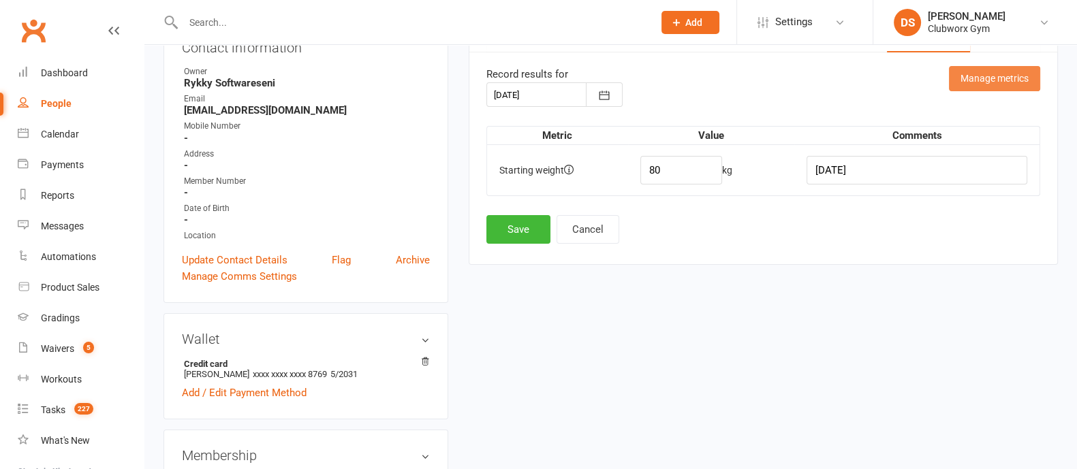
click at [981, 73] on button "Manage metrics" at bounding box center [994, 78] width 91 height 25
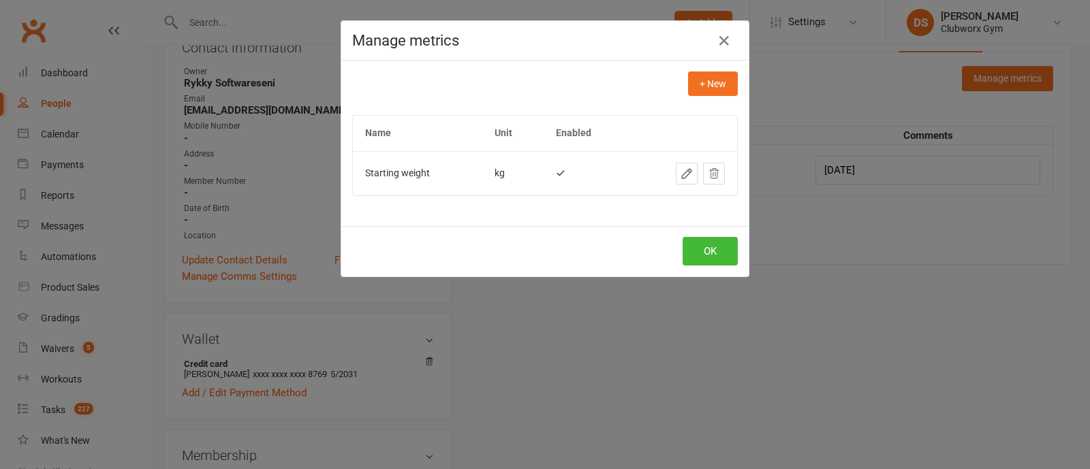
click at [427, 181] on td "Starting weight" at bounding box center [417, 173] width 129 height 44
click at [680, 167] on icon "button" at bounding box center [687, 174] width 14 height 14
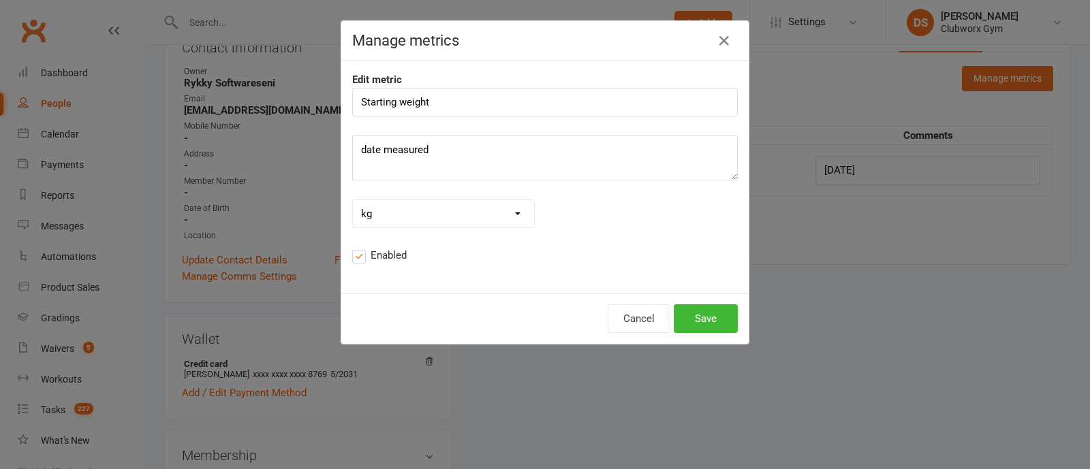
drag, startPoint x: 477, startPoint y: 108, endPoint x: 322, endPoint y: 102, distance: 155.5
click at [322, 102] on div "Manage metrics Edit metric Starting weight date measured No label / other mins …" at bounding box center [545, 234] width 1090 height 469
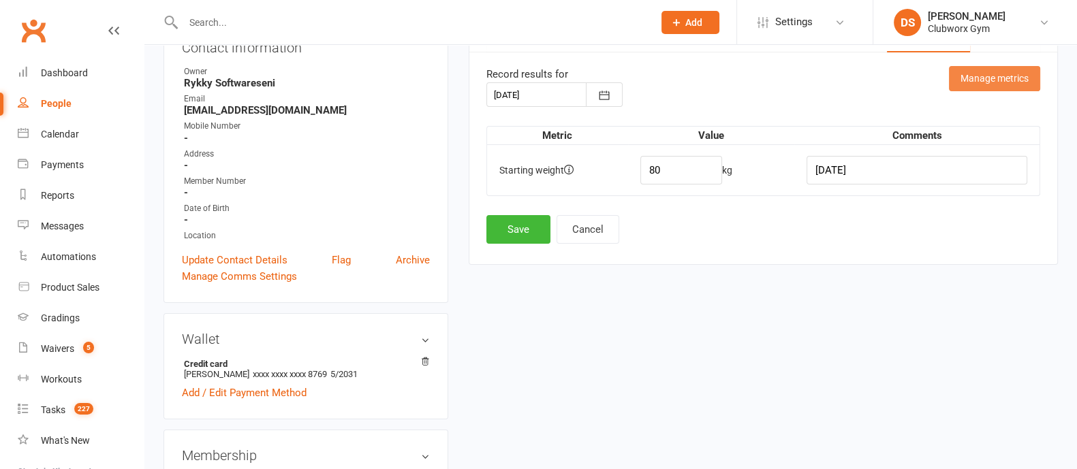
click at [987, 75] on button "Manage metrics" at bounding box center [994, 78] width 91 height 25
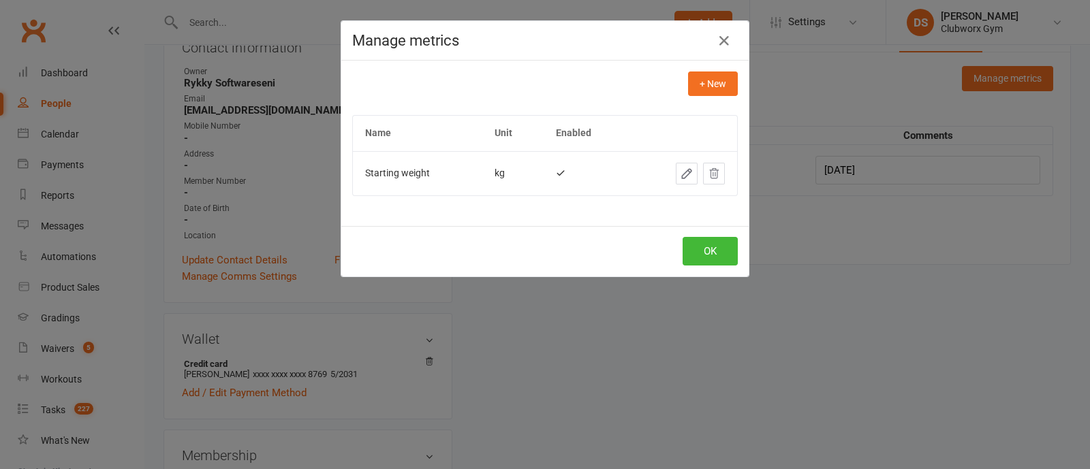
click at [680, 179] on icon "button" at bounding box center [687, 174] width 14 height 14
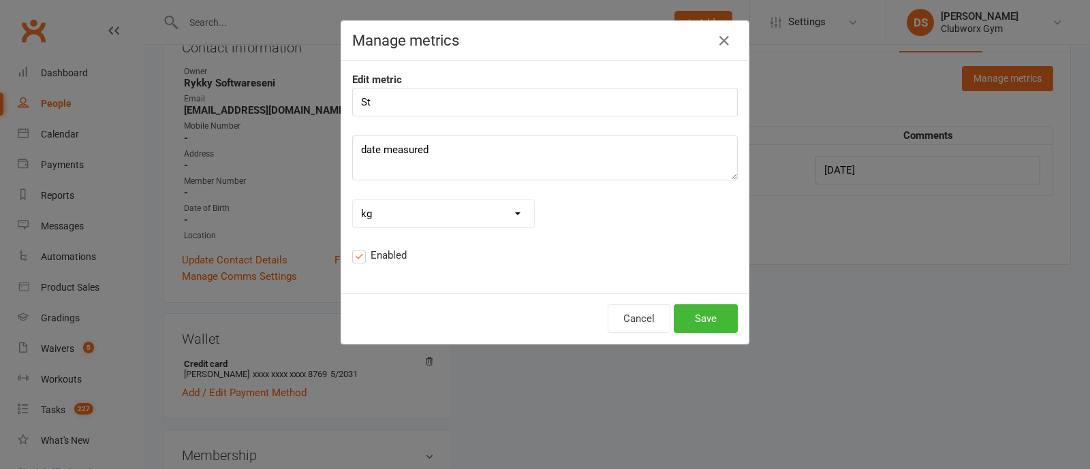
type input "S"
type input "Weigh in"
click at [711, 311] on button "Save" at bounding box center [706, 319] width 64 height 29
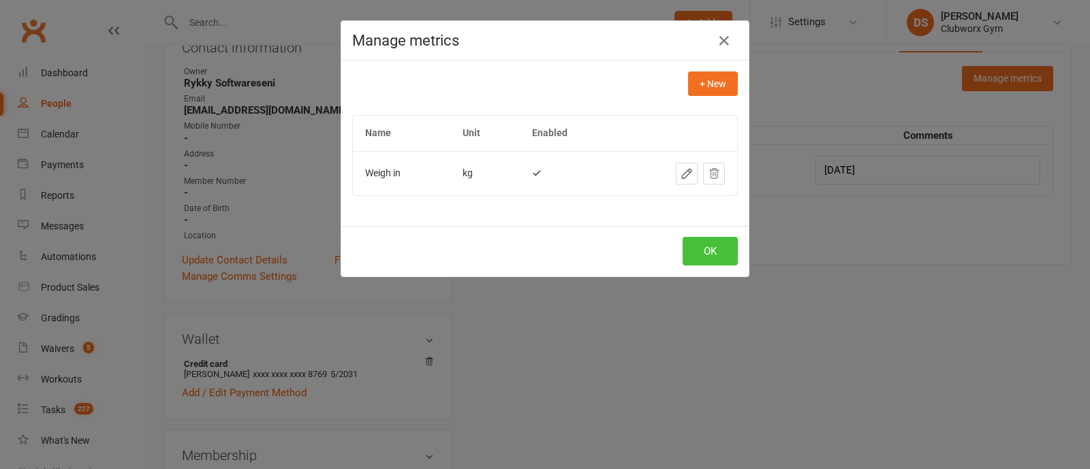
click at [712, 251] on button "OK" at bounding box center [710, 251] width 55 height 29
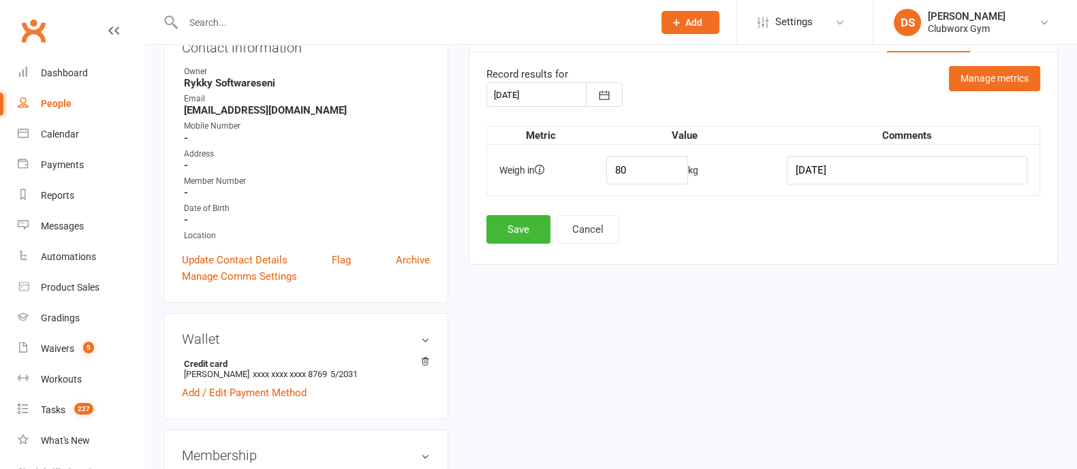
click at [518, 93] on div at bounding box center [555, 94] width 136 height 25
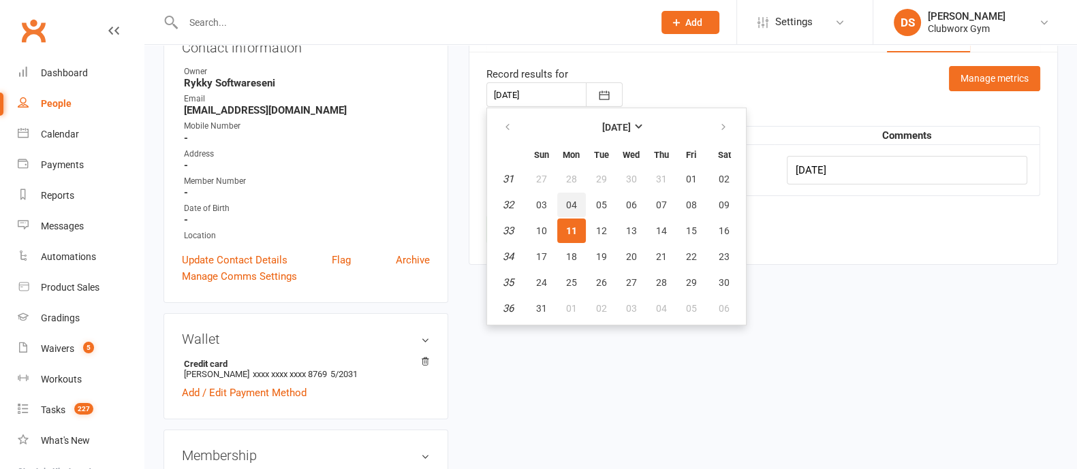
click at [569, 200] on span "04" at bounding box center [571, 205] width 11 height 11
type input "[DATE]"
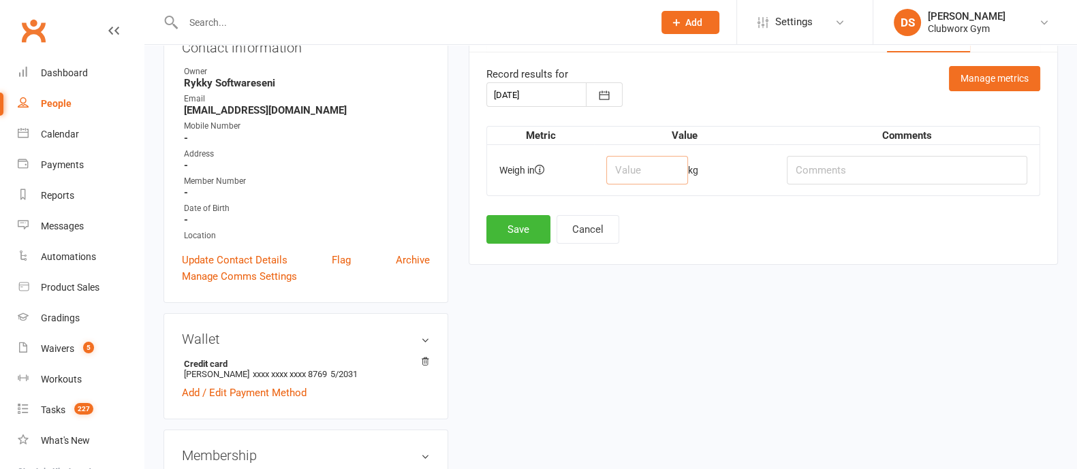
click at [668, 172] on input "number" at bounding box center [647, 170] width 82 height 29
type input "80"
click at [523, 227] on button "Save" at bounding box center [519, 229] width 64 height 29
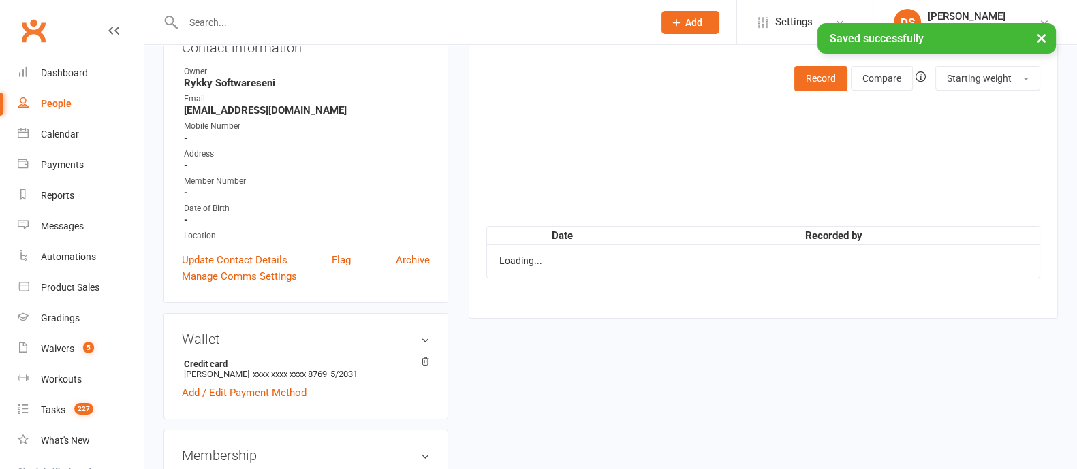
scroll to position [0, 0]
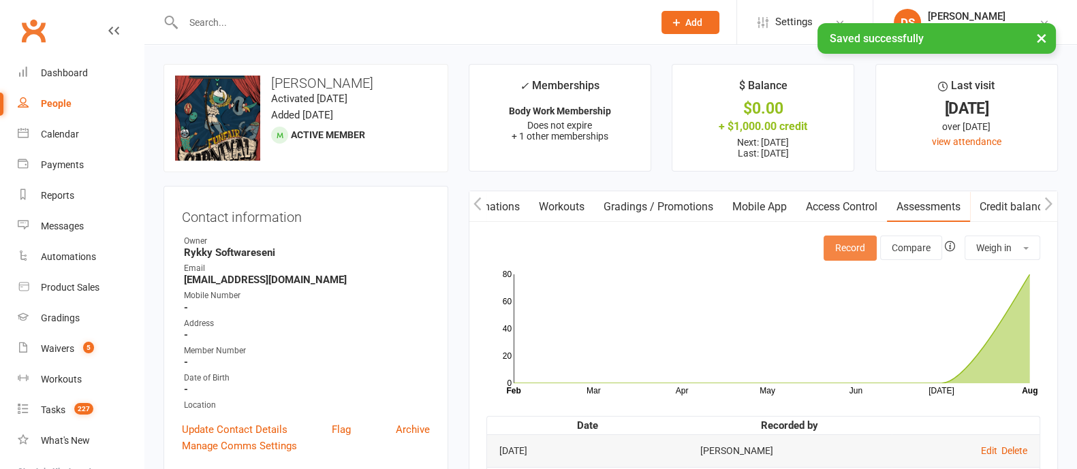
click at [858, 253] on button "Record" at bounding box center [850, 248] width 53 height 25
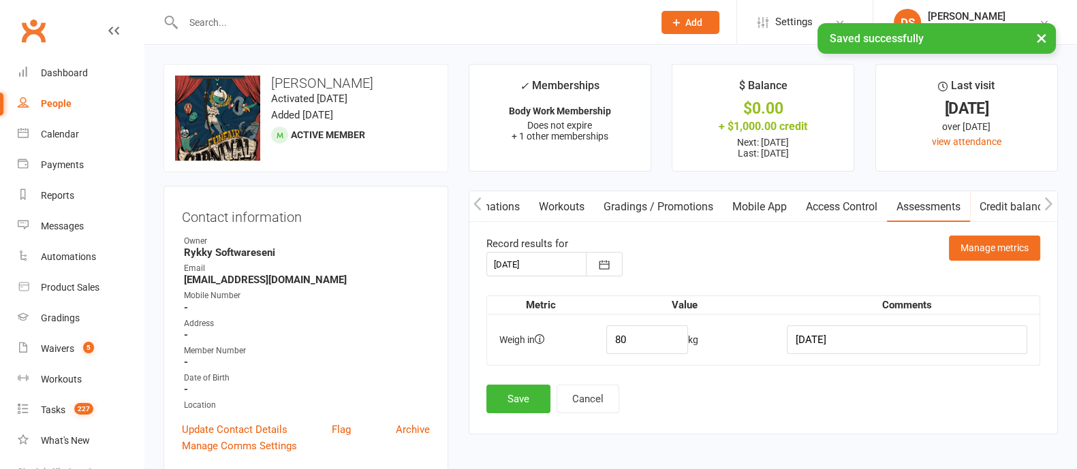
click at [552, 263] on div at bounding box center [555, 264] width 136 height 25
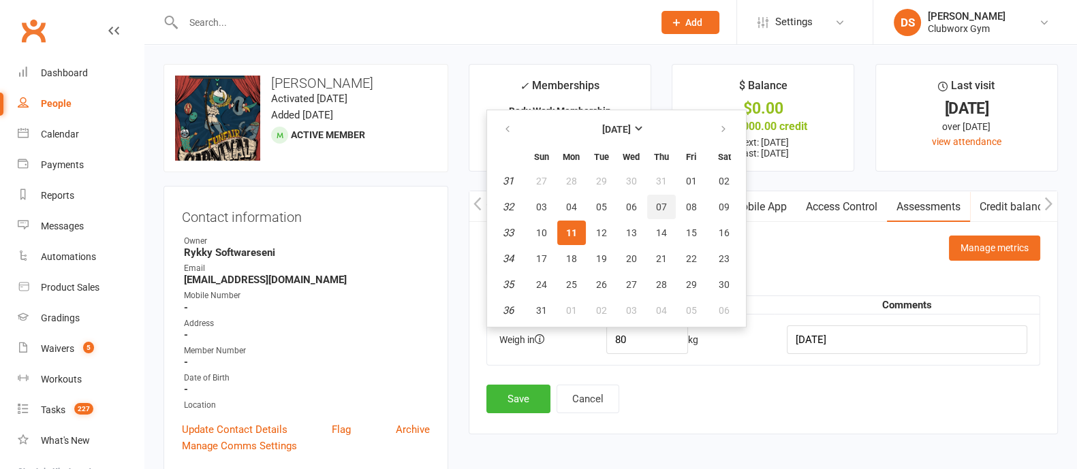
click at [657, 198] on button "07" at bounding box center [661, 207] width 29 height 25
type input "[DATE]"
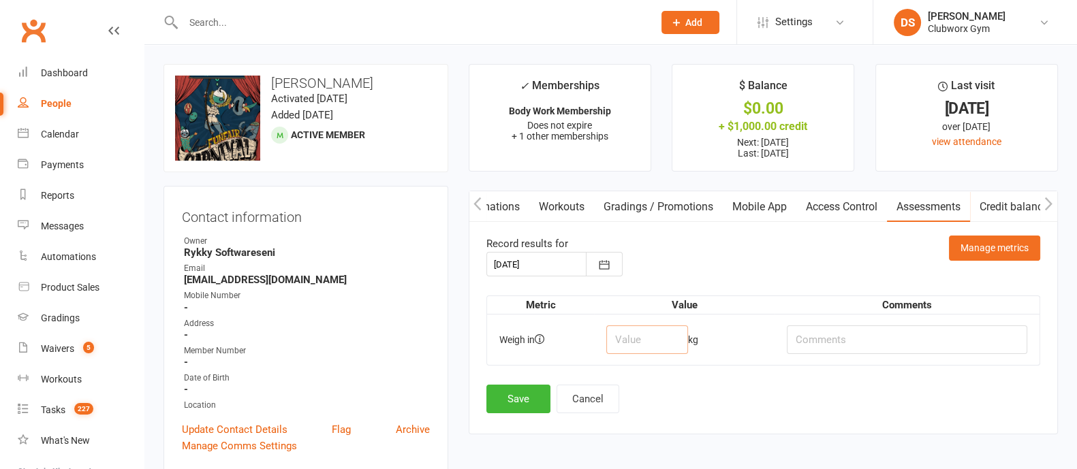
click at [656, 339] on input "number" at bounding box center [647, 340] width 82 height 29
type input "75"
click at [510, 403] on button "Save" at bounding box center [519, 399] width 64 height 29
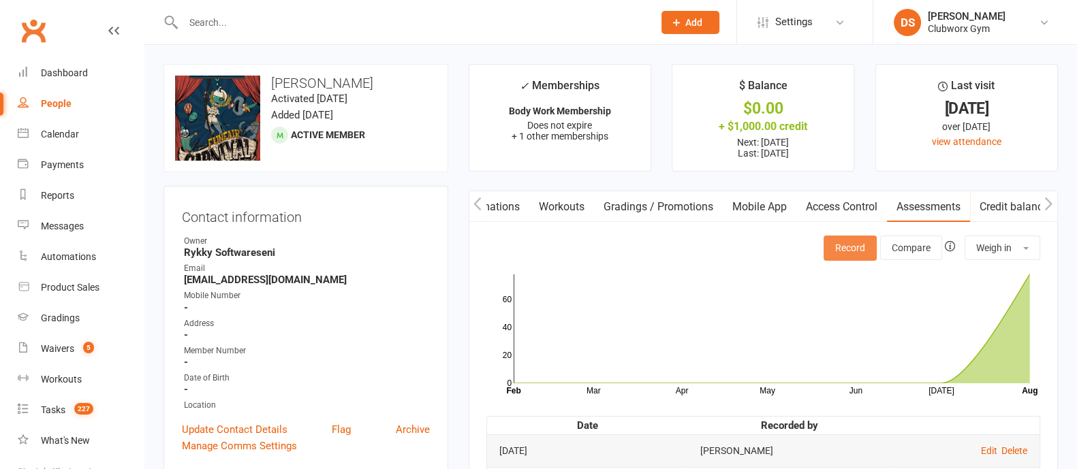
click at [865, 254] on button "Record" at bounding box center [850, 248] width 53 height 25
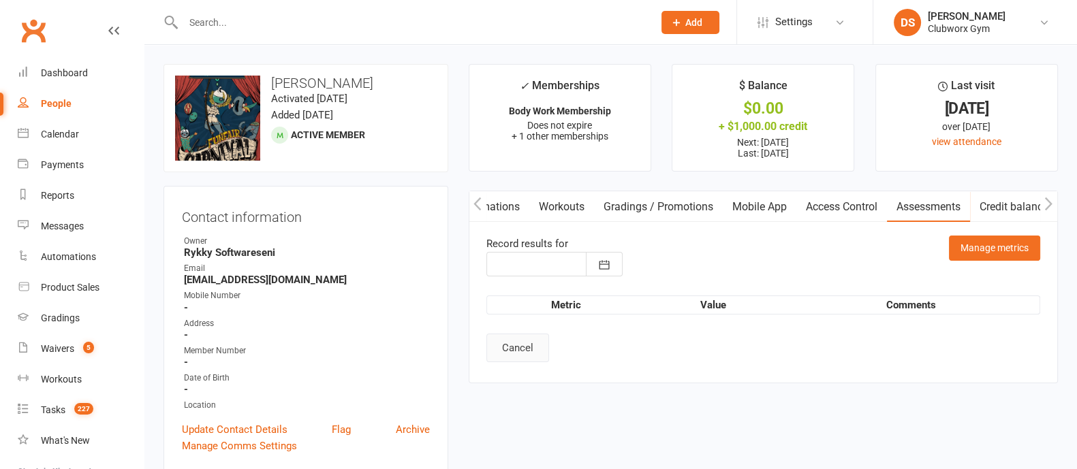
type input "[DATE]"
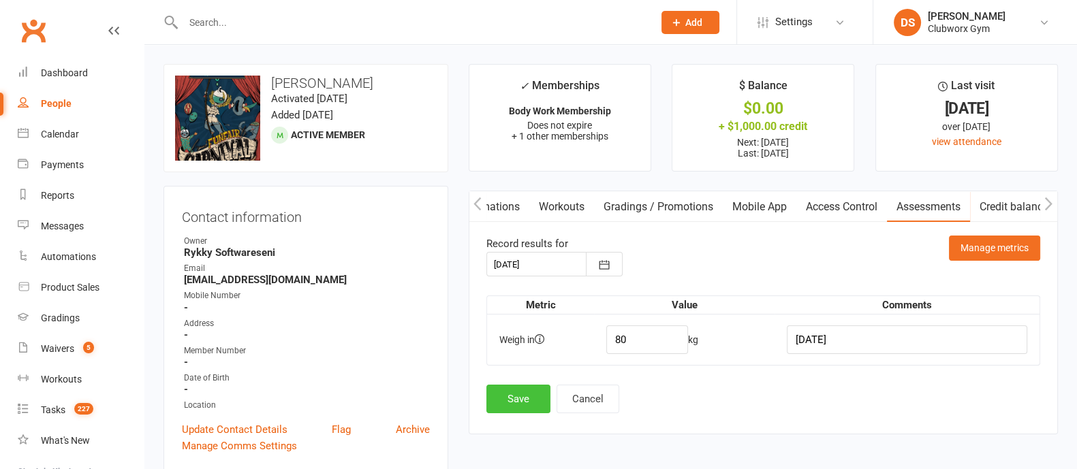
click at [539, 398] on button "Save" at bounding box center [519, 399] width 64 height 29
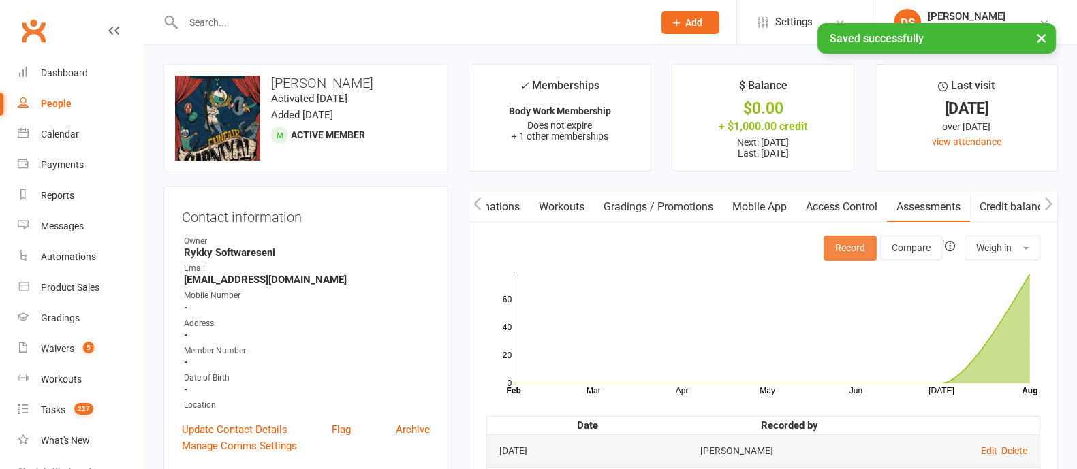
click at [831, 258] on button "Record" at bounding box center [850, 248] width 53 height 25
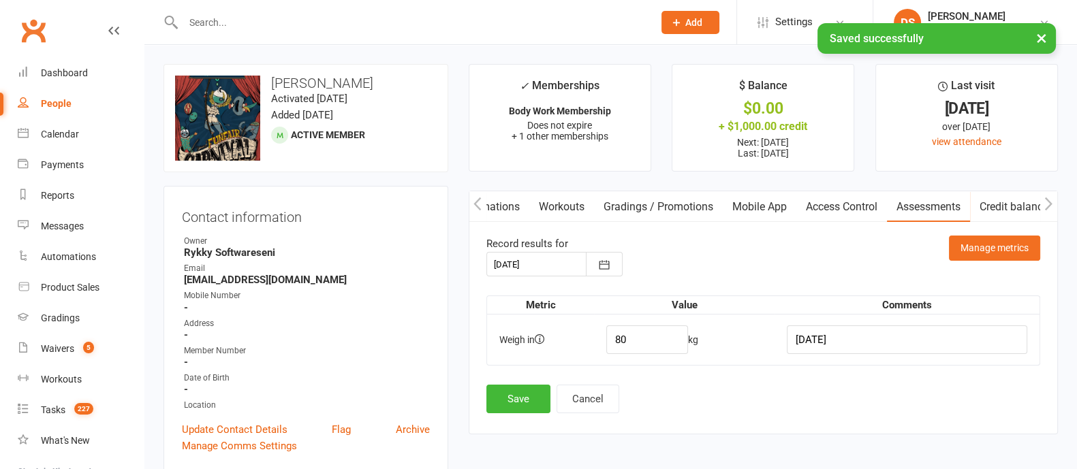
click at [528, 264] on div at bounding box center [555, 264] width 136 height 25
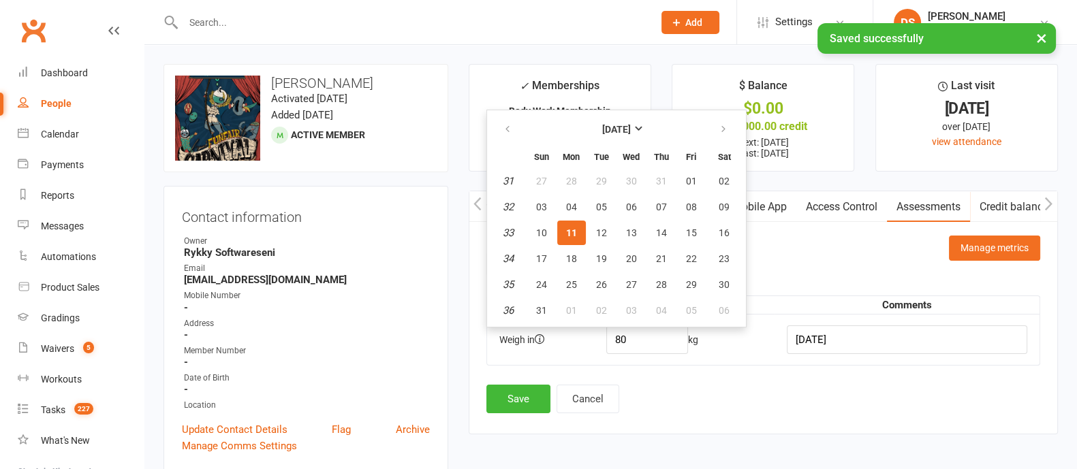
click at [506, 227] on em "33" at bounding box center [508, 233] width 11 height 12
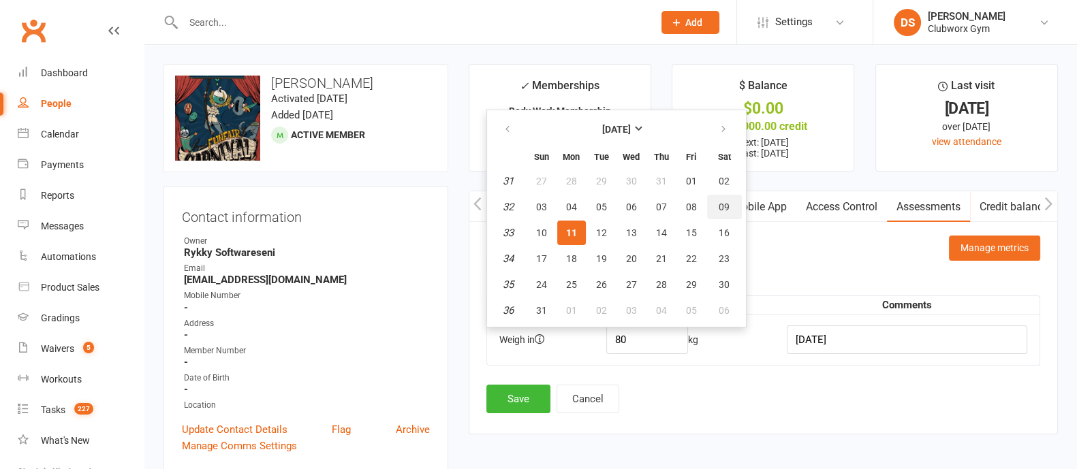
click at [722, 202] on span "09" at bounding box center [724, 207] width 11 height 11
type input "[DATE]"
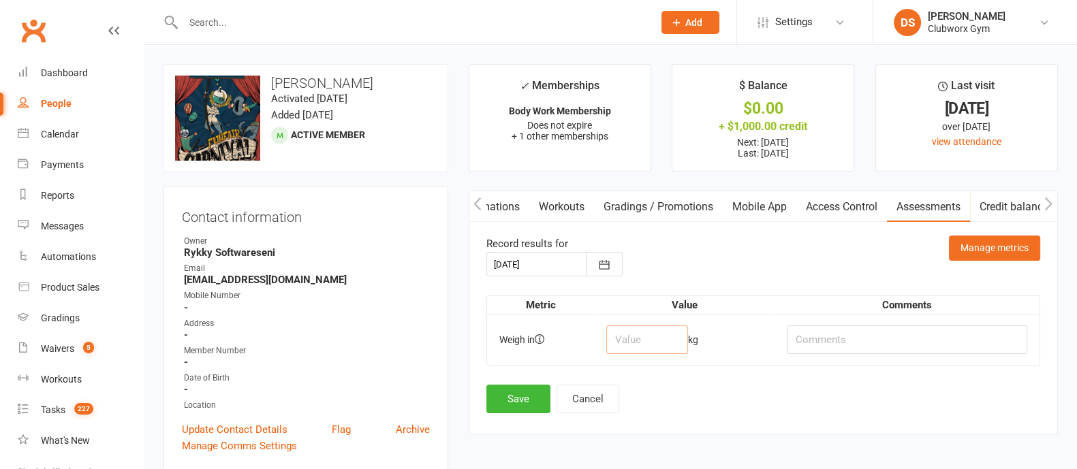
click at [651, 328] on input "number" at bounding box center [647, 340] width 82 height 29
type input "74"
click at [517, 390] on button "Save" at bounding box center [519, 399] width 64 height 29
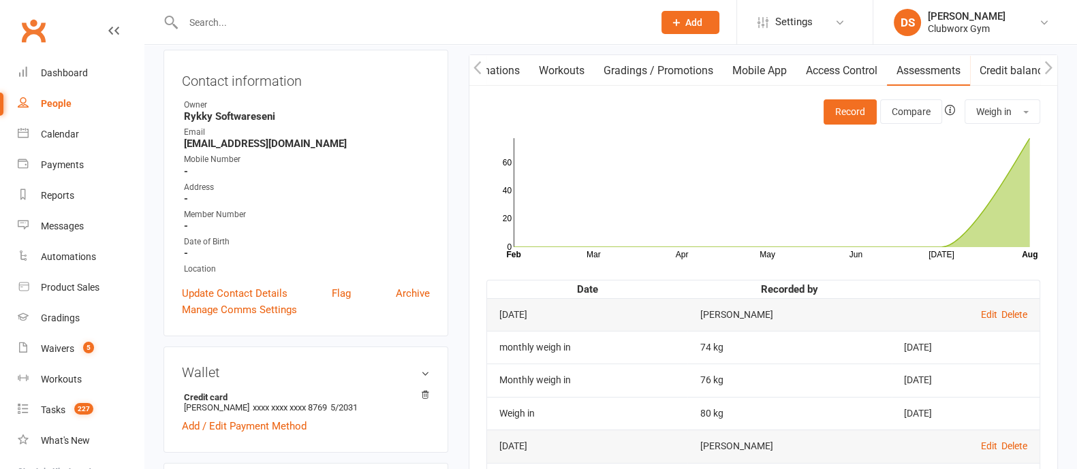
scroll to position [170, 0]
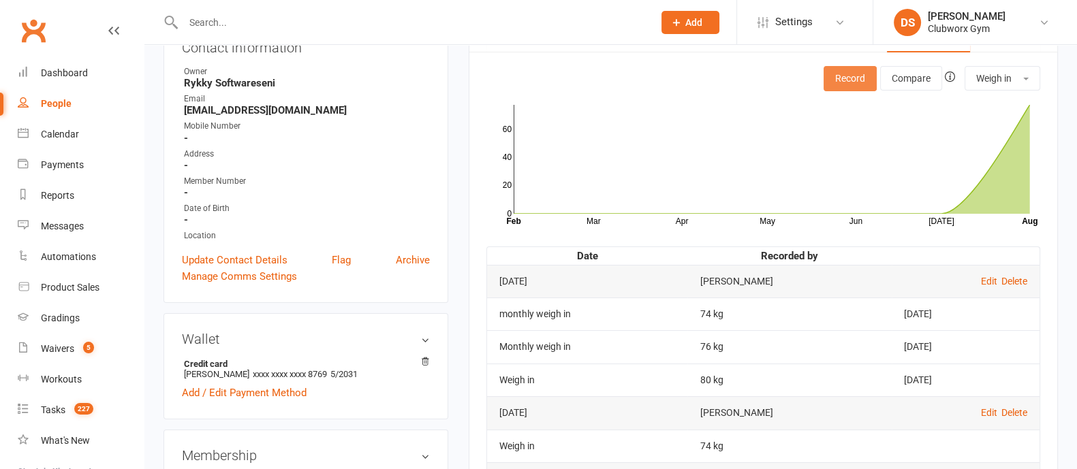
click at [849, 73] on button "Record" at bounding box center [850, 78] width 53 height 25
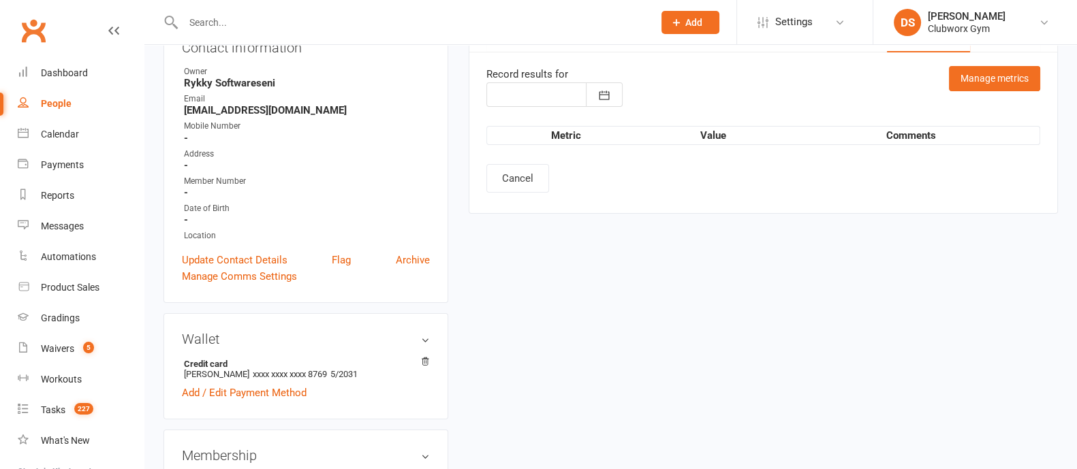
type input "[DATE]"
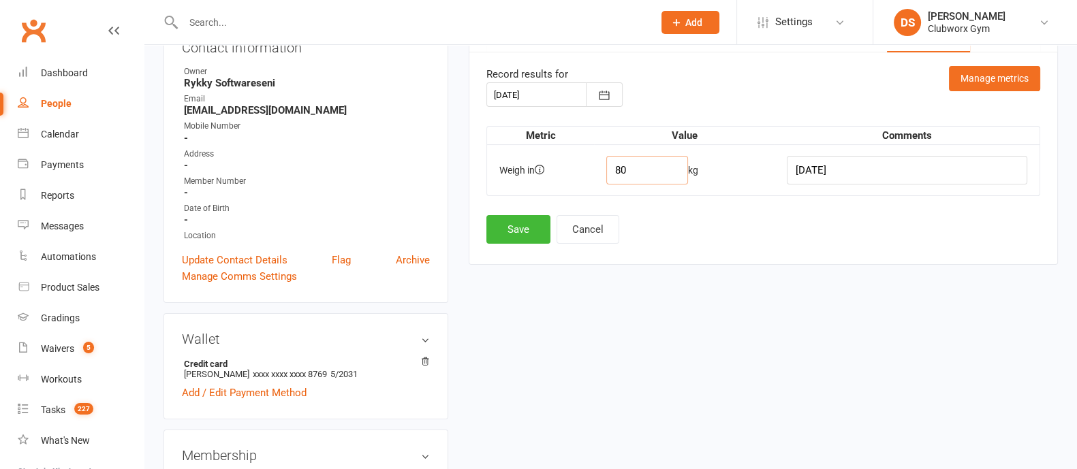
drag, startPoint x: 662, startPoint y: 161, endPoint x: 597, endPoint y: 170, distance: 65.9
click at [597, 170] on tr "Weigh in 80 kg [DATE]" at bounding box center [763, 169] width 553 height 51
click at [546, 98] on div at bounding box center [555, 94] width 136 height 25
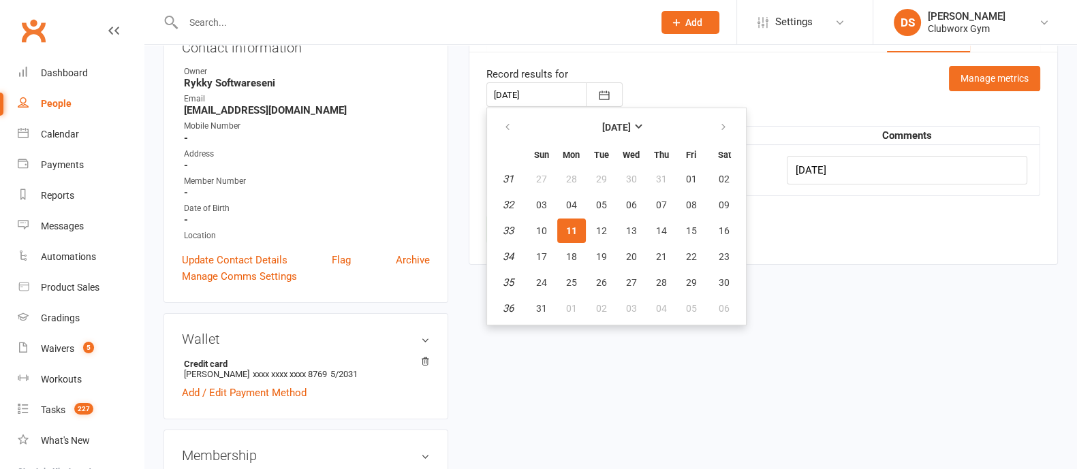
click at [863, 83] on div "[DATE] [DATE] Sun Mon Tue Wed Thu Fri Sat 31 27 28 29 30 31 01 02 32 03 04 05 0…" at bounding box center [764, 94] width 554 height 25
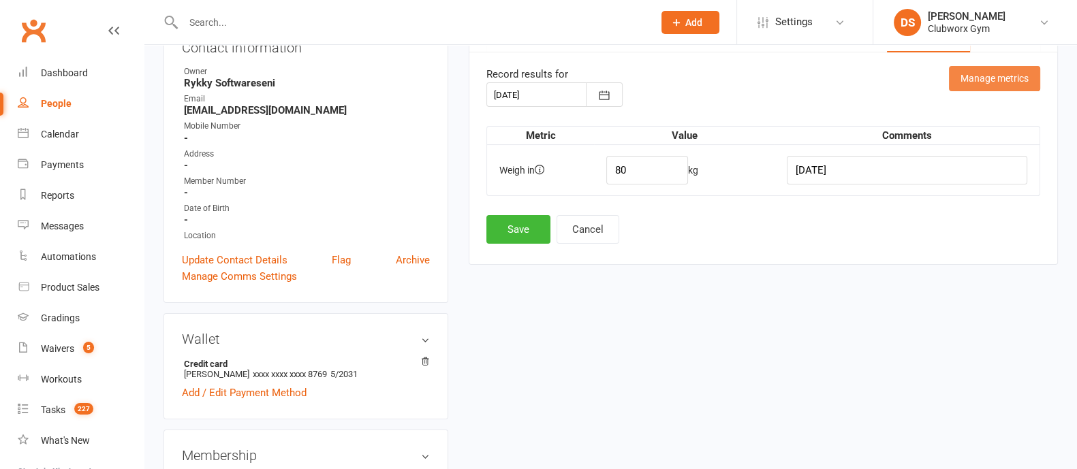
click at [988, 73] on button "Manage metrics" at bounding box center [994, 78] width 91 height 25
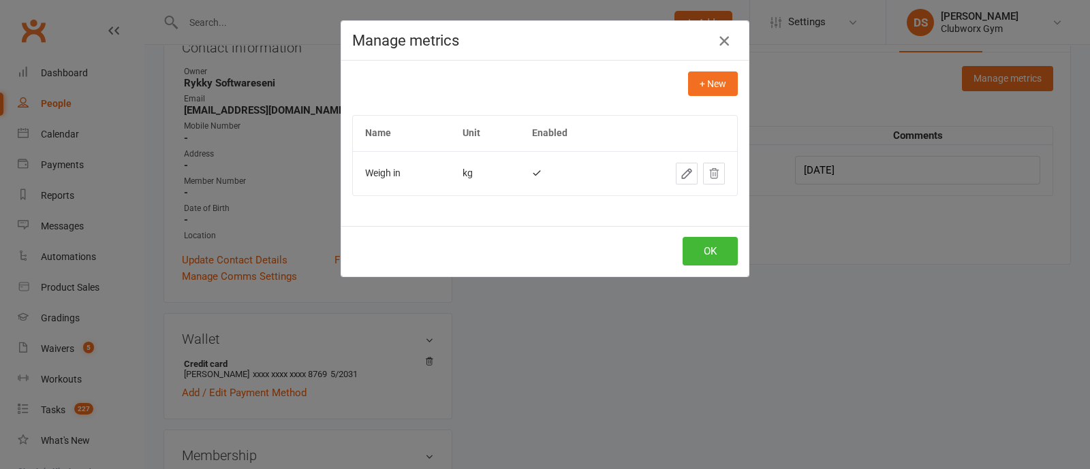
drag, startPoint x: 703, startPoint y: 40, endPoint x: 718, endPoint y: 42, distance: 15.1
click at [704, 42] on h4 "Manage metrics" at bounding box center [545, 40] width 386 height 17
click at [722, 42] on icon "button" at bounding box center [724, 41] width 16 height 16
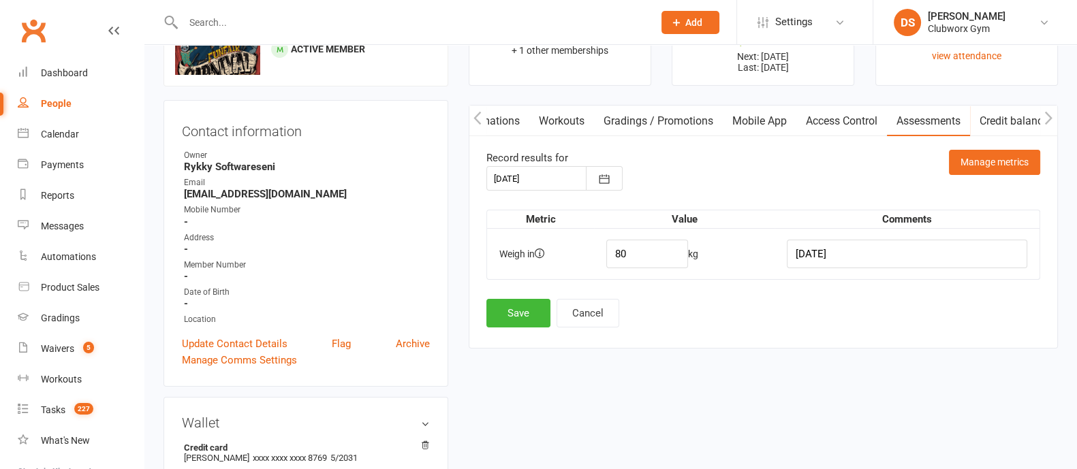
scroll to position [0, 0]
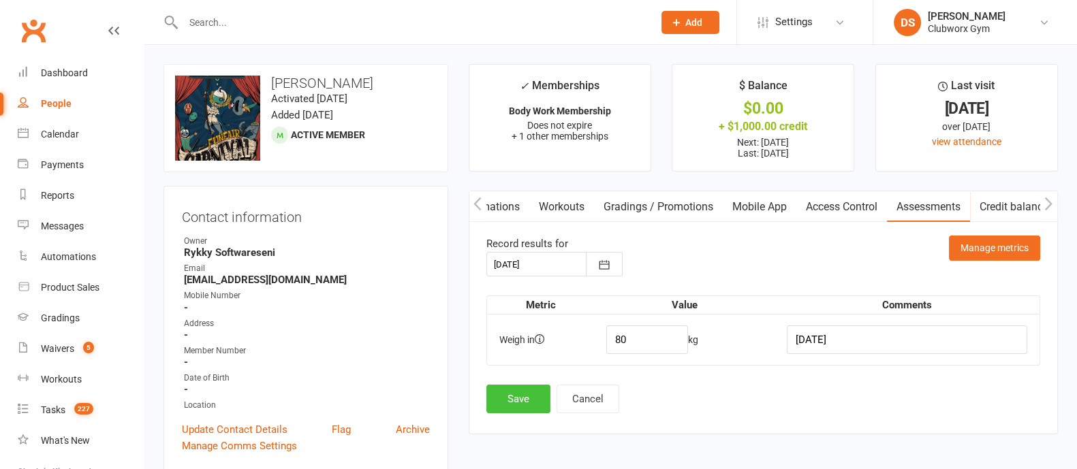
click at [532, 404] on button "Save" at bounding box center [519, 399] width 64 height 29
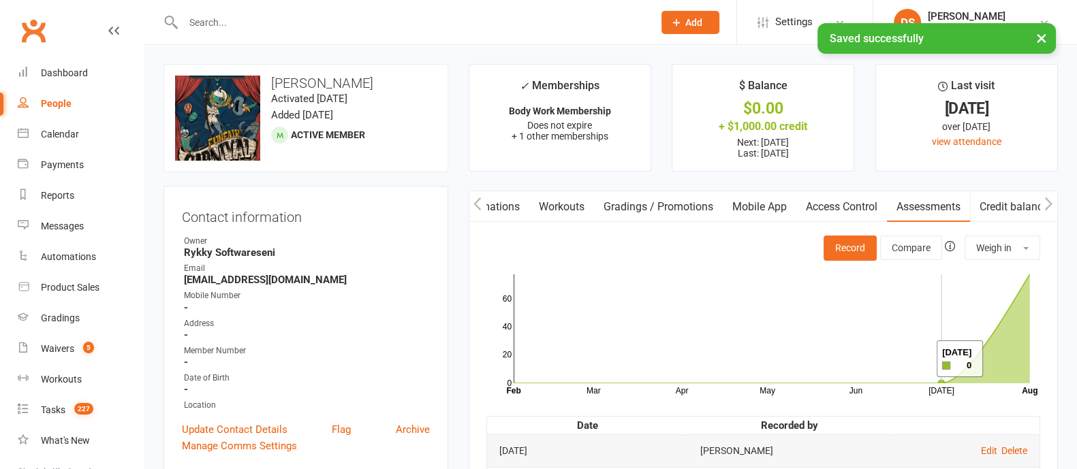
drag, startPoint x: 1020, startPoint y: 359, endPoint x: 897, endPoint y: 363, distance: 123.4
click at [897, 363] on g "Mar Apr May Jun [DATE] Month Feb Aug 0 20 40 60" at bounding box center [770, 341] width 536 height 137
drag, startPoint x: 911, startPoint y: 350, endPoint x: 835, endPoint y: 341, distance: 76.1
click at [835, 341] on rect at bounding box center [772, 329] width 517 height 109
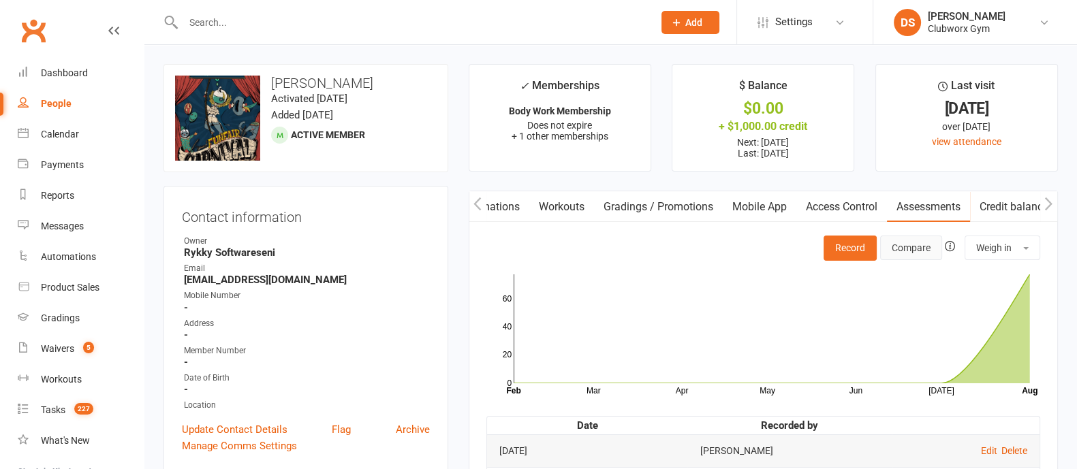
click at [904, 238] on button "Compare" at bounding box center [911, 248] width 62 height 25
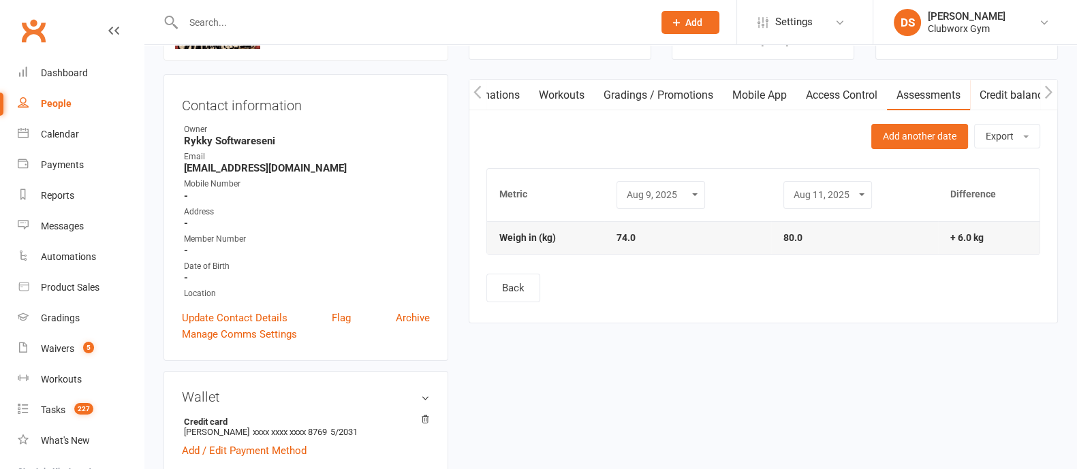
scroll to position [84, 0]
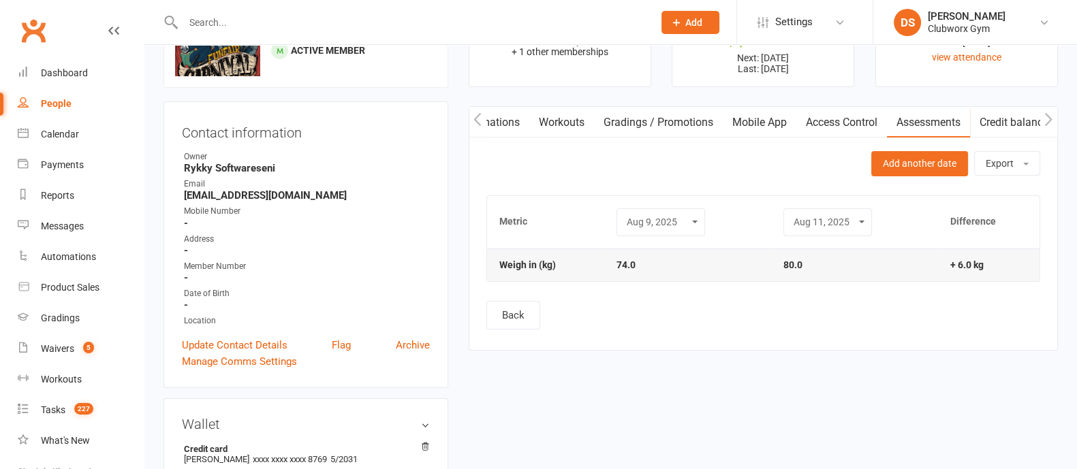
click at [838, 216] on select "[DATE] [DATE] [DATE] [DATE]" at bounding box center [827, 223] width 71 height 16
click at [838, 215] on select "[DATE] [DATE] [DATE] [DATE]" at bounding box center [827, 223] width 71 height 16
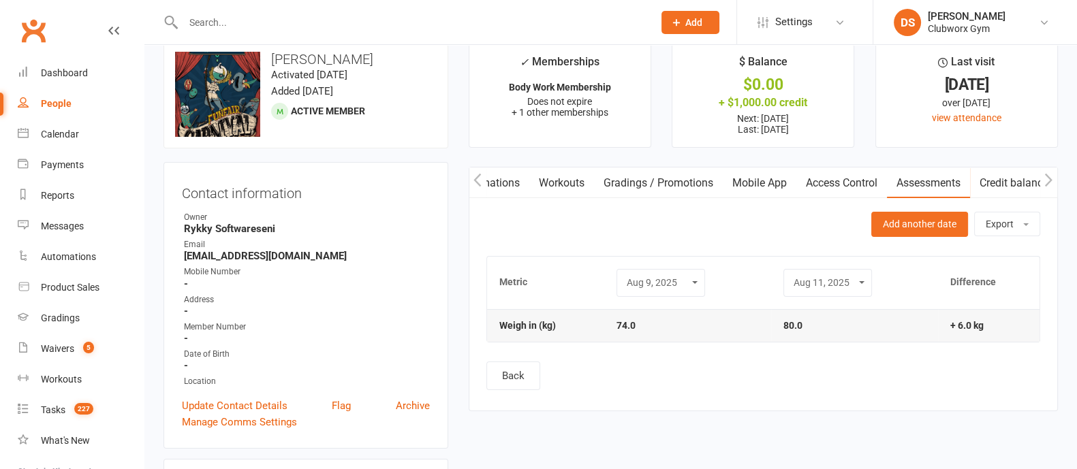
scroll to position [0, 0]
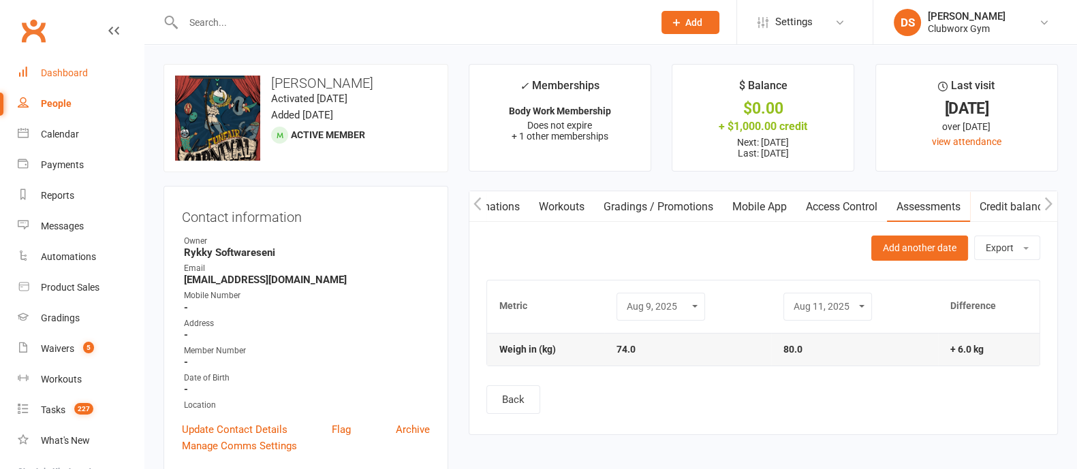
click at [74, 80] on link "Dashboard" at bounding box center [81, 73] width 126 height 31
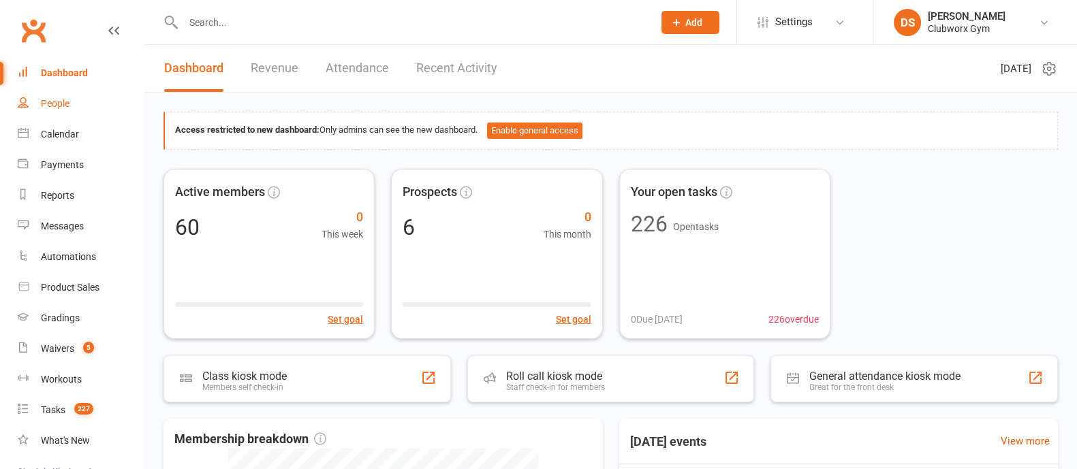
click at [82, 110] on link "People" at bounding box center [81, 104] width 126 height 31
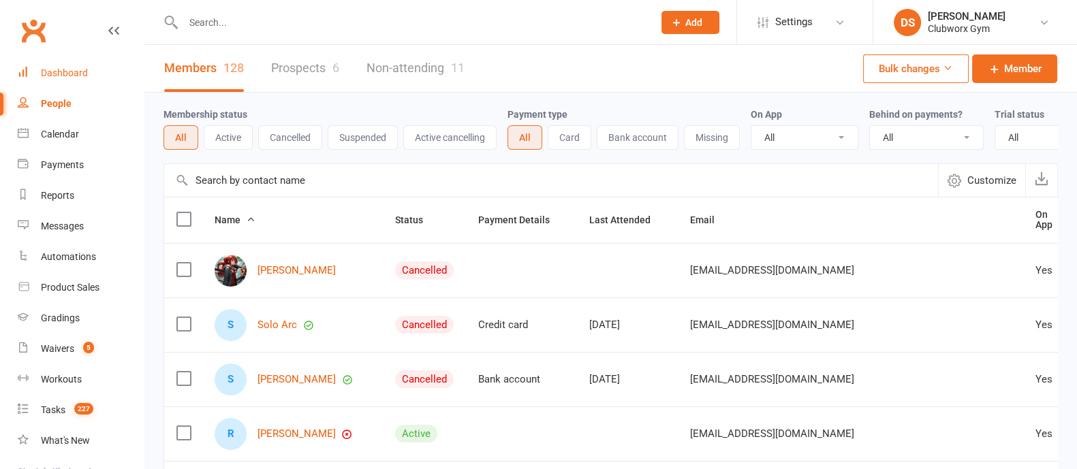
click at [71, 73] on div "Dashboard" at bounding box center [64, 72] width 47 height 11
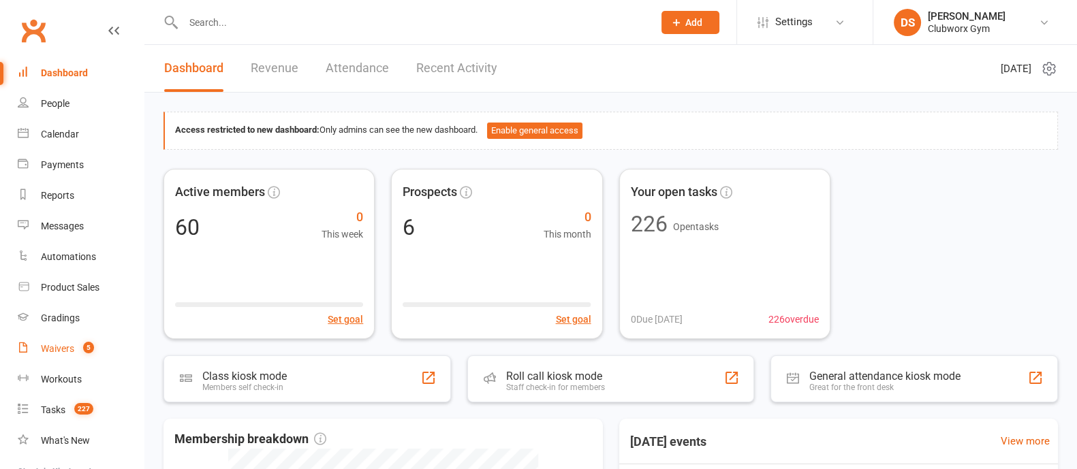
click at [48, 344] on div "Waivers" at bounding box center [57, 348] width 33 height 11
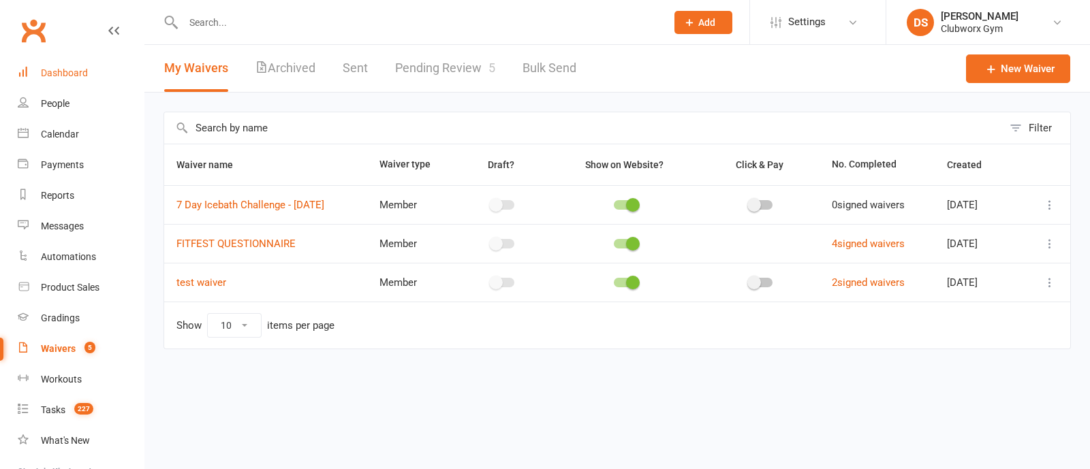
click at [58, 80] on link "Dashboard" at bounding box center [81, 73] width 126 height 31
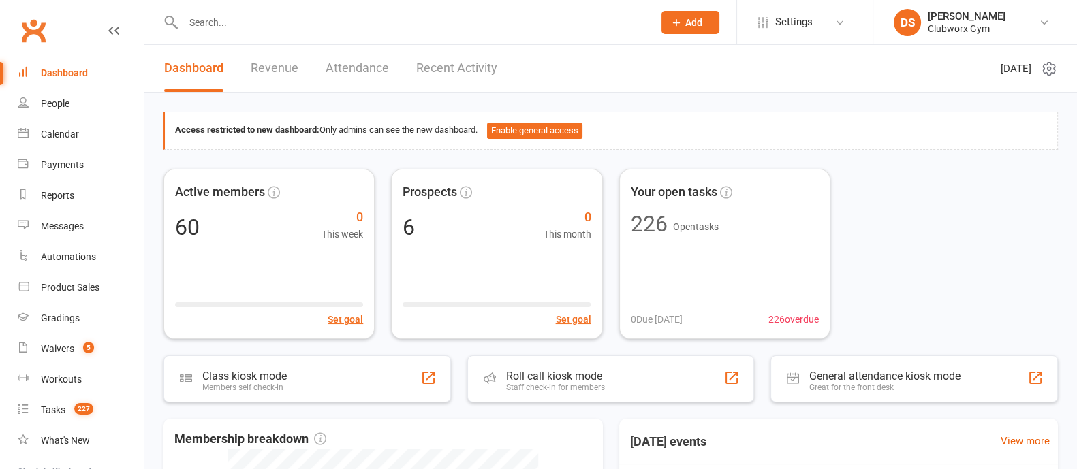
click at [61, 72] on div "Dashboard" at bounding box center [64, 72] width 47 height 11
click at [63, 110] on link "People" at bounding box center [81, 104] width 126 height 31
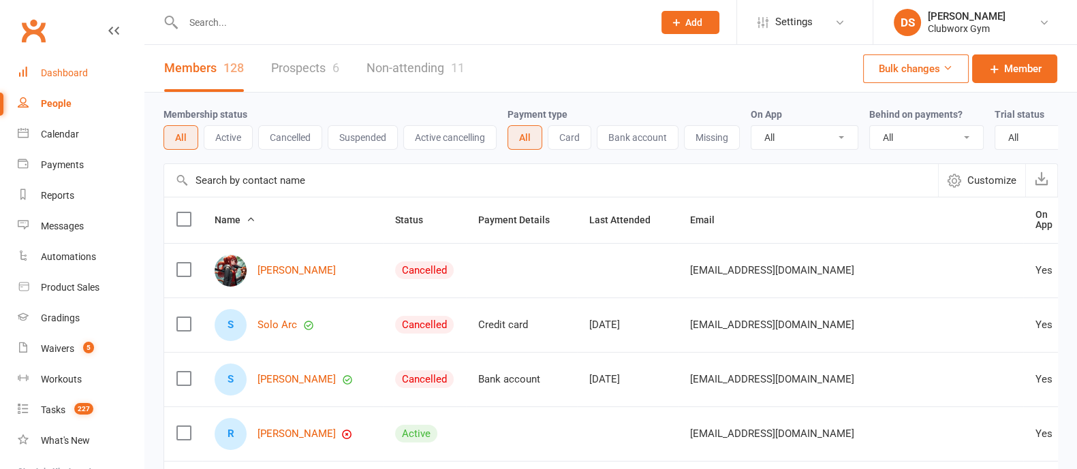
click at [68, 75] on div "Dashboard" at bounding box center [64, 72] width 47 height 11
